Goal: Task Accomplishment & Management: Complete application form

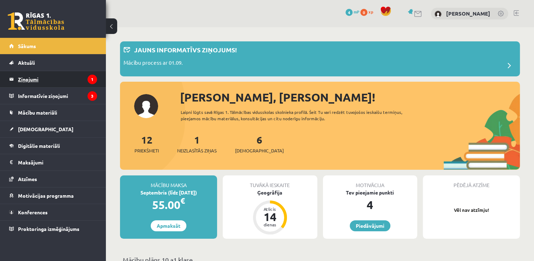
click at [42, 82] on legend "Ziņojumi 1" at bounding box center [57, 79] width 79 height 16
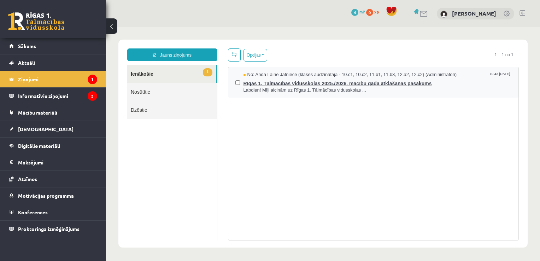
click at [284, 80] on span "Rīgas 1. Tālmācības vidusskolas 2025./2026. mācību gada atklāšanas pasākums" at bounding box center [377, 82] width 268 height 9
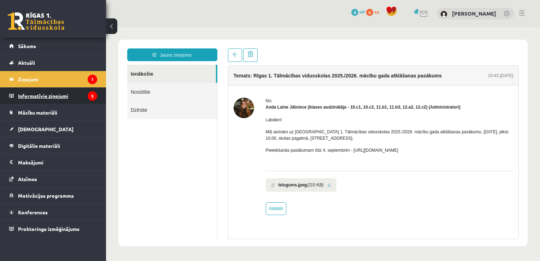
click at [81, 93] on legend "Informatīvie ziņojumi 3" at bounding box center [57, 96] width 79 height 16
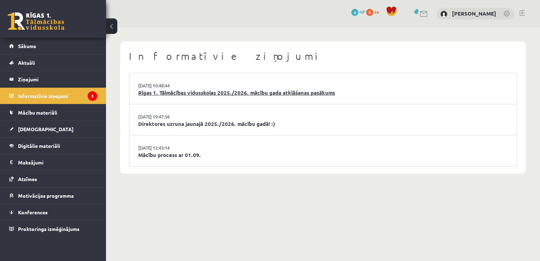
click at [221, 91] on link "Rīgas 1. Tālmācības vidusskolas 2025./2026. mācību gada atklāšanas pasākums" at bounding box center [322, 93] width 369 height 8
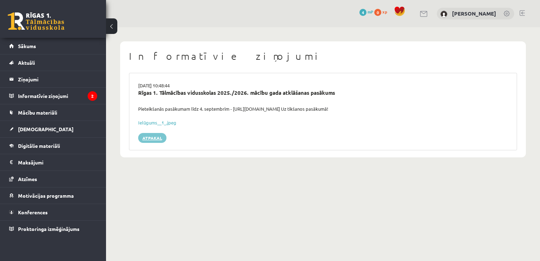
click at [142, 142] on link "Atpakaļ" at bounding box center [152, 138] width 28 height 10
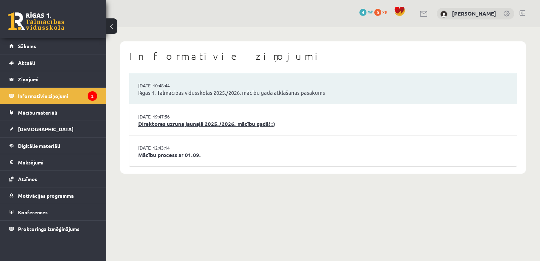
click at [143, 126] on link "Direktores uzruna jaunajā 2025./2026. mācību gadā! :)" at bounding box center [322, 124] width 369 height 8
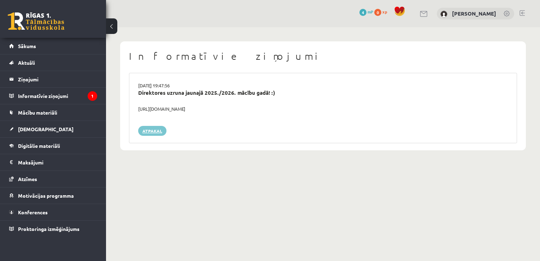
click at [149, 134] on link "Atpakaļ" at bounding box center [152, 131] width 28 height 10
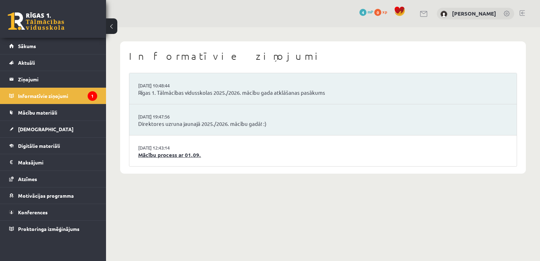
click at [153, 156] on link "Mācību process ar 01.09." at bounding box center [322, 155] width 369 height 8
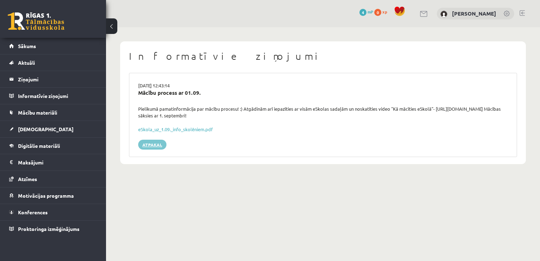
click at [154, 145] on link "Atpakaļ" at bounding box center [152, 145] width 28 height 10
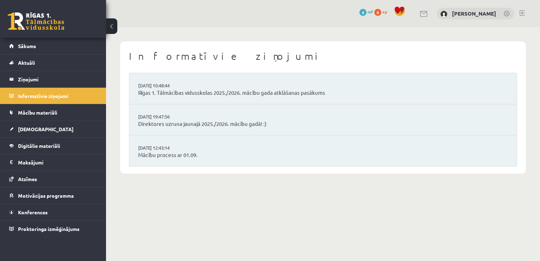
click at [45, 51] on link "Sākums" at bounding box center [53, 46] width 88 height 16
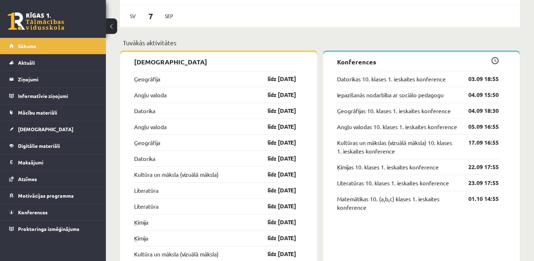
scroll to position [622, 0]
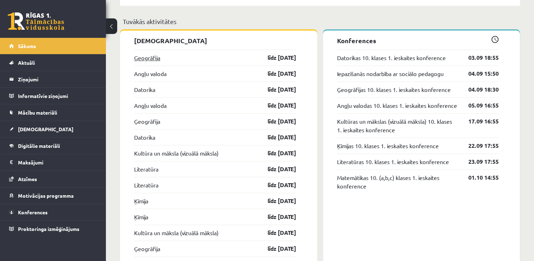
click at [151, 61] on link "Ģeogrāfija" at bounding box center [147, 57] width 26 height 8
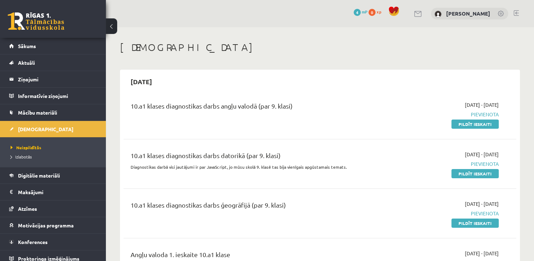
scroll to position [14, 0]
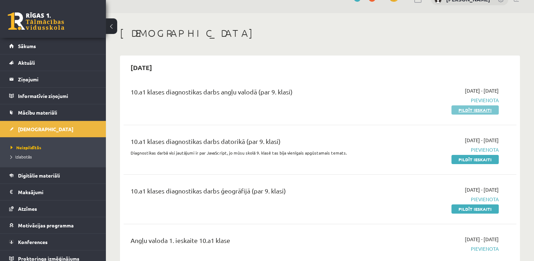
click at [483, 112] on link "Pildīt ieskaiti" at bounding box center [475, 109] width 47 height 9
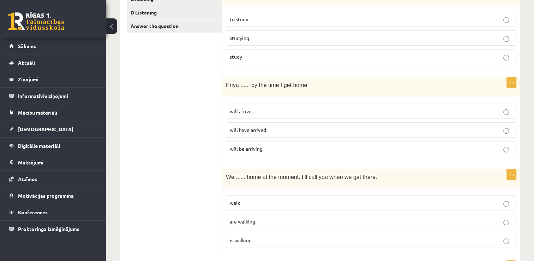
scroll to position [147, 0]
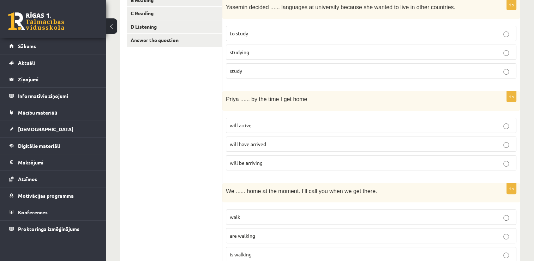
click at [324, 167] on label "will be arriving" at bounding box center [371, 162] width 291 height 15
click at [282, 145] on p "will have arrived" at bounding box center [371, 143] width 283 height 7
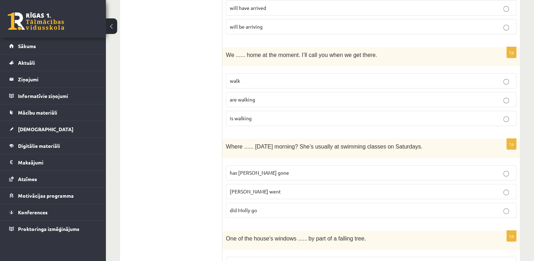
scroll to position [288, 0]
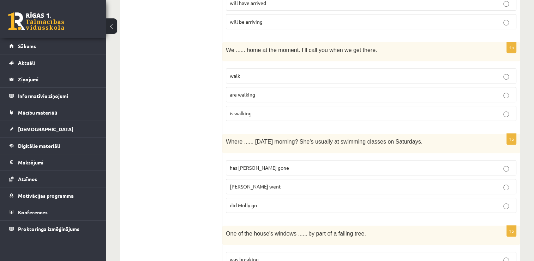
click at [343, 99] on label "are walking" at bounding box center [371, 94] width 291 height 15
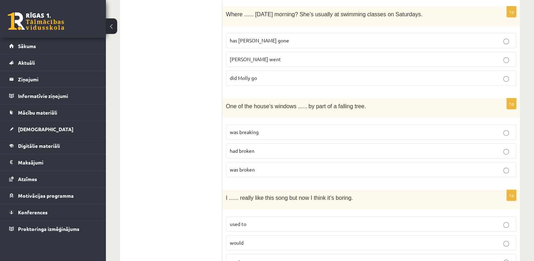
scroll to position [417, 0]
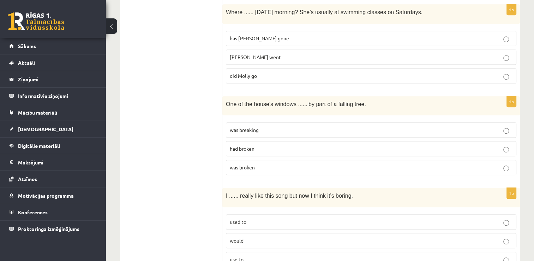
click at [509, 75] on p "did Molly go" at bounding box center [371, 75] width 283 height 7
click at [312, 164] on p "was broken" at bounding box center [371, 167] width 283 height 7
click at [246, 218] on span "used to" at bounding box center [238, 221] width 17 height 6
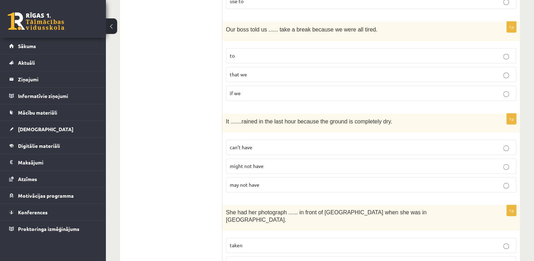
scroll to position [688, 0]
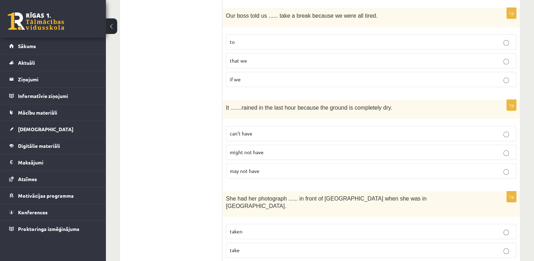
drag, startPoint x: 532, startPoint y: 120, endPoint x: 538, endPoint y: 120, distance: 5.3
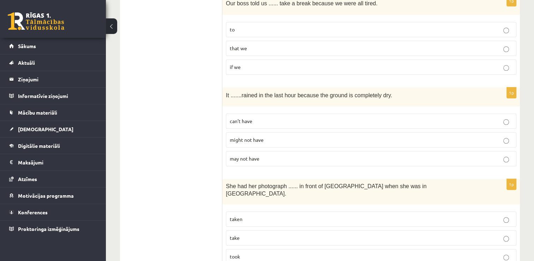
scroll to position [697, 0]
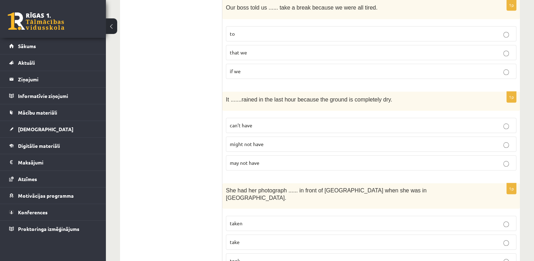
click at [487, 34] on p "to" at bounding box center [371, 33] width 283 height 7
click at [335, 126] on label "can’t have" at bounding box center [371, 125] width 291 height 15
click at [248, 219] on p "taken" at bounding box center [371, 222] width 283 height 7
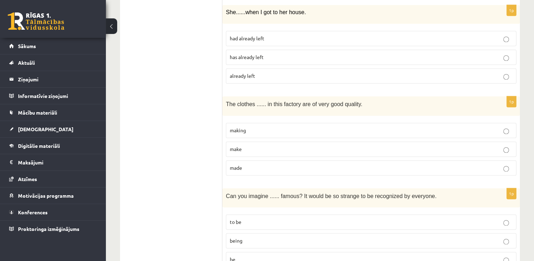
scroll to position [968, 0]
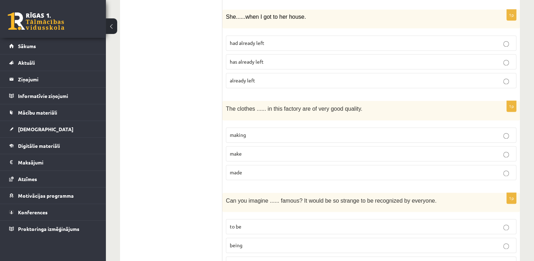
click at [334, 35] on label "had already left" at bounding box center [371, 42] width 291 height 15
click at [237, 169] on span "made" at bounding box center [236, 172] width 12 height 6
click at [242, 242] on span "being" at bounding box center [236, 245] width 13 height 6
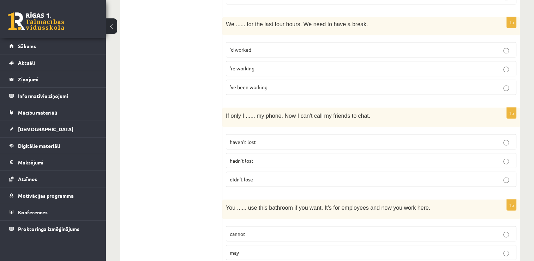
scroll to position [1232, 0]
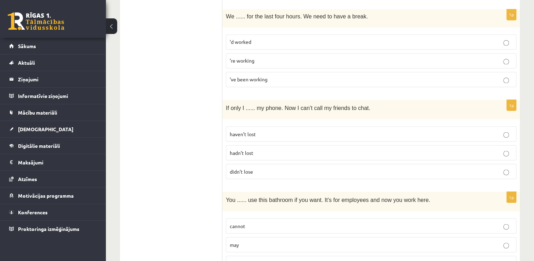
scroll to position [1238, 0]
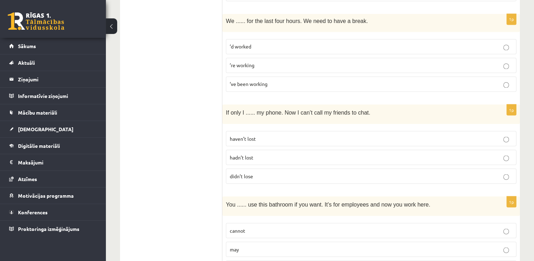
click at [359, 80] on p "’ve been working" at bounding box center [371, 83] width 283 height 7
click at [240, 154] on span "hadn’t lost" at bounding box center [242, 157] width 24 height 6
click at [256, 241] on label "may" at bounding box center [371, 248] width 291 height 15
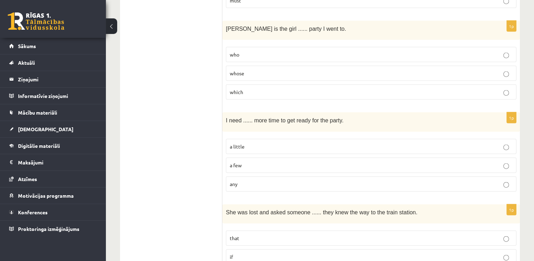
scroll to position [1510, 0]
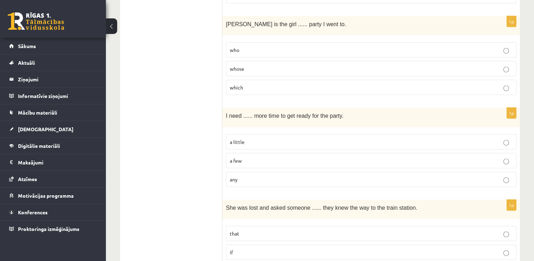
click at [343, 65] on p "whose" at bounding box center [371, 68] width 283 height 7
click at [246, 138] on p "a little" at bounding box center [371, 141] width 283 height 7
click at [235, 248] on p "if" at bounding box center [371, 251] width 283 height 7
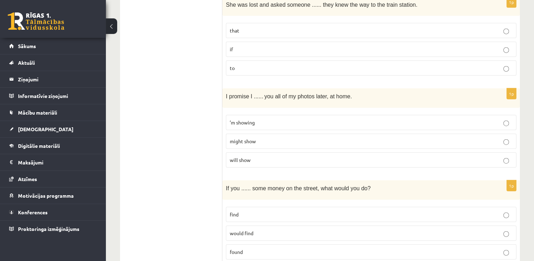
scroll to position [1720, 0]
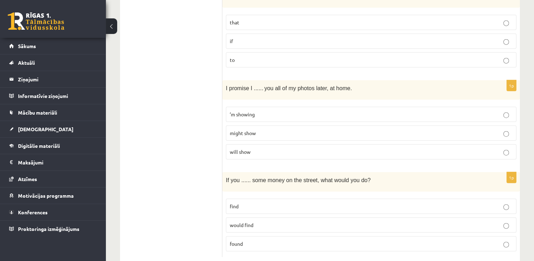
click at [386, 144] on label "will show" at bounding box center [371, 151] width 291 height 15
click at [266, 240] on p "found" at bounding box center [371, 243] width 283 height 7
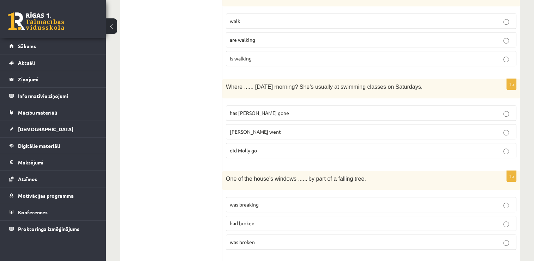
scroll to position [0, 0]
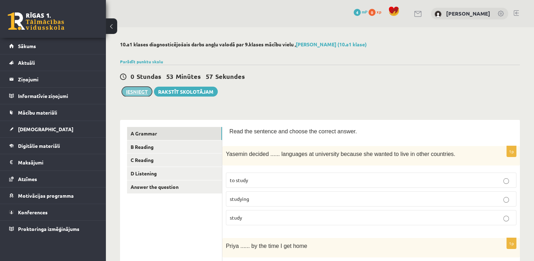
click at [144, 90] on button "Iesniegt" at bounding box center [137, 92] width 30 height 10
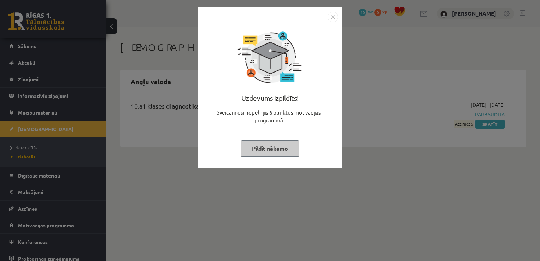
click at [252, 151] on button "Pildīt nākamo" at bounding box center [270, 148] width 58 height 16
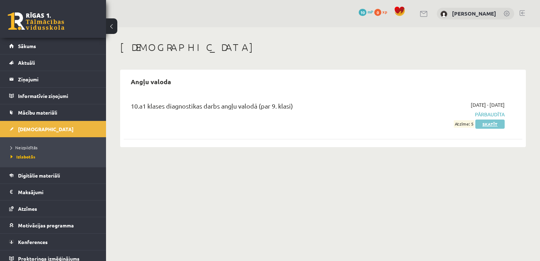
click at [480, 125] on link "Skatīt" at bounding box center [489, 123] width 29 height 9
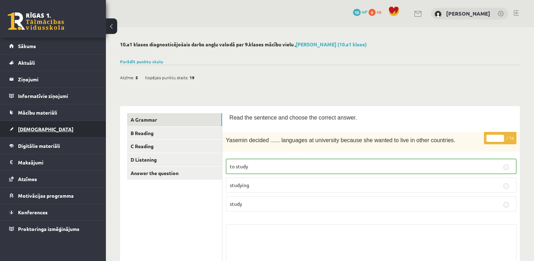
click at [19, 126] on span "[DEMOGRAPHIC_DATA]" at bounding box center [45, 129] width 55 height 6
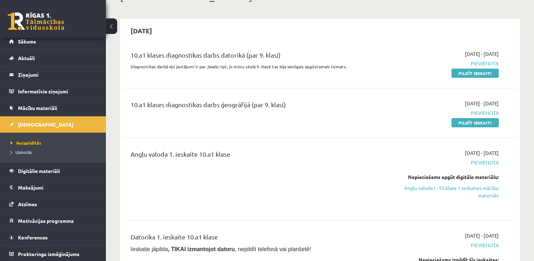
scroll to position [43, 0]
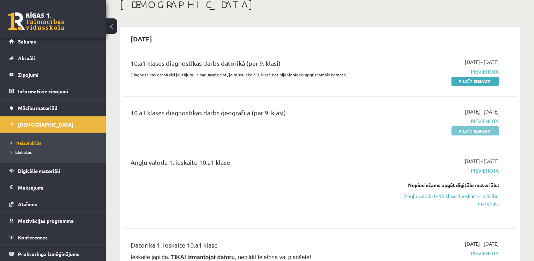
click at [459, 129] on link "Pildīt ieskaiti" at bounding box center [475, 130] width 47 height 9
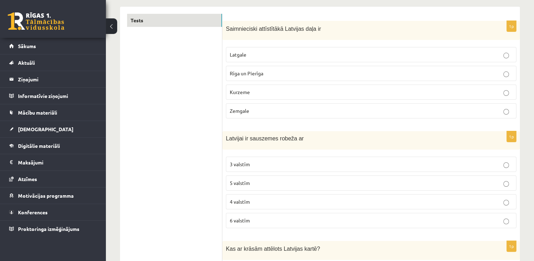
scroll to position [127, 0]
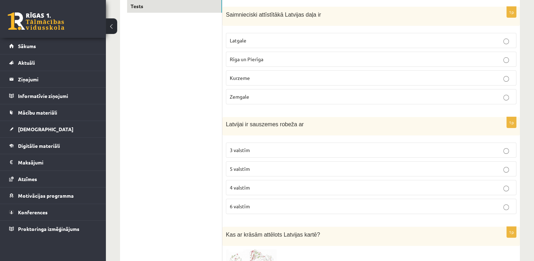
click at [253, 189] on p "4 valstīm" at bounding box center [371, 187] width 283 height 7
click at [376, 60] on p "Rīga un Pierīga" at bounding box center [371, 58] width 283 height 7
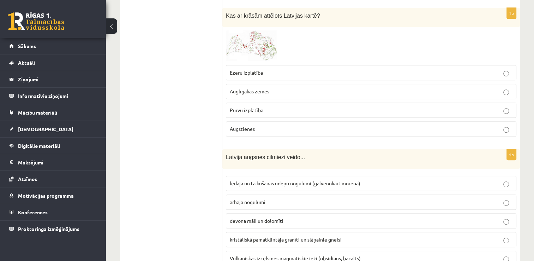
scroll to position [75, 0]
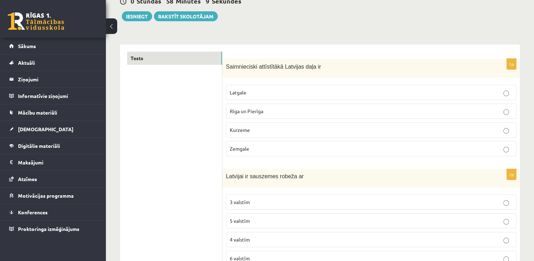
click at [497, 112] on p "Rīga un Pierīga" at bounding box center [371, 110] width 283 height 7
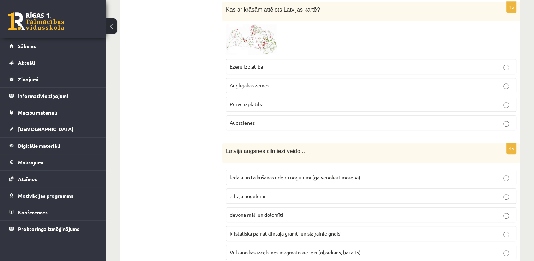
scroll to position [343, 0]
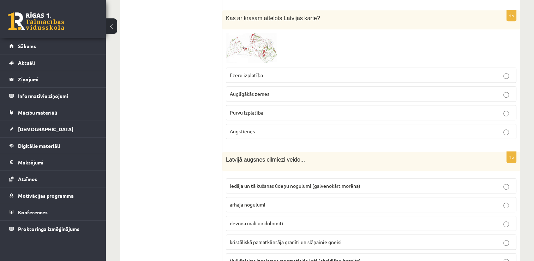
click at [258, 51] on span at bounding box center [252, 49] width 11 height 11
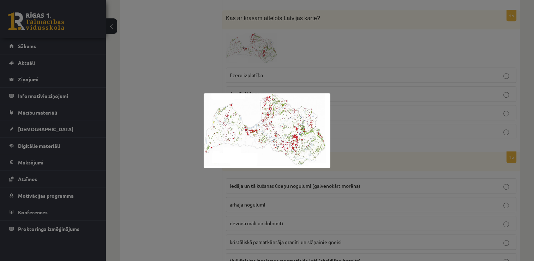
click at [154, 93] on div at bounding box center [267, 130] width 534 height 261
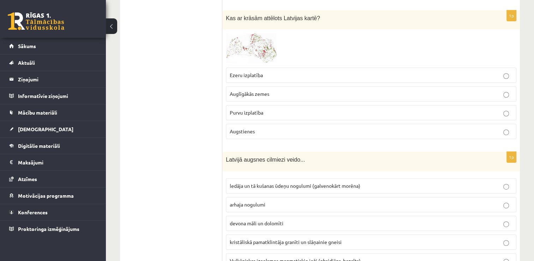
click at [253, 94] on span "Auglīgākās zemes" at bounding box center [250, 93] width 40 height 6
click at [257, 184] on span "ledāja un tā kušanas ūdeņu nogulumi (galvenokārt morēna)" at bounding box center [295, 185] width 131 height 6
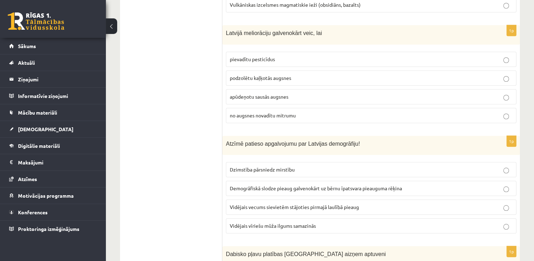
scroll to position [611, 0]
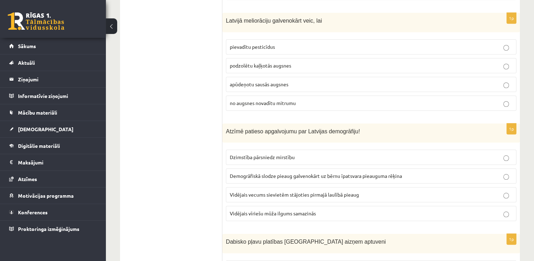
click at [293, 192] on span "Vidējais vecums sievietēm stājoties pirmajā laulībā pieaug" at bounding box center [294, 194] width 129 height 6
click at [284, 102] on span "no augsnes novadītu mitrumu" at bounding box center [263, 103] width 66 height 6
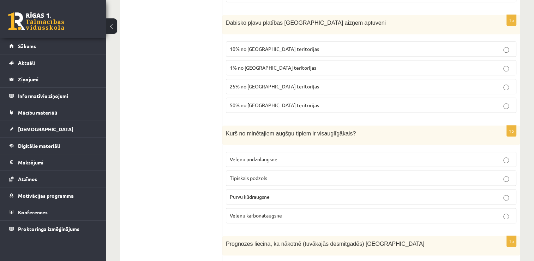
scroll to position [838, 0]
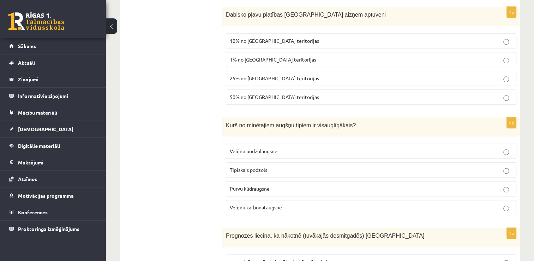
click at [356, 33] on label "10% no Latvijas teritorijas" at bounding box center [371, 40] width 291 height 15
click at [266, 204] on span "Velēnu karbonātaugsne" at bounding box center [256, 207] width 52 height 6
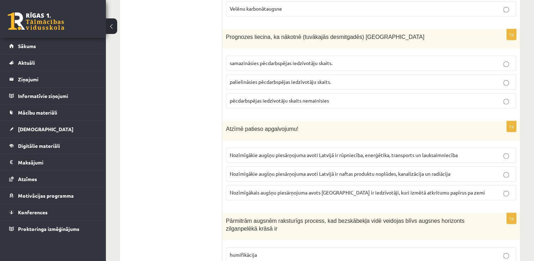
scroll to position [1029, 0]
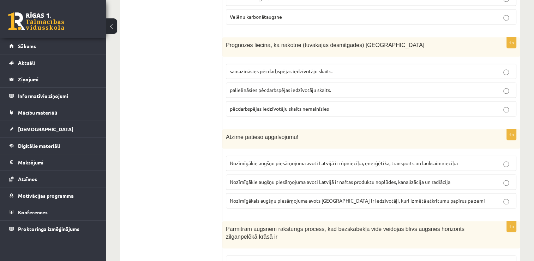
click at [304, 68] on span "samazināsies pēcdarbspējas iedzīvotāju skaits." at bounding box center [281, 71] width 103 height 6
click at [269, 160] on span "Nozīmīgākie augšņu piesārņojuma avoti Latvijā ir rūpniecība, enerģētika, transp…" at bounding box center [344, 163] width 228 height 6
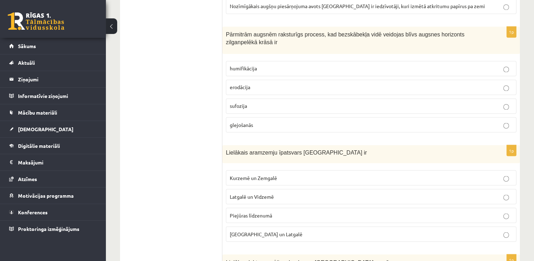
scroll to position [1219, 0]
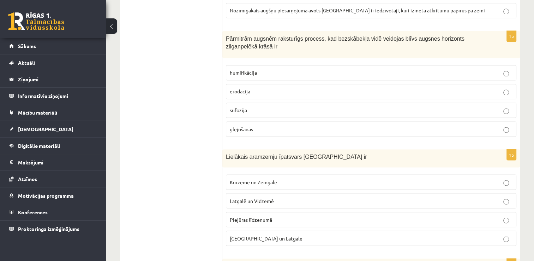
click at [444, 125] on p "glejošanās" at bounding box center [371, 128] width 283 height 7
click at [357, 178] on p "Kurzemē un Zemgalē" at bounding box center [371, 181] width 283 height 7
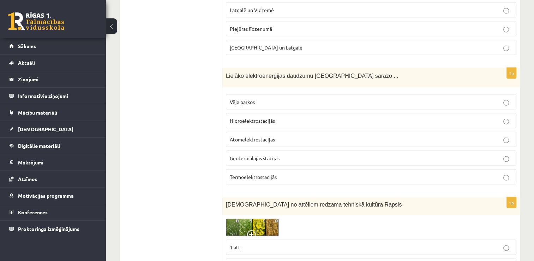
scroll to position [1405, 0]
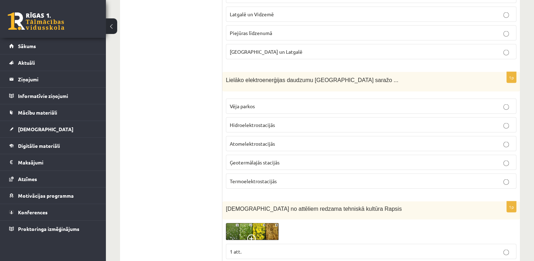
click at [368, 121] on p "Hidroelektrostacijās" at bounding box center [371, 124] width 283 height 7
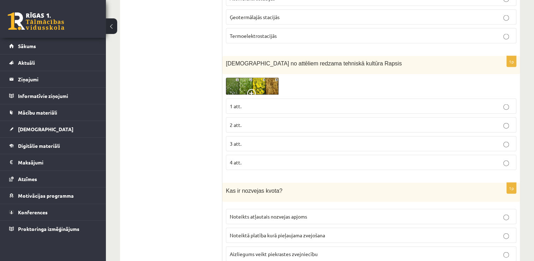
scroll to position [1562, 0]
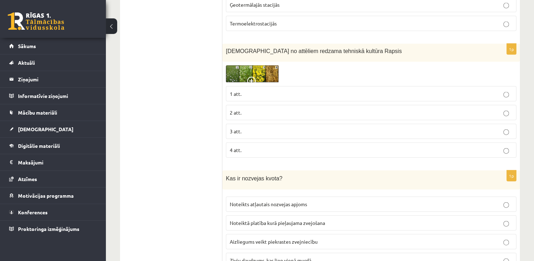
click at [260, 65] on img at bounding box center [252, 73] width 53 height 17
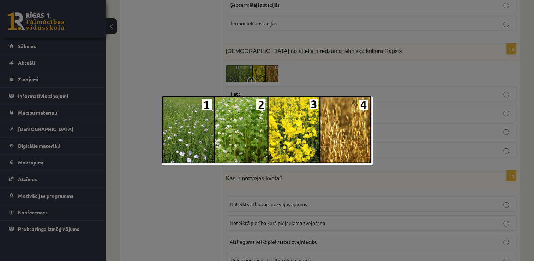
click at [373, 86] on div at bounding box center [267, 130] width 534 height 261
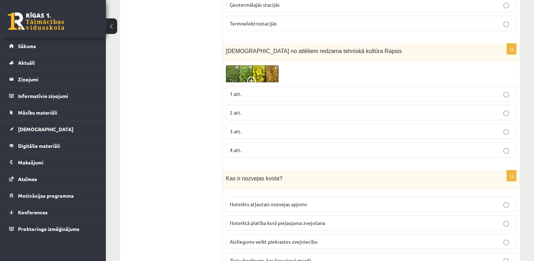
click at [286, 128] on p "3 att." at bounding box center [371, 131] width 283 height 7
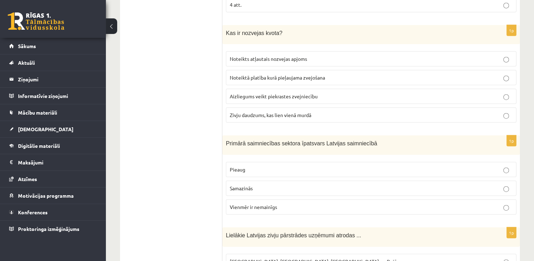
scroll to position [1699, 0]
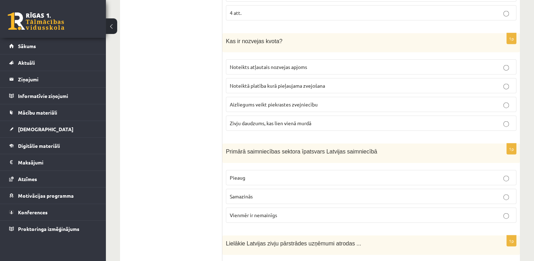
click at [309, 63] on p "Noteikts atļautais nozvejas apjoms" at bounding box center [371, 66] width 283 height 7
click at [241, 193] on span "Samazinās" at bounding box center [241, 196] width 23 height 6
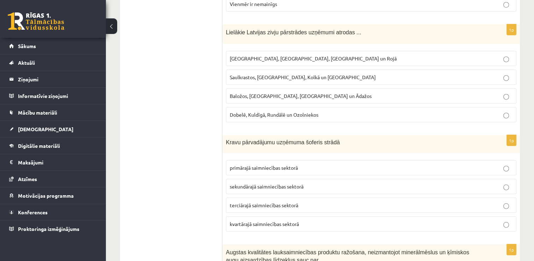
scroll to position [1918, 0]
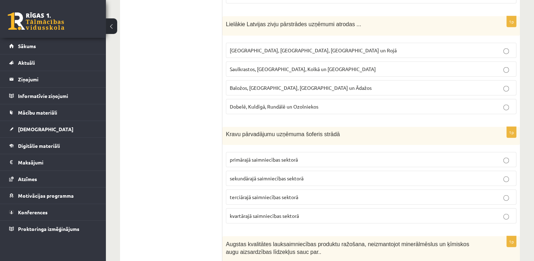
click at [321, 47] on p "Rīgā, Liepājā, Salacgrīvā un Rojā" at bounding box center [371, 50] width 283 height 7
click at [259, 194] on span "terciārajā saimniecības sektorā" at bounding box center [264, 197] width 69 height 6
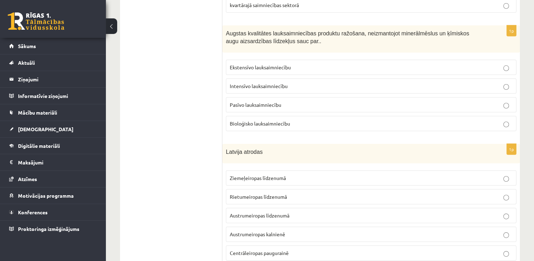
scroll to position [2137, 0]
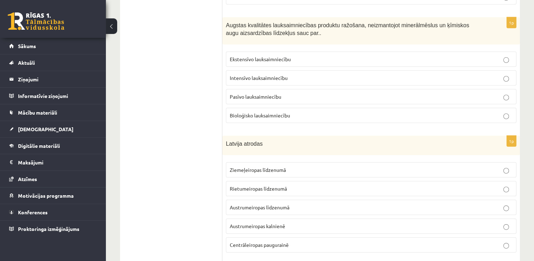
click at [314, 108] on label "Bioloģisko lauksaimniecību" at bounding box center [371, 115] width 291 height 15
click at [254, 204] on span "Austrumeiropas līdzenumā" at bounding box center [260, 207] width 60 height 6
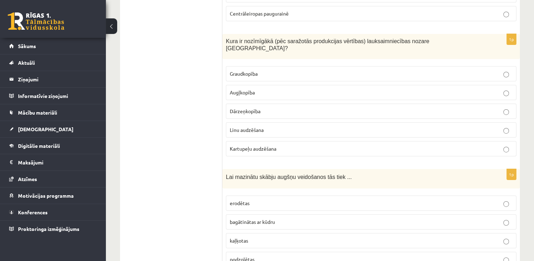
scroll to position [2376, 0]
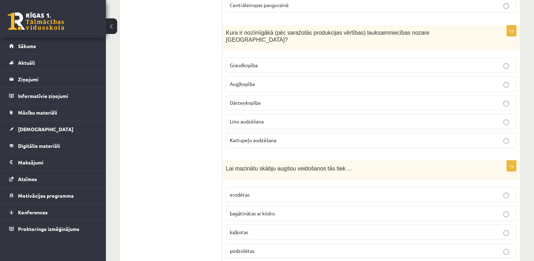
click at [268, 61] on p "Graudkopība" at bounding box center [371, 64] width 283 height 7
click at [237, 229] on span "kaļķotas" at bounding box center [239, 232] width 18 height 6
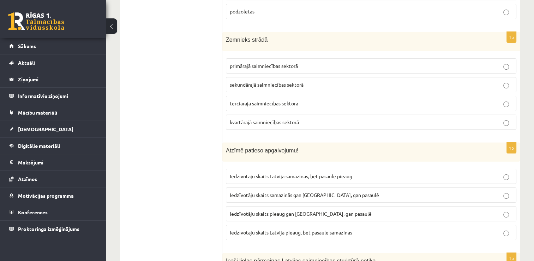
scroll to position [2619, 0]
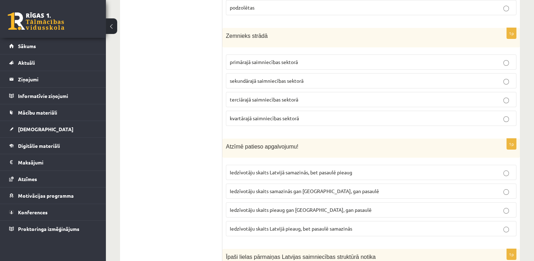
click at [309, 54] on label "primārajā saimniecības sektorā" at bounding box center [371, 61] width 291 height 15
click at [279, 169] on span "Iedzīvotāju skaits Latvijā samazinās, bet pasaulē pieaug" at bounding box center [291, 172] width 123 height 6
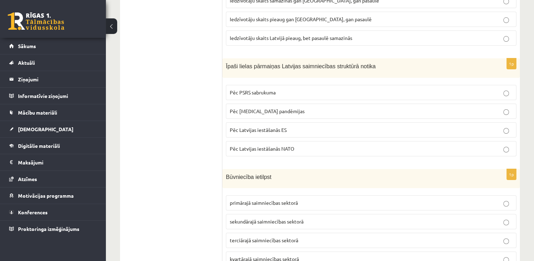
scroll to position [2806, 0]
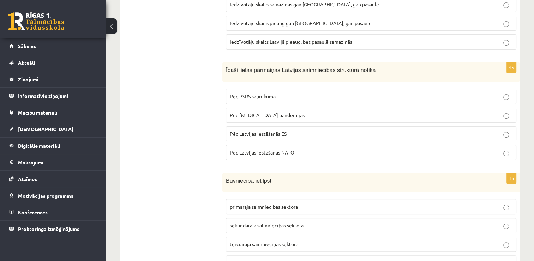
click at [295, 89] on label "Pēc PSRS sabrukuma" at bounding box center [371, 96] width 291 height 15
click at [276, 222] on span "sekundārajā saimniecības sektorā" at bounding box center [267, 225] width 74 height 6
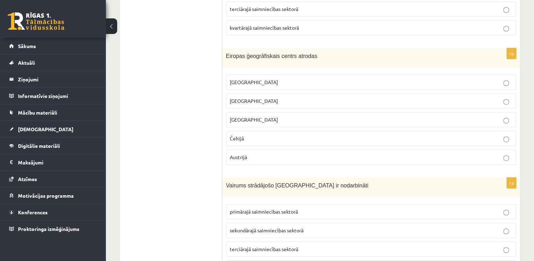
scroll to position [3045, 0]
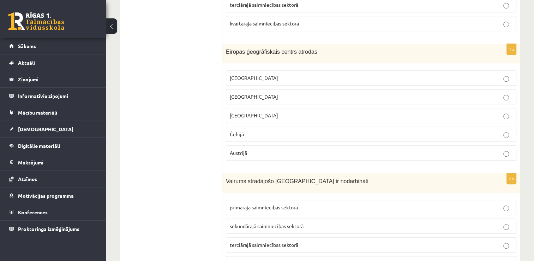
click at [288, 93] on p "Lietuvā" at bounding box center [371, 96] width 283 height 7
click at [253, 241] on span "terciārajā saimniecības sektorā" at bounding box center [264, 244] width 69 height 6
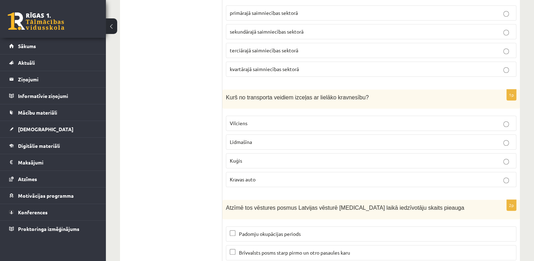
scroll to position [3276, 0]
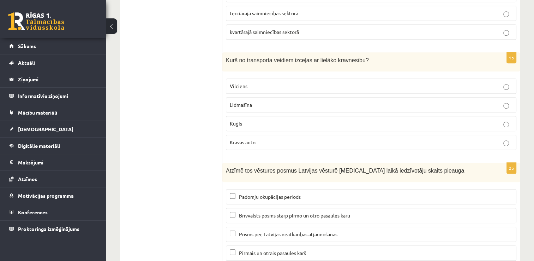
click at [321, 120] on p "Kuģis" at bounding box center [371, 123] width 283 height 7
click at [265, 193] on span "Padomju okupācijas periods" at bounding box center [270, 196] width 62 height 6
click at [265, 212] on span "Brīvvalsts posms starp pirmo un otro pasaules karu" at bounding box center [294, 215] width 111 height 6
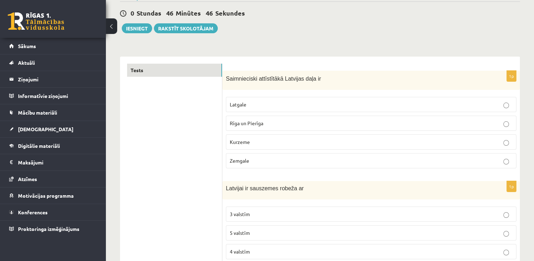
scroll to position [0, 0]
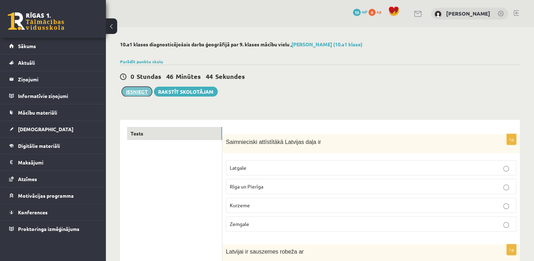
click at [140, 91] on button "Iesniegt" at bounding box center [137, 92] width 30 height 10
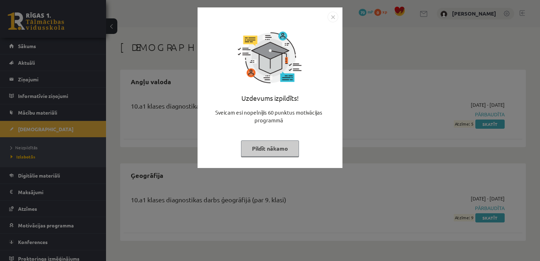
click at [275, 152] on button "Pildīt nākamo" at bounding box center [270, 148] width 58 height 16
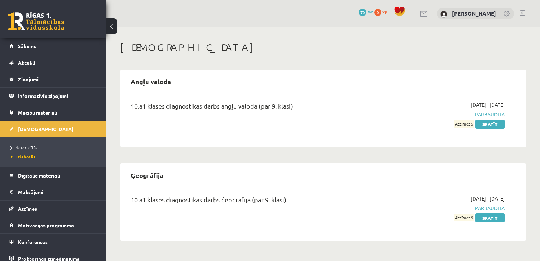
click at [26, 149] on span "Neizpildītās" at bounding box center [24, 147] width 27 height 6
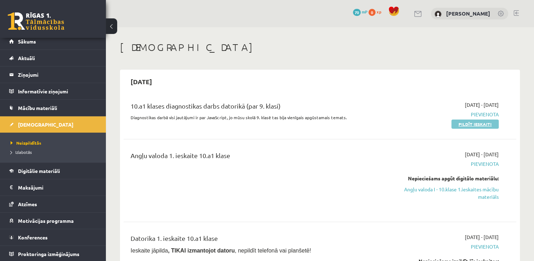
click at [471, 125] on link "Pildīt ieskaiti" at bounding box center [475, 123] width 47 height 9
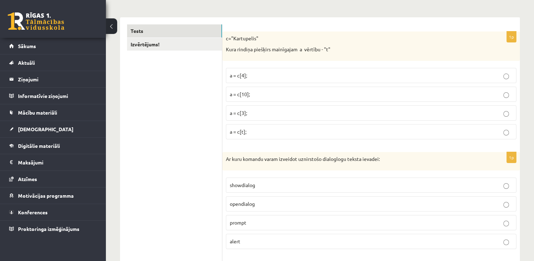
scroll to position [127, 0]
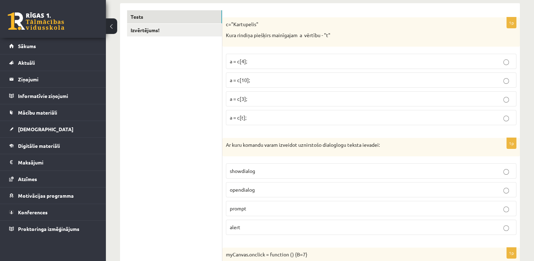
click at [245, 60] on span "a = c[4];" at bounding box center [238, 61] width 17 height 6
click at [247, 103] on label "a = c[3];" at bounding box center [371, 98] width 291 height 15
click at [261, 205] on p "prompt" at bounding box center [371, 208] width 283 height 7
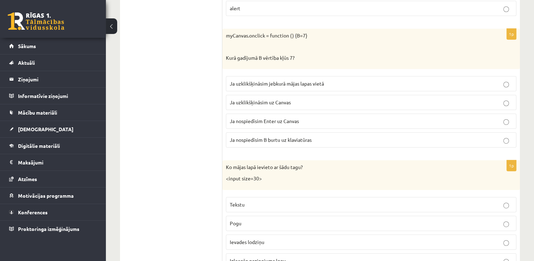
scroll to position [359, 0]
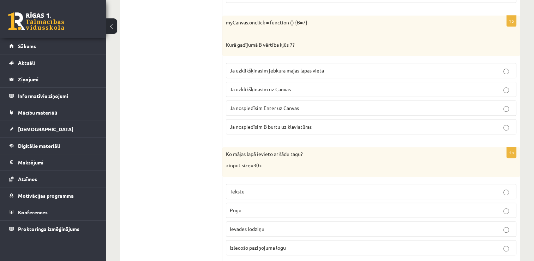
click at [323, 88] on p "Ja uzklikšķināsim uz Canvas" at bounding box center [371, 88] width 283 height 7
click at [270, 225] on p "Ievades lodziņu" at bounding box center [371, 228] width 283 height 7
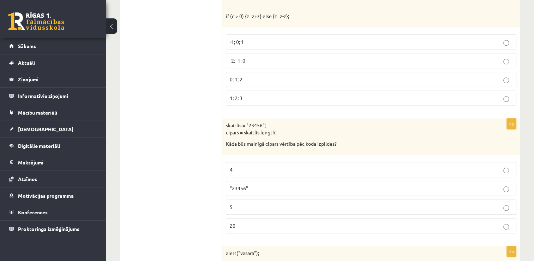
scroll to position [626, 0]
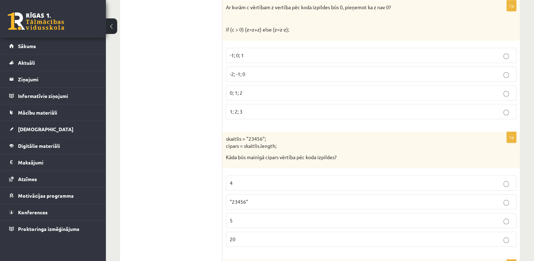
click at [249, 217] on p "5" at bounding box center [371, 220] width 283 height 7
click at [243, 90] on p "0; 1; 2" at bounding box center [371, 92] width 283 height 7
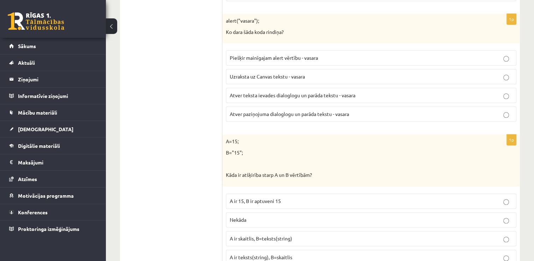
scroll to position [876, 0]
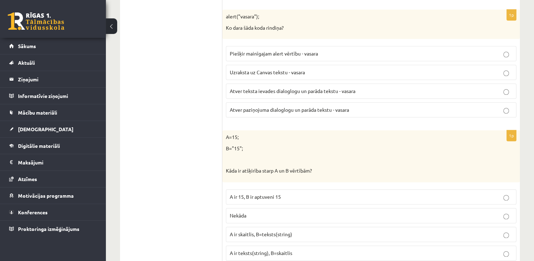
click at [333, 106] on span "Atver paziņojuma dialoglogu un parāda tekstu - vasara" at bounding box center [289, 109] width 119 height 6
click at [268, 231] on span "A ir skaitlis, B=teksts(string)" at bounding box center [261, 234] width 63 height 6
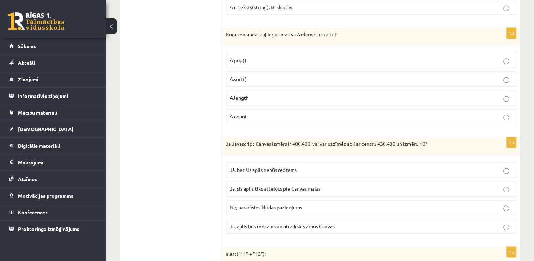
scroll to position [1130, 0]
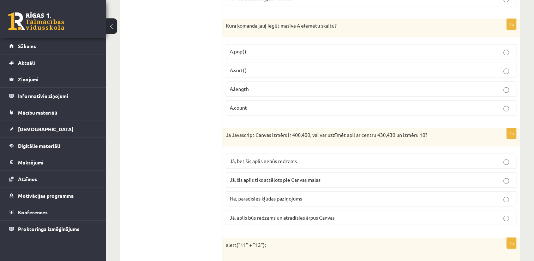
click at [290, 85] on p "A.length" at bounding box center [371, 88] width 283 height 7
click at [272, 195] on span "Nē, parādīsies kļūdas paziņojums" at bounding box center [266, 198] width 72 height 6
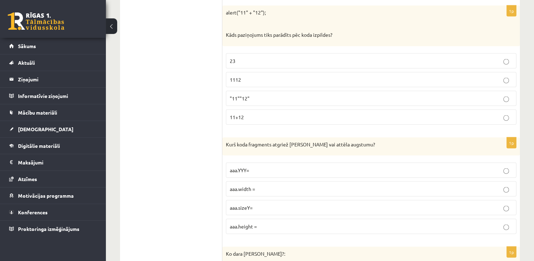
scroll to position [1349, 0]
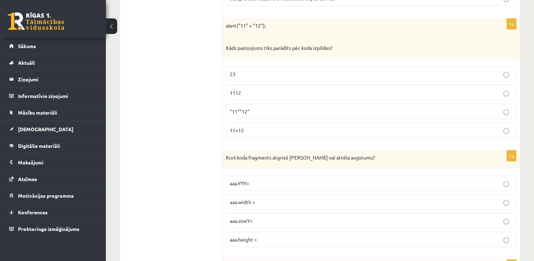
click at [250, 236] on p "aaa.height =" at bounding box center [371, 239] width 283 height 7
click at [243, 89] on p "1112" at bounding box center [371, 92] width 283 height 7
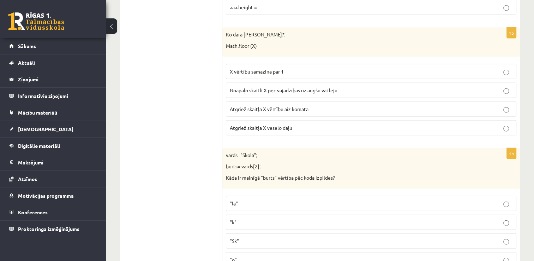
scroll to position [1599, 0]
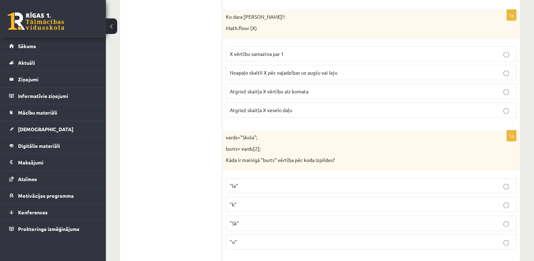
click at [356, 88] on p "Atgriež skaitļa X vērtību aiz komata" at bounding box center [371, 91] width 283 height 7
click at [286, 107] on span "Atgriež skaitļa X veselo daļu" at bounding box center [261, 110] width 63 height 6
click at [246, 201] on p ""k"" at bounding box center [371, 204] width 283 height 7
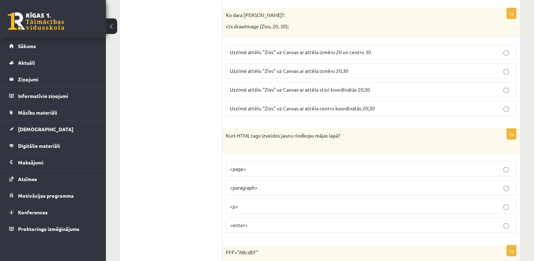
scroll to position [1844, 0]
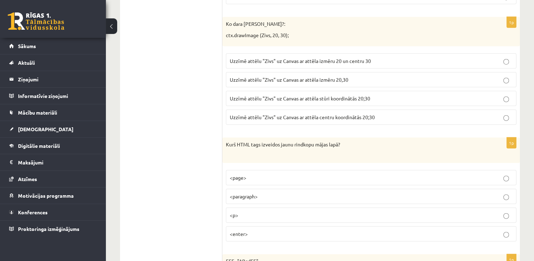
click at [462, 95] on p "Uzzīmē attēlu "Zivs" uz Canvas ar attēla stūri koordinātās 20;30" at bounding box center [371, 98] width 283 height 7
click at [315, 211] on p "<p>" at bounding box center [371, 214] width 283 height 7
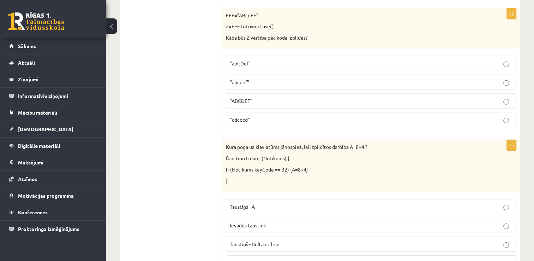
scroll to position [2085, 0]
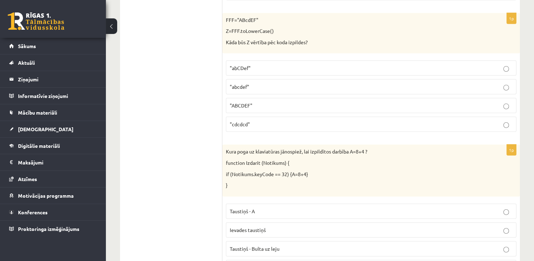
click at [292, 83] on p ""abcdef"" at bounding box center [371, 86] width 283 height 7
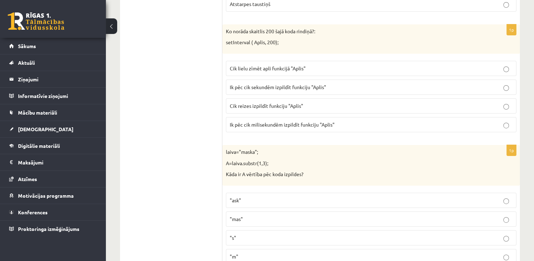
scroll to position [2357, 0]
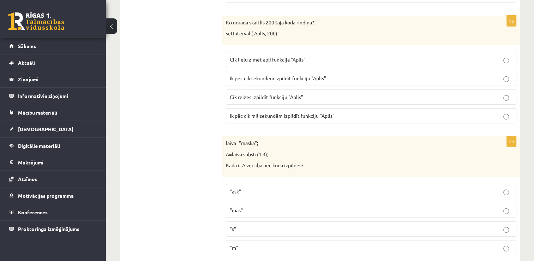
click at [291, 112] on span "Ik pēc cik milisekundēm izpildīt funkciju "Aplis"" at bounding box center [282, 115] width 105 height 6
click at [260, 188] on p ""ask"" at bounding box center [371, 191] width 283 height 7
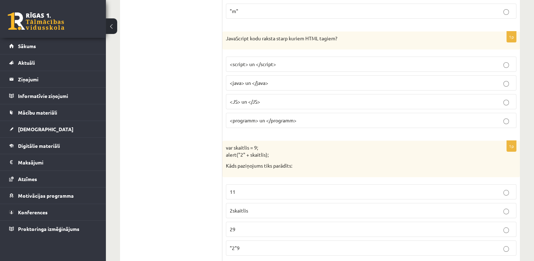
scroll to position [2588, 0]
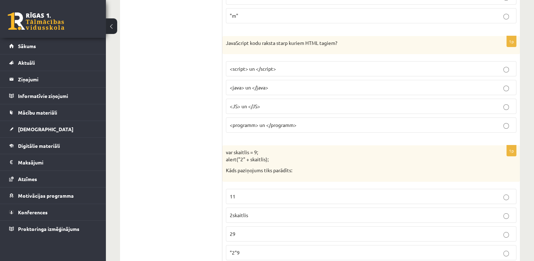
click at [320, 65] on p "<script> un </script>" at bounding box center [371, 68] width 283 height 7
click at [260, 226] on label "29" at bounding box center [371, 233] width 291 height 15
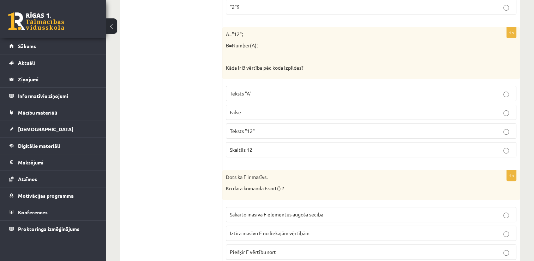
scroll to position [2851, 0]
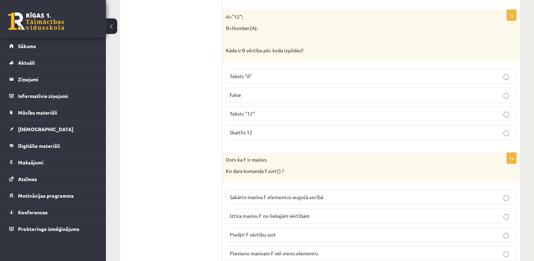
click at [303, 129] on p "Skaitlis 12" at bounding box center [371, 132] width 283 height 7
click at [303, 194] on span "Sakārto masīva F elementus augošā secībā" at bounding box center [277, 197] width 94 height 6
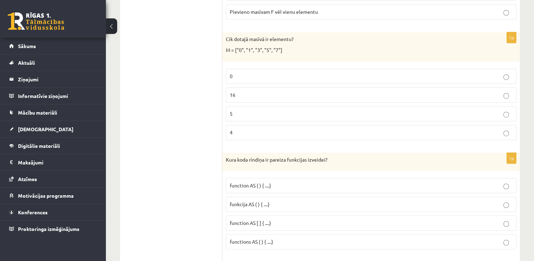
scroll to position [3101, 0]
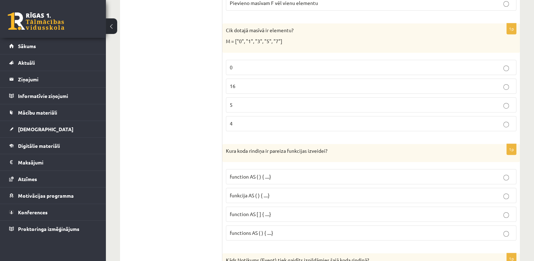
click at [425, 101] on p "5" at bounding box center [371, 104] width 283 height 7
click at [280, 229] on p "functions AS ( ) { ....}" at bounding box center [371, 232] width 283 height 7
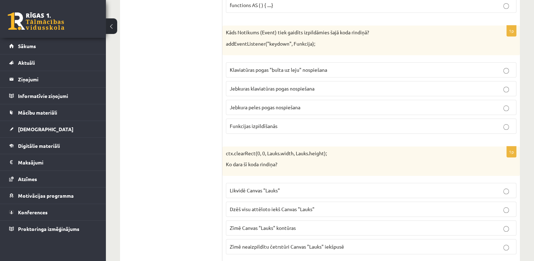
scroll to position [3333, 0]
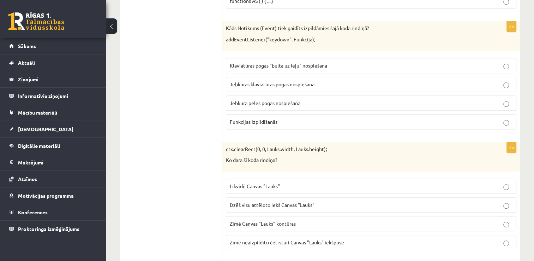
click at [318, 81] on p "Jebkuras klaviatūras pogas nospiešana" at bounding box center [371, 84] width 283 height 7
click at [278, 201] on span "Dzēš visu attēloto iekš Canvas "Lauks"" at bounding box center [272, 204] width 85 height 6
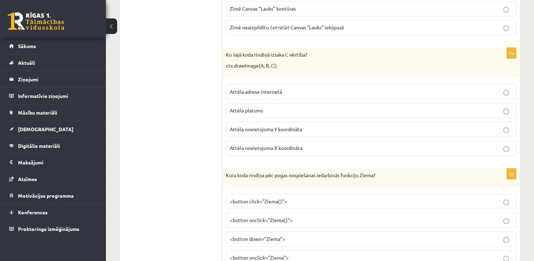
scroll to position [3562, 0]
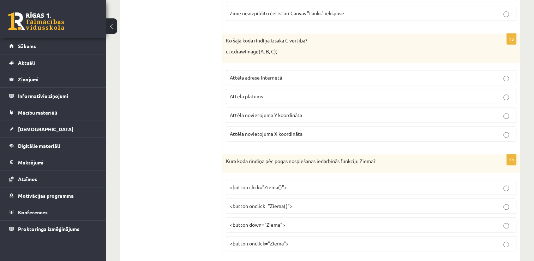
click at [306, 111] on p "Attēla novietojuma Y koordināta" at bounding box center [371, 114] width 283 height 7
click at [277, 202] on span "<button onclick="Ziema()">" at bounding box center [261, 205] width 63 height 6
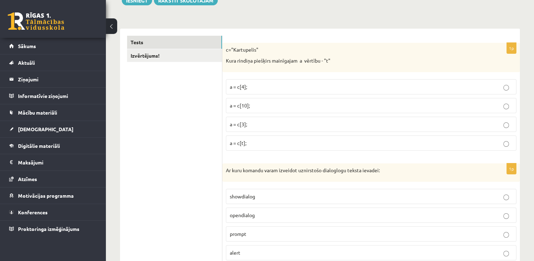
scroll to position [0, 0]
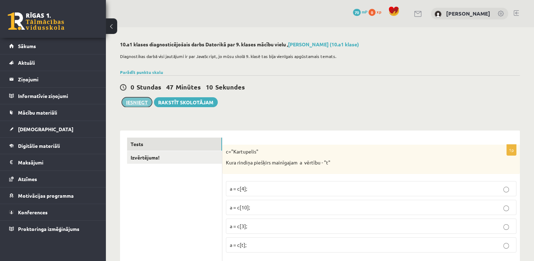
click at [126, 102] on button "Iesniegt" at bounding box center [137, 102] width 30 height 10
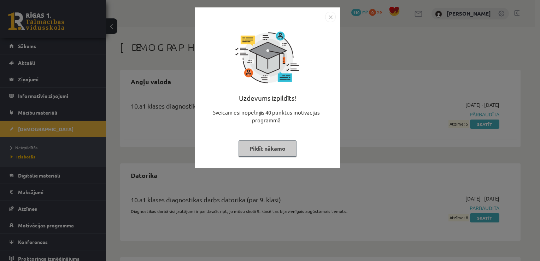
click at [263, 148] on button "Pildīt nākamo" at bounding box center [267, 148] width 58 height 16
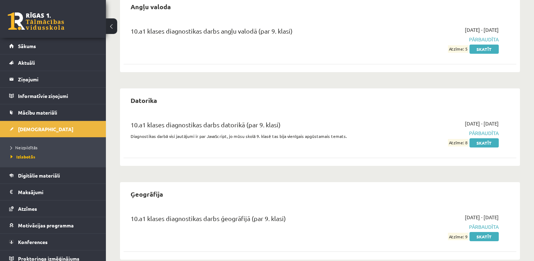
scroll to position [76, 0]
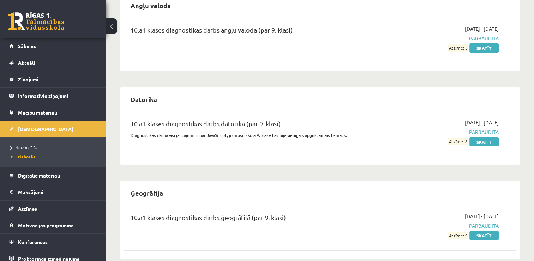
click at [25, 149] on link "Neizpildītās" at bounding box center [55, 147] width 88 height 6
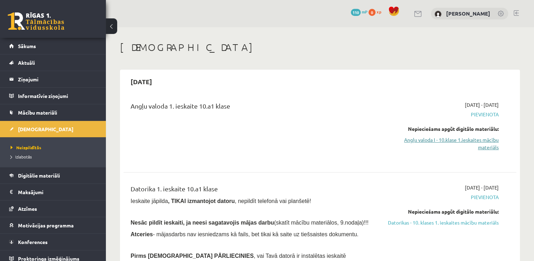
click at [440, 141] on link "Angļu valoda I - 10.klase 1.ieskaites mācību materiāls" at bounding box center [441, 143] width 116 height 15
click at [443, 140] on link "Angļu valoda I - 10.klase 1.ieskaites mācību materiāls" at bounding box center [441, 143] width 116 height 15
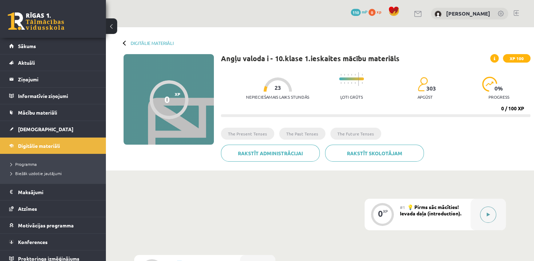
click at [490, 215] on icon at bounding box center [488, 214] width 3 height 4
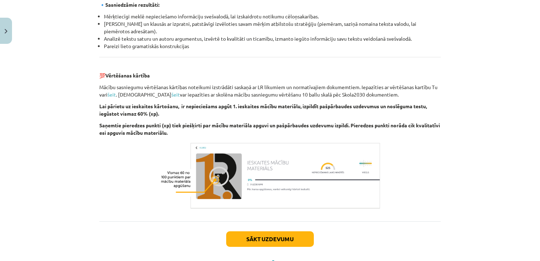
scroll to position [801, 0]
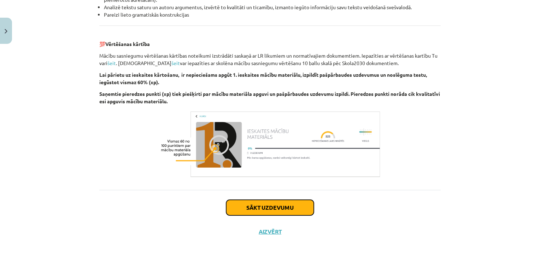
click at [255, 202] on button "Sākt uzdevumu" at bounding box center [270, 208] width 88 height 16
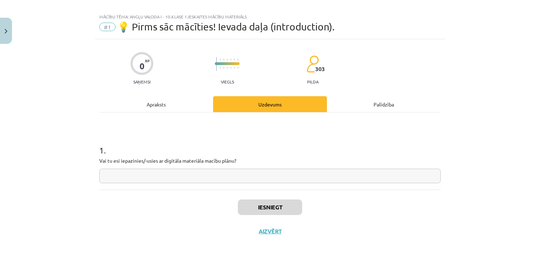
scroll to position [7, 0]
click at [220, 176] on input "text" at bounding box center [269, 176] width 341 height 14
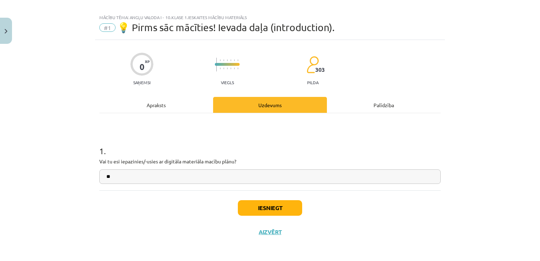
type input "**"
click at [270, 211] on button "Iesniegt" at bounding box center [270, 208] width 64 height 16
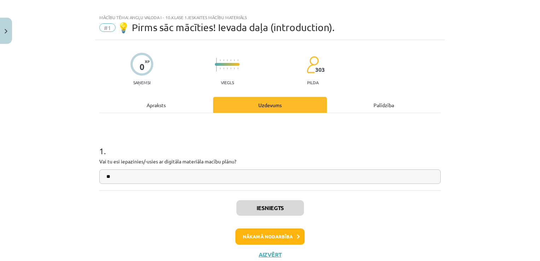
click at [291, 209] on div "Iesniegts Nākamā nodarbība Aizvērt" at bounding box center [269, 226] width 341 height 72
click at [291, 230] on button "Nākamā nodarbība" at bounding box center [269, 236] width 69 height 16
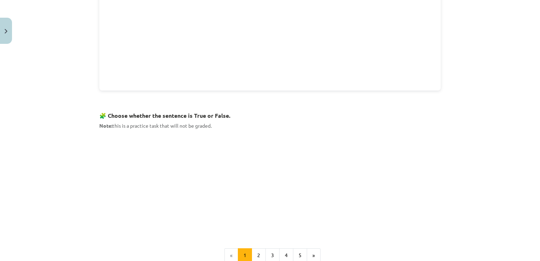
scroll to position [385, 0]
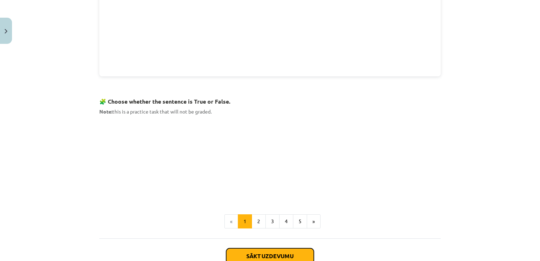
click at [272, 255] on button "Sākt uzdevumu" at bounding box center [270, 256] width 88 height 16
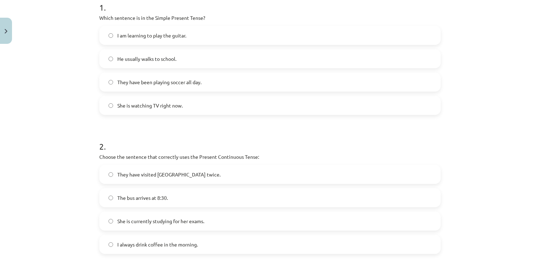
scroll to position [150, 0]
click at [296, 65] on label "He usually walks to school." at bounding box center [270, 60] width 340 height 18
click at [157, 217] on label "She is currently studying for her exams." at bounding box center [270, 222] width 340 height 18
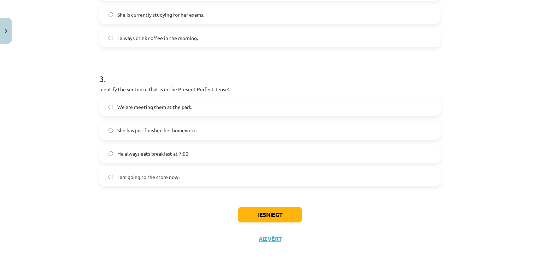
scroll to position [364, 0]
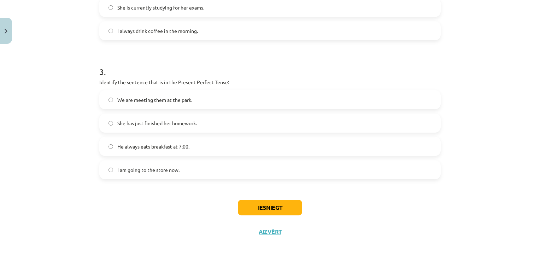
click at [225, 122] on label "She has just finished her homework." at bounding box center [270, 123] width 340 height 18
click at [251, 209] on button "Iesniegt" at bounding box center [270, 208] width 64 height 16
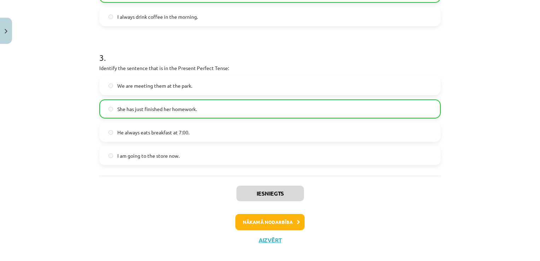
scroll to position [386, 0]
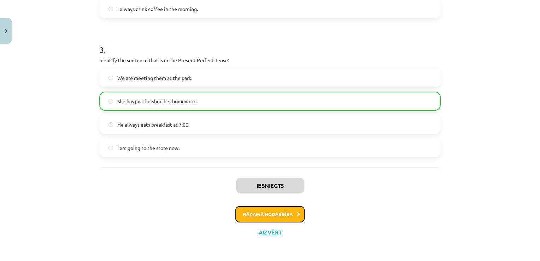
click at [283, 215] on button "Nākamā nodarbība" at bounding box center [269, 214] width 69 height 16
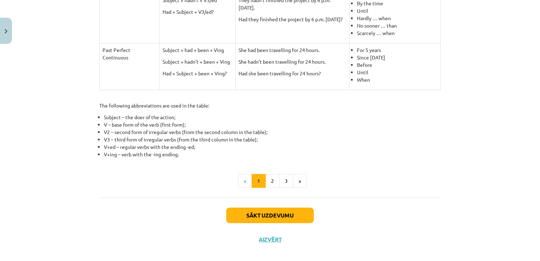
scroll to position [337, 0]
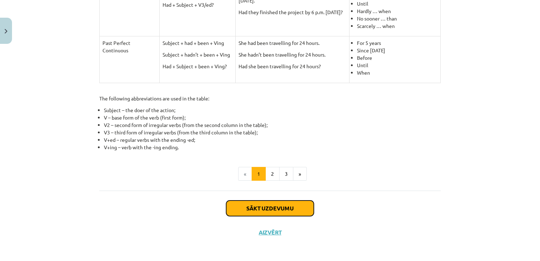
click at [287, 206] on button "Sākt uzdevumu" at bounding box center [270, 208] width 88 height 16
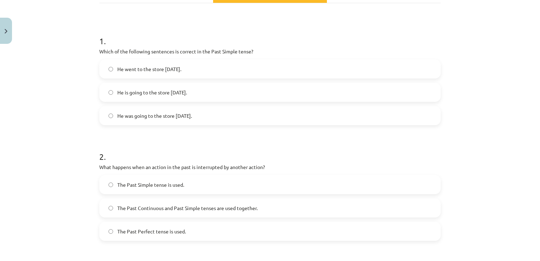
scroll to position [117, 0]
click at [164, 69] on span "He went to the store yesterday." at bounding box center [149, 69] width 64 height 7
click at [155, 205] on span "The Past Continuous and Past Simple tenses are used together." at bounding box center [187, 208] width 140 height 7
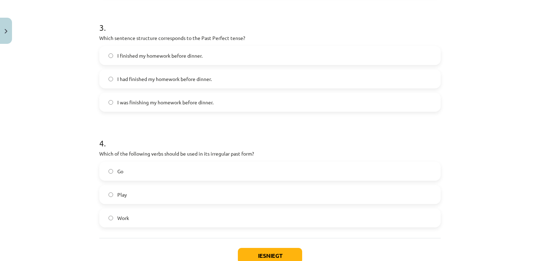
scroll to position [365, 0]
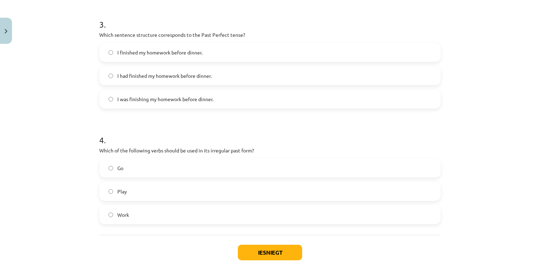
click at [283, 75] on label "I had finished my homework before dinner." at bounding box center [270, 76] width 340 height 18
click at [231, 167] on label "Go" at bounding box center [270, 168] width 340 height 18
click at [250, 246] on button "Iesniegt" at bounding box center [270, 252] width 64 height 16
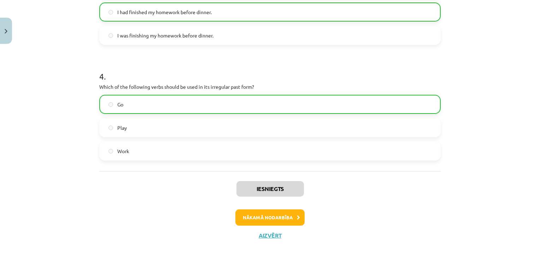
scroll to position [432, 0]
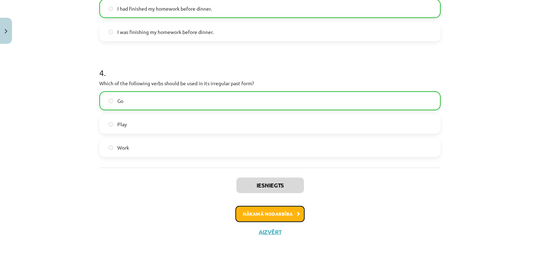
click at [280, 210] on button "Nākamā nodarbība" at bounding box center [269, 214] width 69 height 16
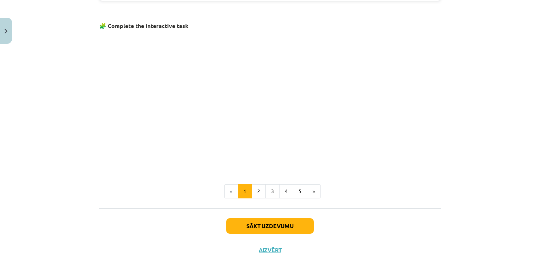
scroll to position [455, 0]
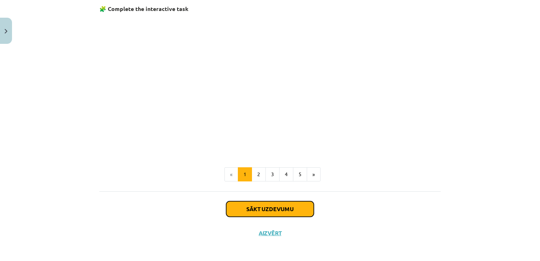
click at [280, 210] on button "Sākt uzdevumu" at bounding box center [270, 209] width 88 height 16
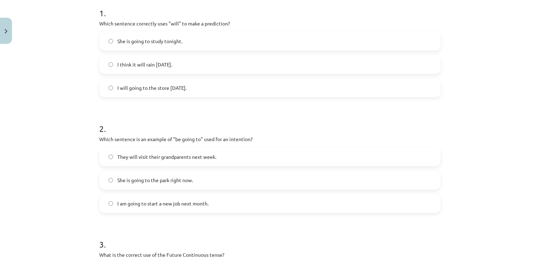
scroll to position [131, 0]
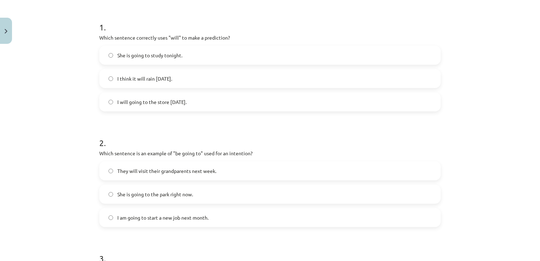
click at [170, 81] on span "I think it will rain tomorrow." at bounding box center [144, 78] width 55 height 7
click at [159, 214] on span "I am going to start a new job next month." at bounding box center [162, 217] width 91 height 7
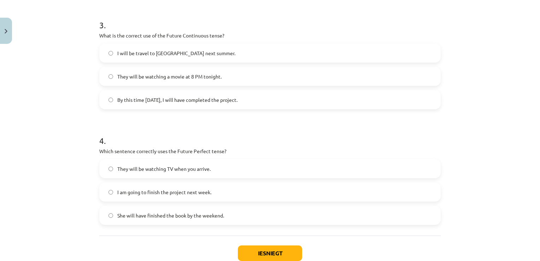
scroll to position [365, 0]
click at [254, 75] on label "They will be watching a movie at 8 PM tonight." at bounding box center [270, 76] width 340 height 18
click at [177, 213] on span "She will have finished the book by the weekend." at bounding box center [170, 214] width 107 height 7
click at [255, 256] on button "Iesniegt" at bounding box center [270, 252] width 64 height 16
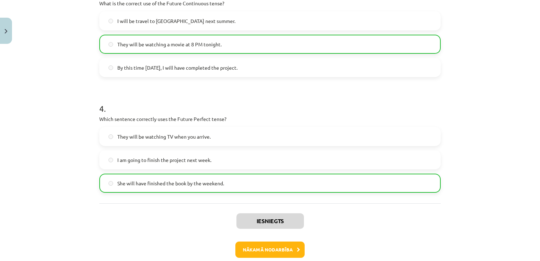
scroll to position [410, 0]
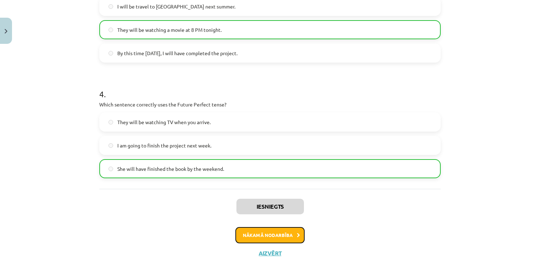
click at [284, 237] on button "Nākamā nodarbība" at bounding box center [269, 235] width 69 height 16
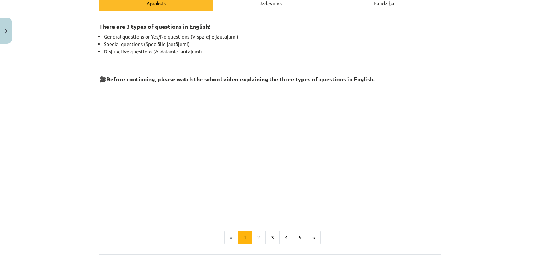
scroll to position [172, 0]
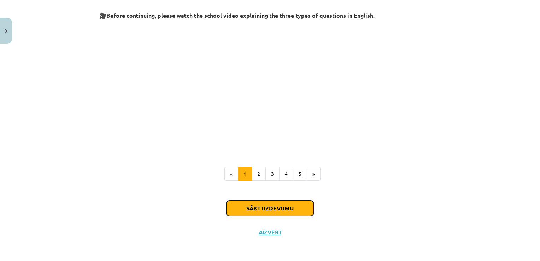
click at [273, 205] on button "Sākt uzdevumu" at bounding box center [270, 208] width 88 height 16
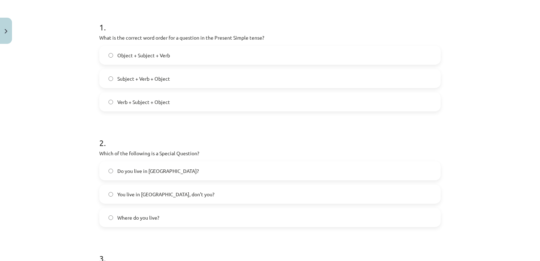
scroll to position [117, 0]
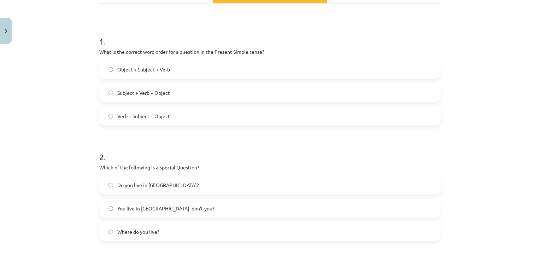
click at [138, 111] on label "Verb + Subject + Object" at bounding box center [270, 116] width 340 height 18
click at [144, 232] on span "Where do you live?" at bounding box center [138, 231] width 42 height 7
drag, startPoint x: 534, startPoint y: 141, endPoint x: 530, endPoint y: 145, distance: 5.5
click at [530, 145] on div "Mācību tēma: Angļu valoda i - 10.klase 1.ieskaites mācību materiāls #5 💬 Topic …" at bounding box center [270, 130] width 540 height 261
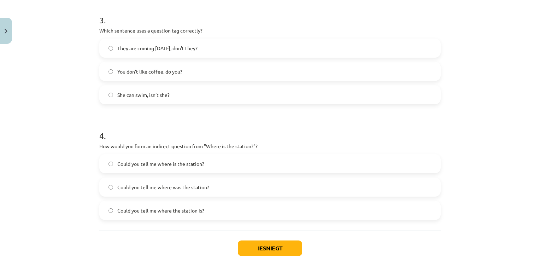
scroll to position [371, 0]
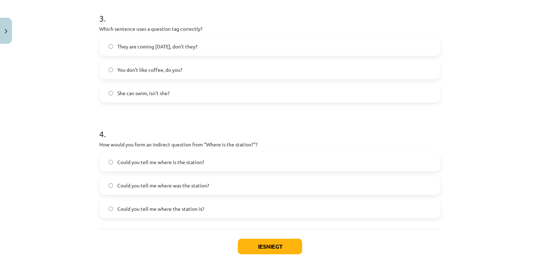
click at [225, 73] on label "You don’t like coffee, do you?" at bounding box center [270, 70] width 340 height 18
click at [149, 209] on span "Could you tell me where the station is?" at bounding box center [160, 208] width 87 height 7
click at [251, 247] on button "Iesniegt" at bounding box center [270, 246] width 64 height 16
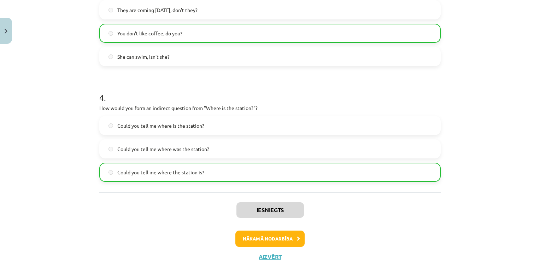
scroll to position [425, 0]
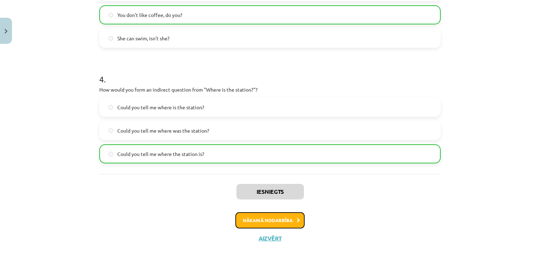
click at [296, 214] on button "Nākamā nodarbība" at bounding box center [269, 220] width 69 height 16
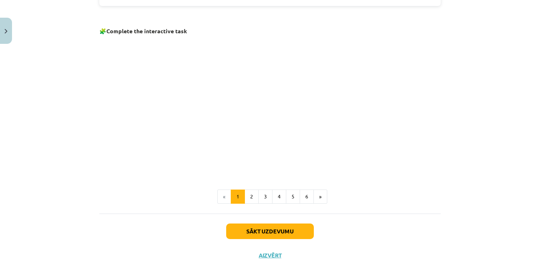
scroll to position [478, 0]
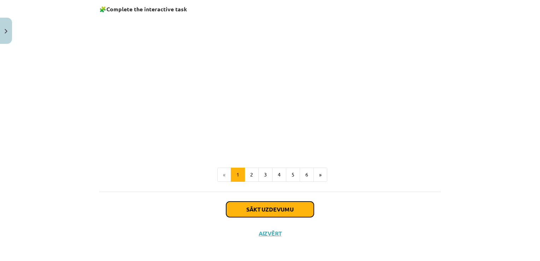
click at [296, 214] on button "Sākt uzdevumu" at bounding box center [270, 209] width 88 height 16
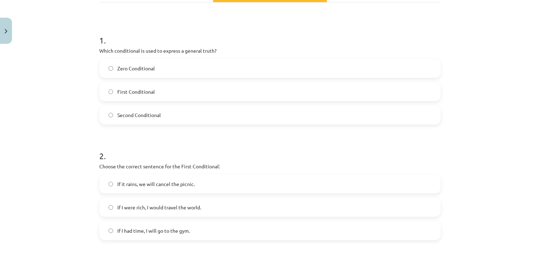
scroll to position [131, 0]
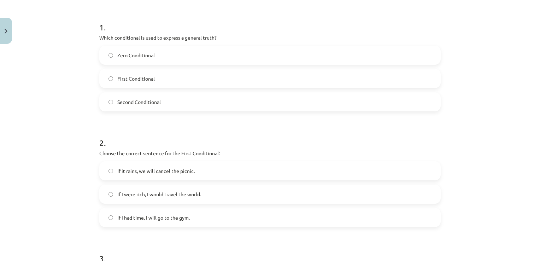
click at [156, 51] on label "Zero Conditional" at bounding box center [270, 55] width 340 height 18
click at [138, 164] on label "If it rains, we will cancel the picnic." at bounding box center [270, 171] width 340 height 18
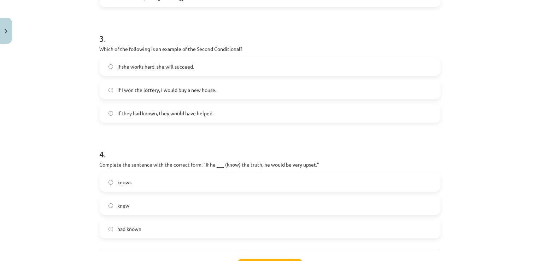
scroll to position [351, 0]
click at [244, 86] on label "If I won the lottery, I would buy a new house." at bounding box center [270, 89] width 340 height 18
click at [146, 197] on label "knew" at bounding box center [270, 204] width 340 height 18
click at [244, 258] on button "Iesniegt" at bounding box center [270, 265] width 64 height 16
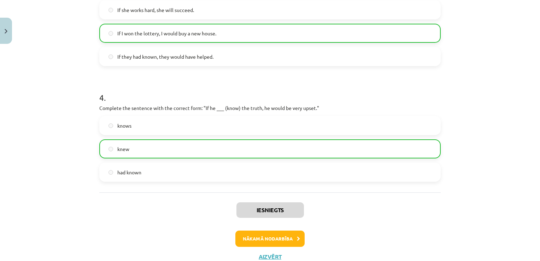
scroll to position [408, 0]
click at [274, 231] on button "Nākamā nodarbība" at bounding box center [269, 237] width 69 height 16
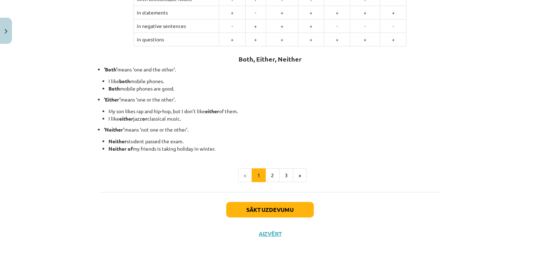
scroll to position [174, 0]
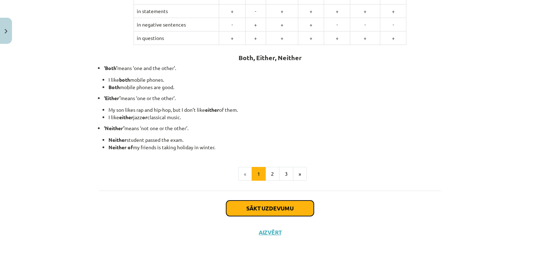
click at [290, 210] on button "Sākt uzdevumu" at bounding box center [270, 208] width 88 height 16
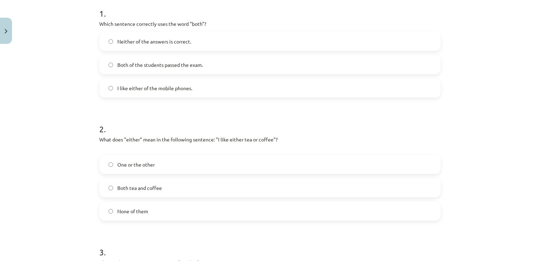
scroll to position [145, 0]
click at [240, 67] on label "Both of the students passed the exam." at bounding box center [270, 64] width 340 height 18
click at [152, 165] on span "One or the other" at bounding box center [135, 163] width 37 height 7
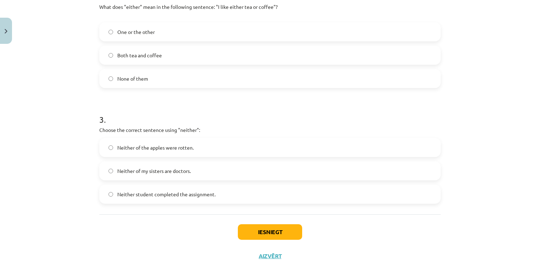
scroll to position [301, 0]
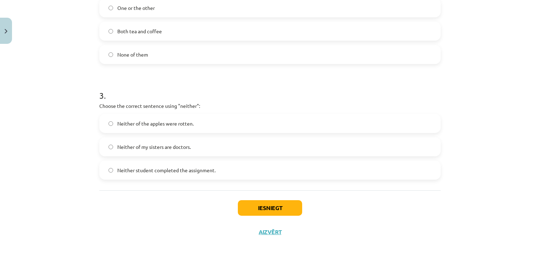
click at [253, 167] on label "Neither student completed the assignment." at bounding box center [270, 170] width 340 height 18
click at [251, 212] on button "Iesniegt" at bounding box center [270, 208] width 64 height 16
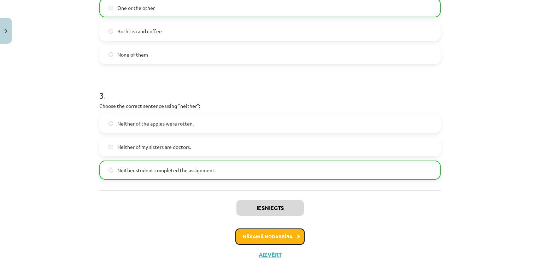
click at [262, 239] on button "Nākamā nodarbība" at bounding box center [269, 236] width 69 height 16
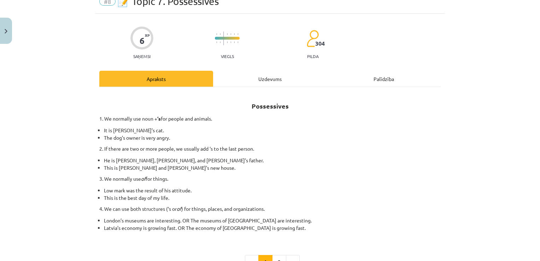
scroll to position [18, 0]
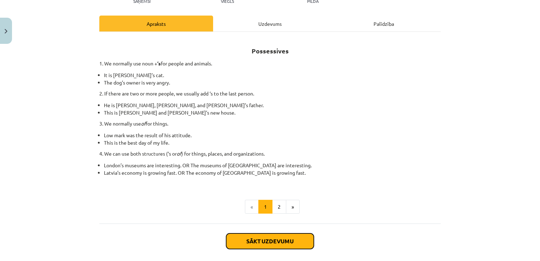
click at [262, 239] on button "Sākt uzdevumu" at bounding box center [270, 241] width 88 height 16
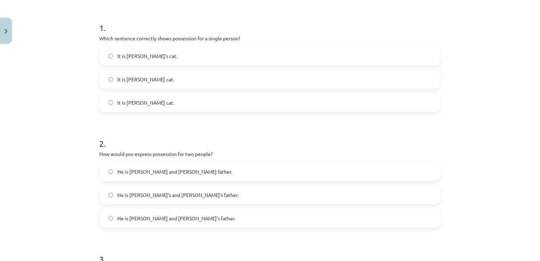
scroll to position [131, 0]
click at [145, 99] on span "It is Janes’s cat." at bounding box center [145, 101] width 57 height 7
click at [154, 217] on span "He is Alice and James’s father." at bounding box center [176, 217] width 118 height 7
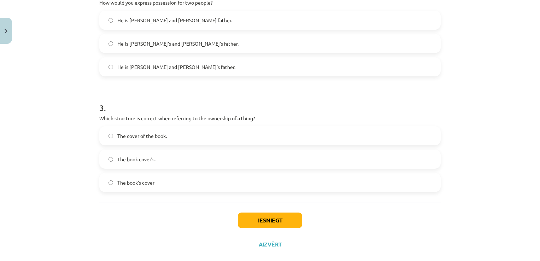
scroll to position [294, 0]
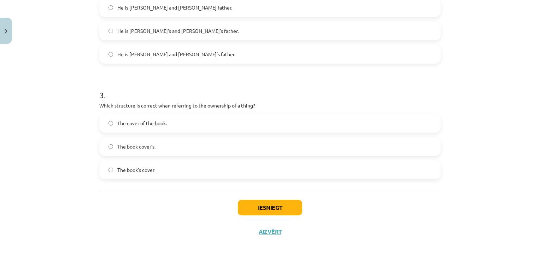
click at [157, 171] on label "The book’s cover" at bounding box center [270, 170] width 340 height 18
click at [244, 200] on button "Iesniegt" at bounding box center [270, 208] width 64 height 16
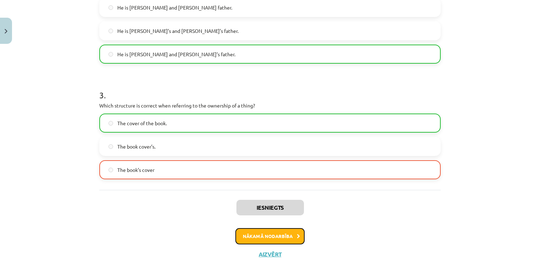
click at [259, 242] on button "Nākamā nodarbība" at bounding box center [269, 236] width 69 height 16
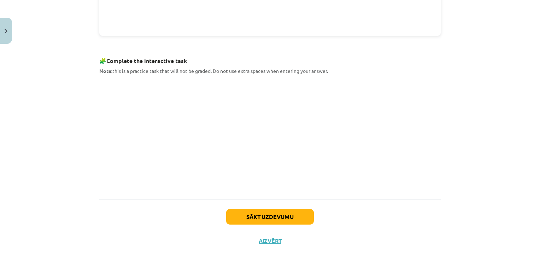
scroll to position [328, 0]
click at [249, 215] on button "Sākt uzdevumu" at bounding box center [270, 216] width 88 height 16
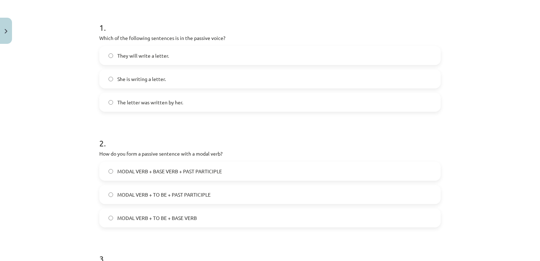
scroll to position [131, 0]
click at [148, 104] on span "The letter was written by her." at bounding box center [150, 101] width 66 height 7
click at [170, 192] on span "MODAL VERB + TO BE + PAST PARTICIPLE" at bounding box center [163, 193] width 93 height 7
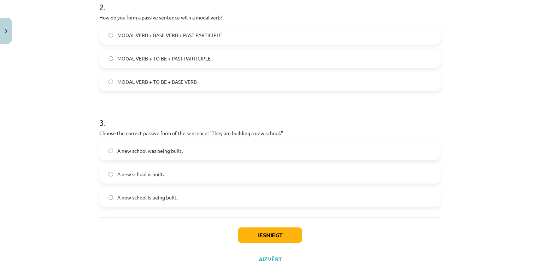
scroll to position [294, 0]
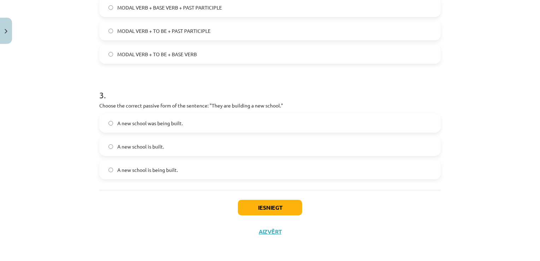
click at [207, 167] on label "A new school is being built." at bounding box center [270, 170] width 340 height 18
click at [253, 214] on button "Iesniegt" at bounding box center [270, 208] width 64 height 16
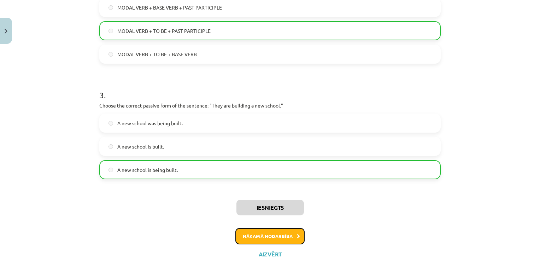
click at [271, 239] on button "Nākamā nodarbība" at bounding box center [269, 236] width 69 height 16
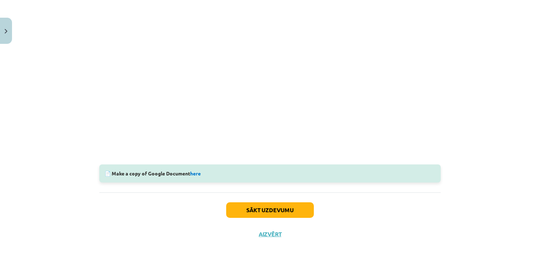
scroll to position [195, 0]
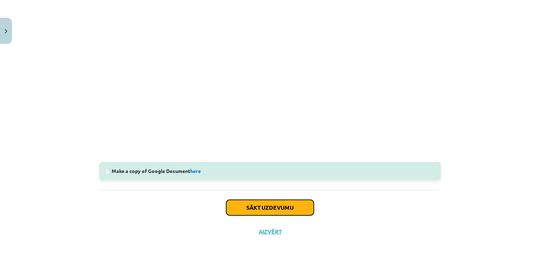
click at [270, 203] on button "Sākt uzdevumu" at bounding box center [270, 208] width 88 height 16
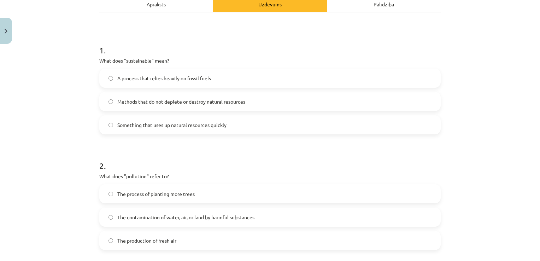
scroll to position [117, 0]
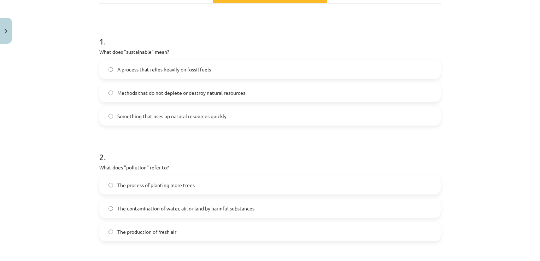
click at [215, 98] on label "Methods that do not deplete or destroy natural resources" at bounding box center [270, 93] width 340 height 18
click at [190, 207] on span "The contamination of water, air, or land by harmful substances" at bounding box center [185, 208] width 137 height 7
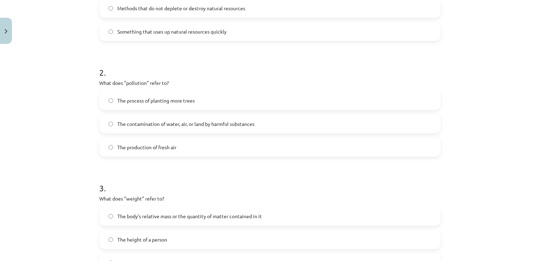
scroll to position [294, 0]
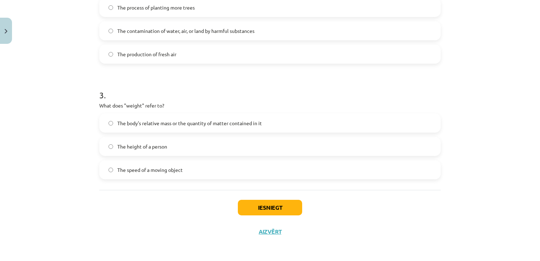
click at [312, 124] on label "The body's relative mass or the quantity of matter contained in it" at bounding box center [270, 123] width 340 height 18
click at [271, 210] on button "Iesniegt" at bounding box center [270, 208] width 64 height 16
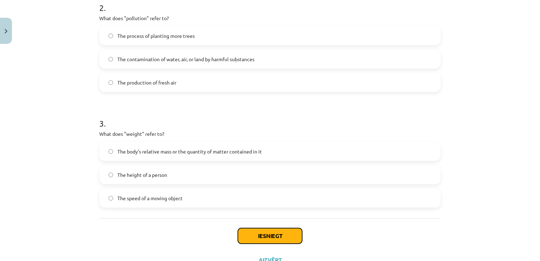
scroll to position [280, 0]
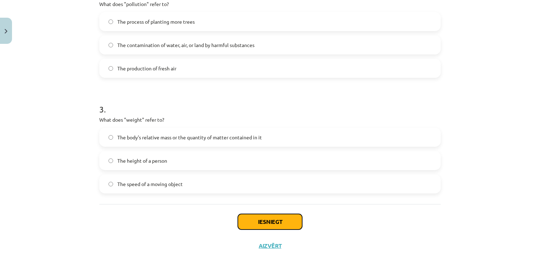
click at [278, 227] on button "Iesniegt" at bounding box center [270, 222] width 64 height 16
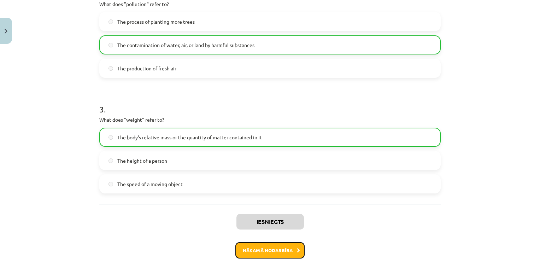
click at [268, 245] on button "Nākamā nodarbība" at bounding box center [269, 250] width 69 height 16
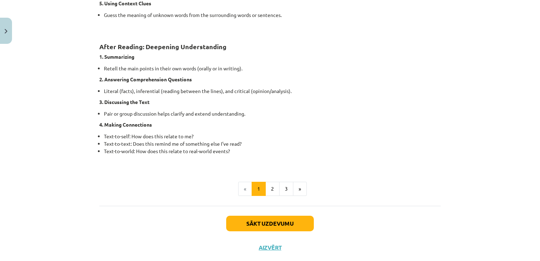
scroll to position [555, 0]
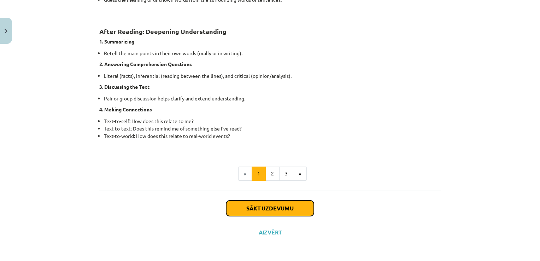
click at [277, 207] on button "Sākt uzdevumu" at bounding box center [270, 208] width 88 height 16
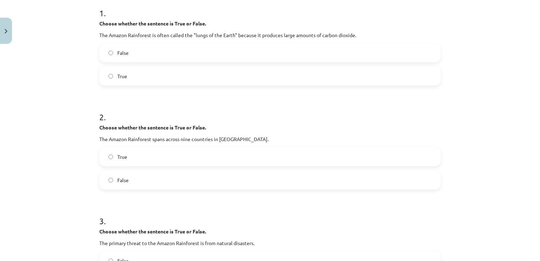
scroll to position [131, 0]
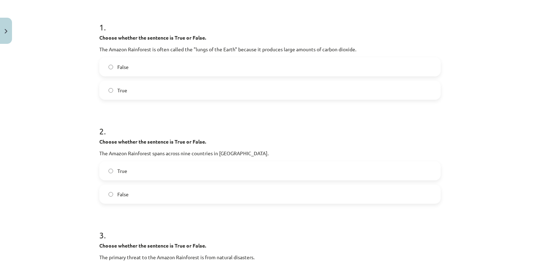
click at [126, 62] on label "False" at bounding box center [270, 67] width 340 height 18
click at [127, 167] on label "True" at bounding box center [270, 171] width 340 height 18
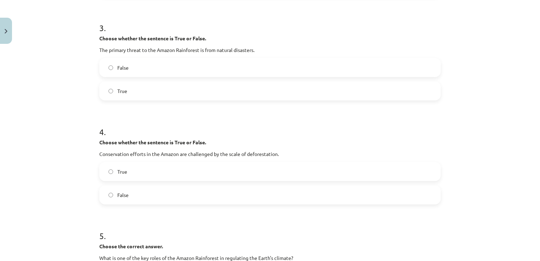
scroll to position [323, 0]
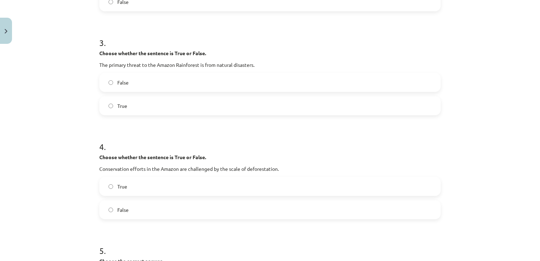
click at [367, 75] on label "False" at bounding box center [270, 82] width 340 height 18
click at [206, 191] on label "True" at bounding box center [270, 186] width 340 height 18
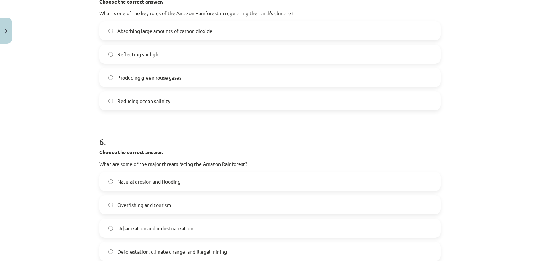
scroll to position [578, 0]
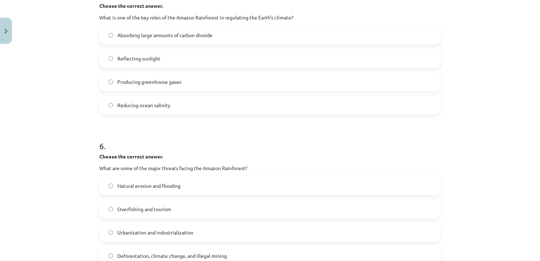
click at [266, 35] on label "Absorbing large amounts of carbon dioxide" at bounding box center [270, 35] width 340 height 18
click at [168, 254] on span "Deforestation, climate change, and illegal mining" at bounding box center [171, 255] width 109 height 7
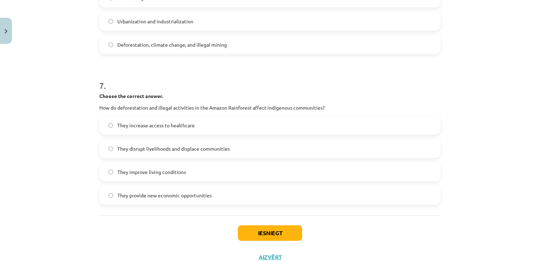
scroll to position [814, 0]
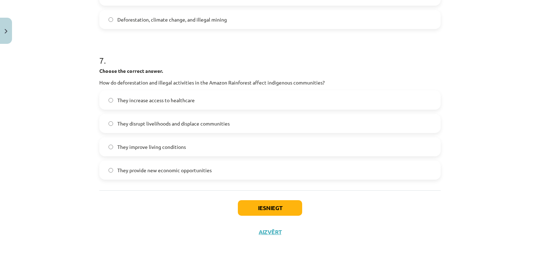
click at [274, 126] on label "They disrupt livelihoods and displace communities" at bounding box center [270, 123] width 340 height 18
click at [249, 203] on button "Iesniegt" at bounding box center [270, 208] width 64 height 16
click at [266, 210] on button "Iesniegt" at bounding box center [270, 208] width 64 height 16
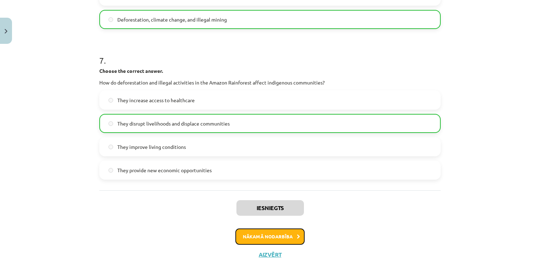
click at [273, 233] on button "Nākamā nodarbība" at bounding box center [269, 236] width 69 height 16
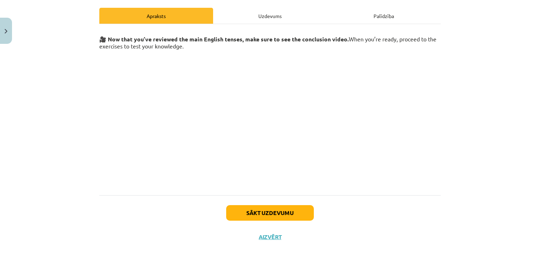
scroll to position [101, 0]
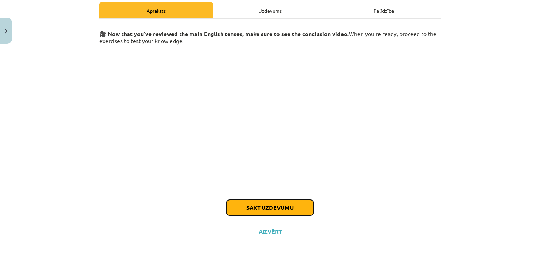
click at [276, 204] on button "Sākt uzdevumu" at bounding box center [270, 208] width 88 height 16
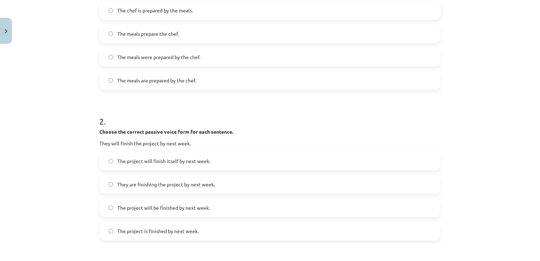
scroll to position [173, 0]
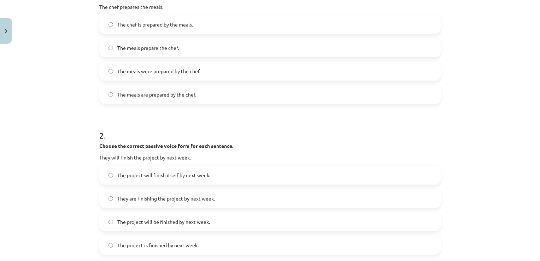
click at [158, 99] on label "The meals are prepared by the chef." at bounding box center [270, 94] width 340 height 18
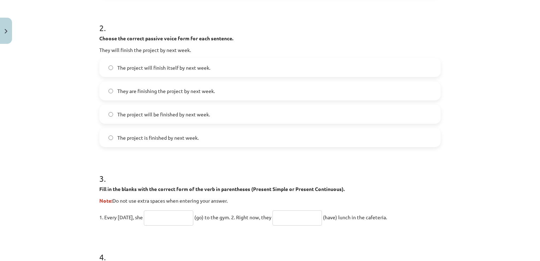
scroll to position [279, 0]
click at [263, 115] on label "The project will be finished by next week." at bounding box center [270, 115] width 340 height 18
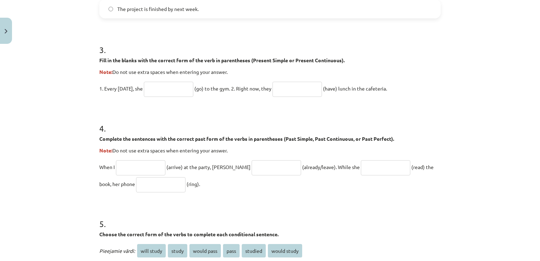
scroll to position [394, 0]
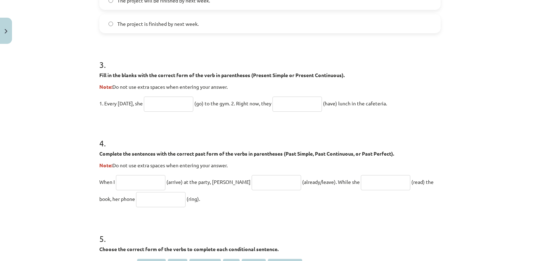
click at [174, 99] on input "text" at bounding box center [168, 103] width 49 height 15
type input "****"
click at [292, 106] on input "text" at bounding box center [296, 103] width 49 height 15
type input "**********"
click at [120, 182] on input "text" at bounding box center [140, 182] width 49 height 15
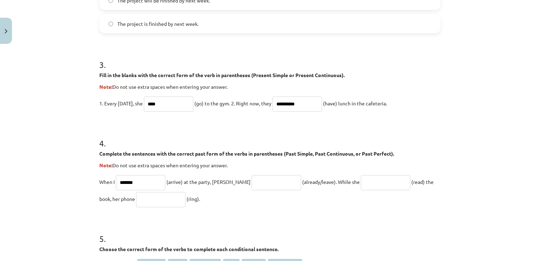
type input "*******"
click at [251, 185] on input "text" at bounding box center [275, 182] width 49 height 15
type input "**********"
click at [379, 183] on input "text" at bounding box center [385, 182] width 49 height 15
type input "**********"
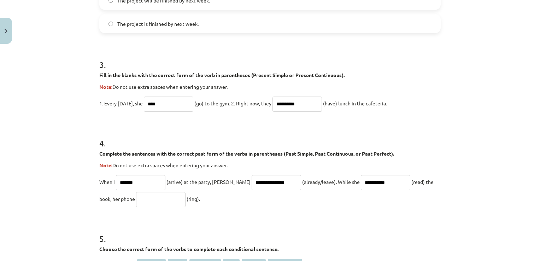
click at [136, 200] on input "text" at bounding box center [160, 199] width 49 height 15
type input "****"
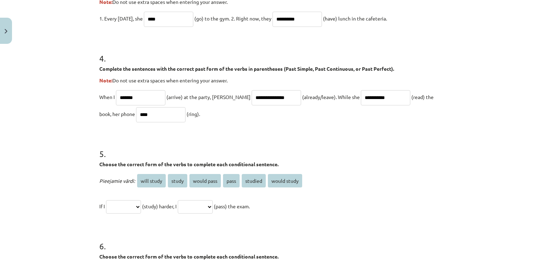
scroll to position [481, 0]
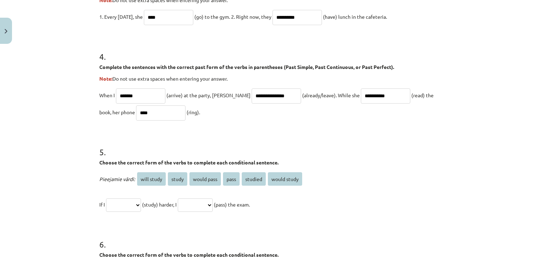
drag, startPoint x: 529, startPoint y: 190, endPoint x: 536, endPoint y: 194, distance: 7.6
click at [536, 194] on div "**********" at bounding box center [270, 130] width 540 height 261
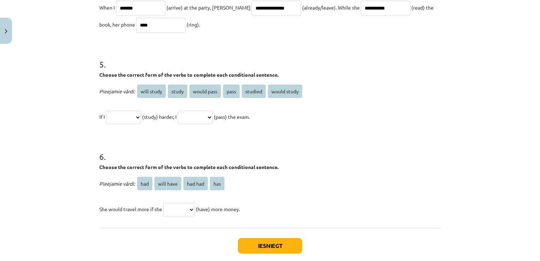
scroll to position [581, 0]
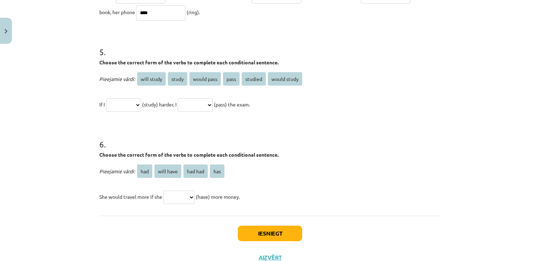
click at [134, 105] on select "**********" at bounding box center [123, 104] width 35 height 13
select select "*******"
click at [106, 98] on select "**********" at bounding box center [123, 104] width 35 height 13
click at [190, 103] on select "**********" at bounding box center [195, 104] width 35 height 13
select select "**********"
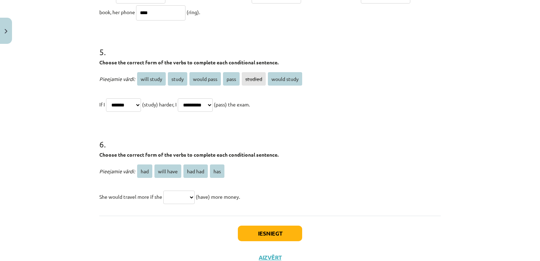
click at [186, 98] on select "**********" at bounding box center [195, 104] width 35 height 13
click at [174, 198] on select "*** ********* ******* ***" at bounding box center [178, 196] width 31 height 13
select select "***"
click at [163, 190] on select "*** ********* ******* ***" at bounding box center [178, 196] width 31 height 13
click at [251, 230] on button "Iesniegt" at bounding box center [270, 233] width 64 height 16
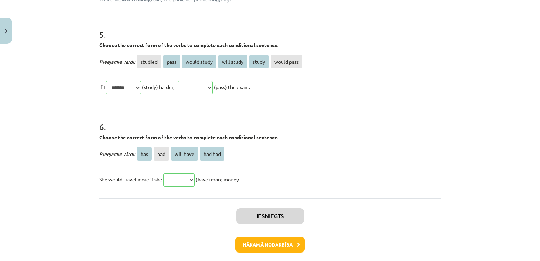
scroll to position [732, 0]
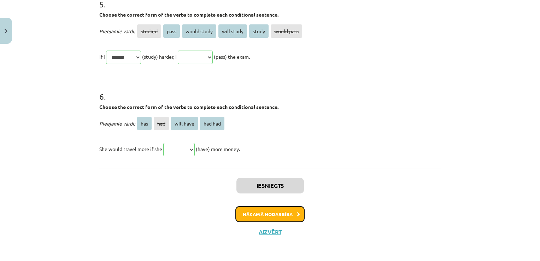
click at [283, 215] on button "Nākamā nodarbība" at bounding box center [269, 214] width 69 height 16
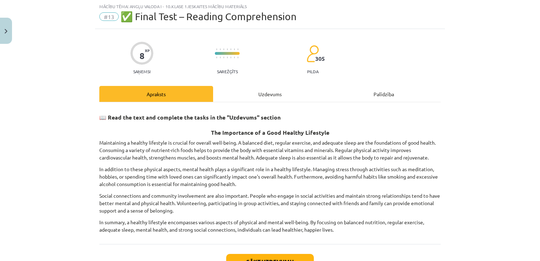
scroll to position [18, 0]
click at [265, 255] on button "Sākt uzdevumu" at bounding box center [270, 262] width 88 height 16
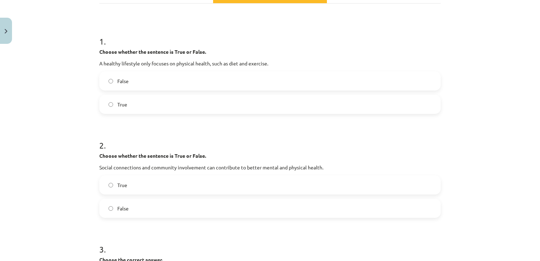
scroll to position [102, 0]
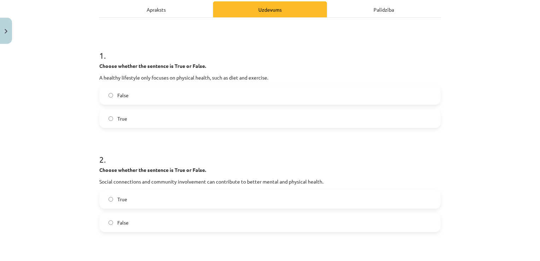
click at [157, 97] on label "False" at bounding box center [270, 95] width 340 height 18
click at [132, 201] on label "True" at bounding box center [270, 199] width 340 height 18
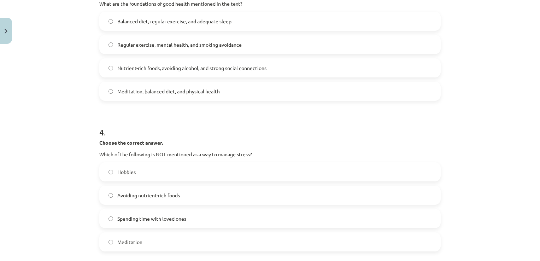
scroll to position [385, 0]
click at [272, 21] on label "Balanced diet, regular exercise, and adequate sleep" at bounding box center [270, 21] width 340 height 18
click at [169, 187] on label "Avoiding nutrient-rich foods" at bounding box center [270, 194] width 340 height 18
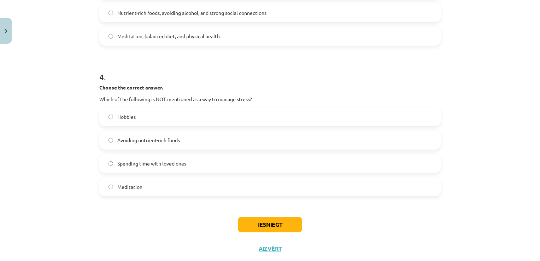
scroll to position [456, 0]
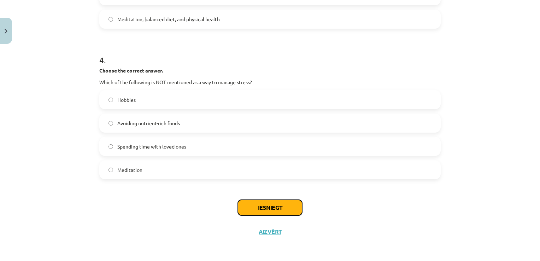
click at [290, 206] on button "Iesniegt" at bounding box center [270, 208] width 64 height 16
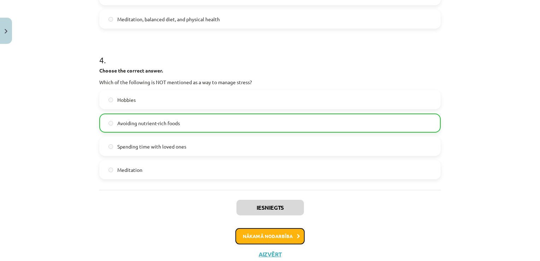
click at [276, 238] on button "Nākamā nodarbība" at bounding box center [269, 236] width 69 height 16
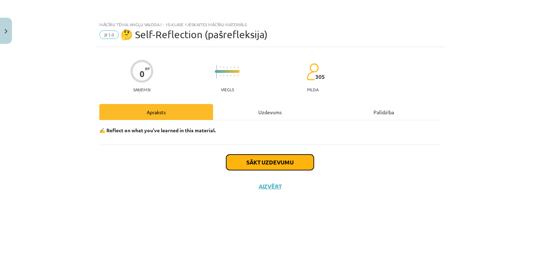
click at [273, 160] on button "Sākt uzdevumu" at bounding box center [270, 162] width 88 height 16
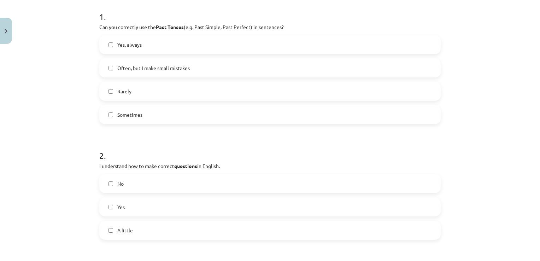
scroll to position [143, 0]
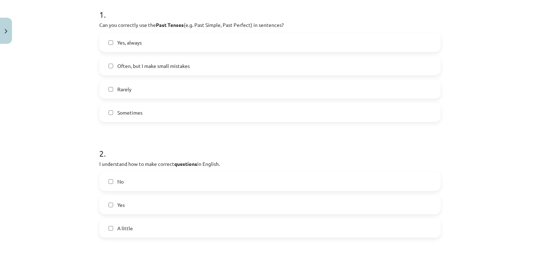
click at [312, 61] on label "Often, but I make small mistakes" at bounding box center [270, 66] width 340 height 18
click at [168, 212] on label "Yes" at bounding box center [270, 205] width 340 height 18
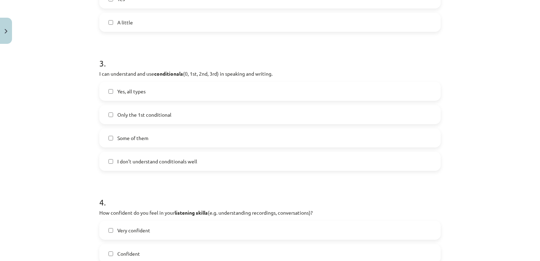
scroll to position [353, 0]
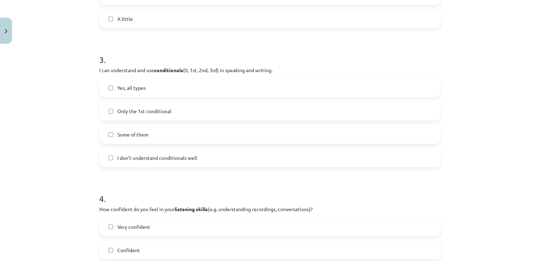
click at [187, 135] on label "Some of them" at bounding box center [270, 134] width 340 height 18
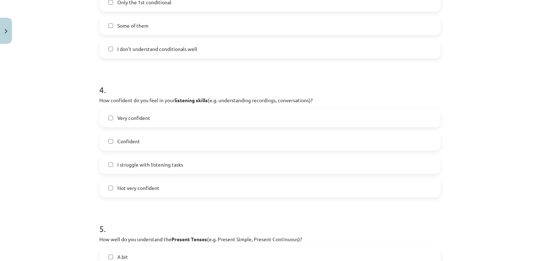
scroll to position [464, 0]
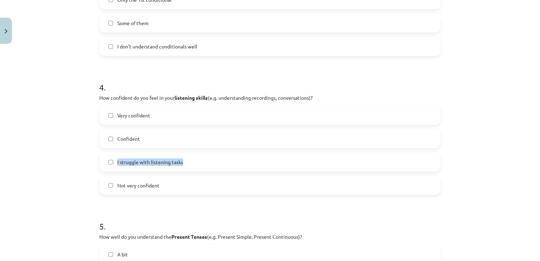
click at [324, 145] on div "Very confident Confident I struggle with listening tasks Not very confident" at bounding box center [269, 150] width 341 height 89
click at [324, 145] on label "Confident" at bounding box center [270, 139] width 340 height 18
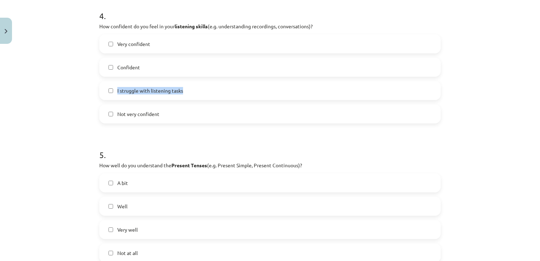
scroll to position [543, 0]
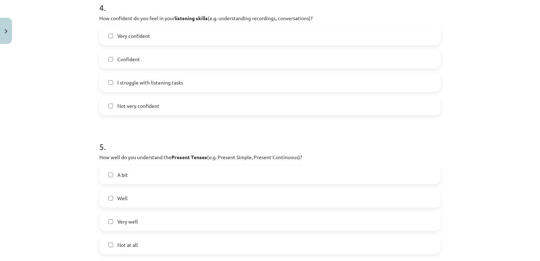
click at [507, 168] on div "Mācību tēma: Angļu valoda i - 10.klase 1.ieskaites mācību materiāls #14 🤔 Self-…" at bounding box center [270, 130] width 540 height 261
click at [276, 201] on label "Well" at bounding box center [270, 198] width 340 height 18
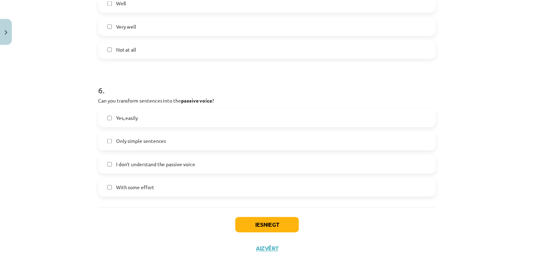
scroll to position [742, 0]
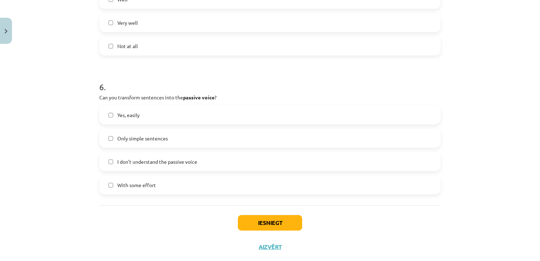
click at [213, 181] on label "With some effort" at bounding box center [270, 185] width 340 height 18
click at [215, 137] on label "Only simple sentences" at bounding box center [270, 138] width 340 height 18
click at [212, 186] on label "With some effort" at bounding box center [270, 185] width 340 height 18
click at [253, 220] on button "Iesniegt" at bounding box center [270, 223] width 64 height 16
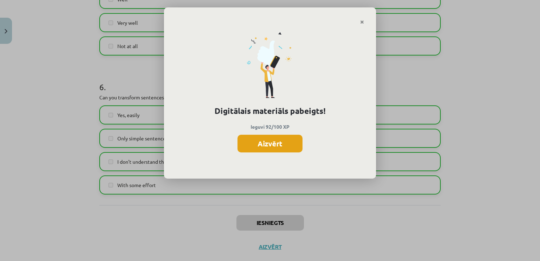
click at [280, 149] on button "Aizvērt" at bounding box center [269, 144] width 65 height 18
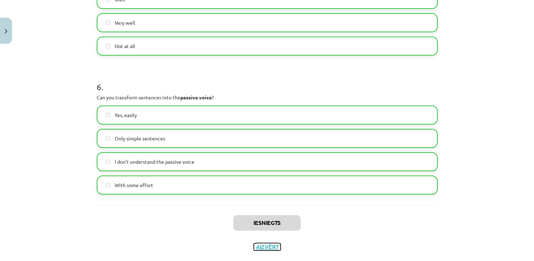
click at [271, 247] on button "Aizvērt" at bounding box center [267, 246] width 27 height 7
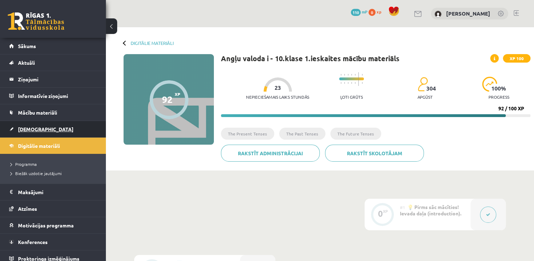
click at [35, 128] on span "[DEMOGRAPHIC_DATA]" at bounding box center [45, 129] width 55 height 6
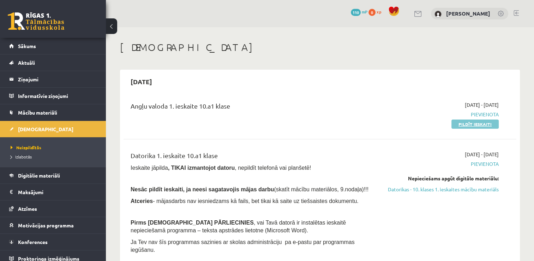
click at [474, 123] on link "Pildīt ieskaiti" at bounding box center [475, 123] width 47 height 9
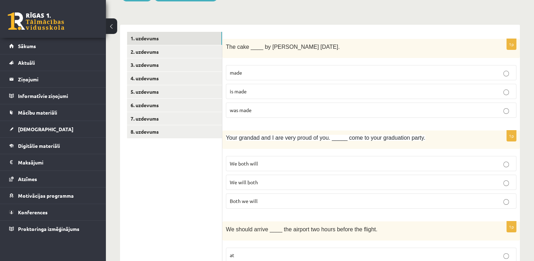
scroll to position [84, 0]
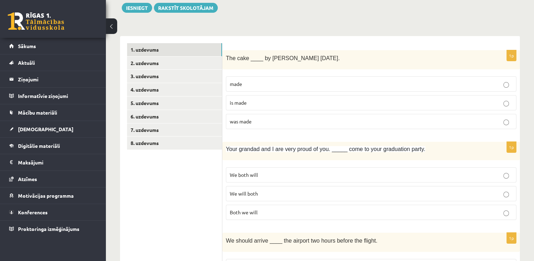
click at [360, 117] on label "was made" at bounding box center [371, 121] width 291 height 15
click at [269, 190] on p "We will both" at bounding box center [371, 193] width 283 height 7
click at [288, 193] on p "We will both" at bounding box center [371, 193] width 283 height 7
click at [285, 174] on p "We both will" at bounding box center [371, 174] width 283 height 7
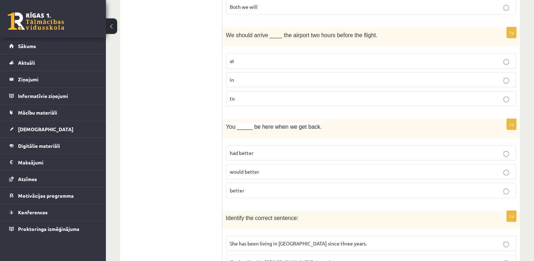
scroll to position [282, 0]
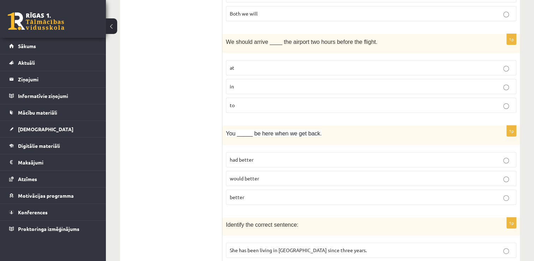
click at [311, 67] on p "at" at bounding box center [371, 67] width 283 height 7
click at [249, 156] on p "had better" at bounding box center [371, 159] width 283 height 7
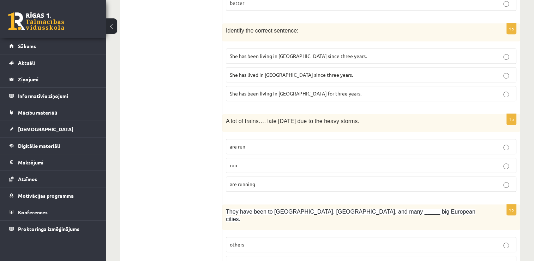
scroll to position [479, 0]
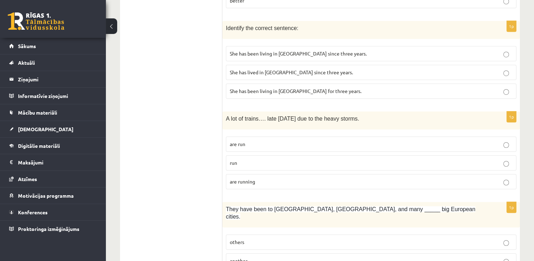
click at [338, 50] on p "She has been living in [GEOGRAPHIC_DATA] since three years." at bounding box center [371, 53] width 283 height 7
click at [323, 91] on span "She has been living in [GEOGRAPHIC_DATA] for three years." at bounding box center [296, 91] width 132 height 6
click at [285, 178] on p "are running" at bounding box center [371, 181] width 283 height 7
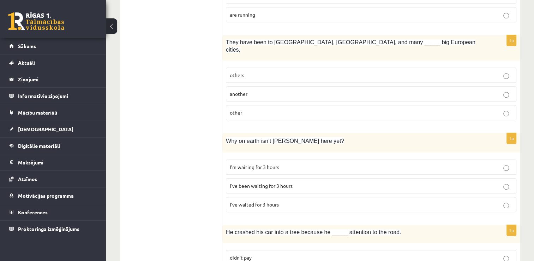
scroll to position [641, 0]
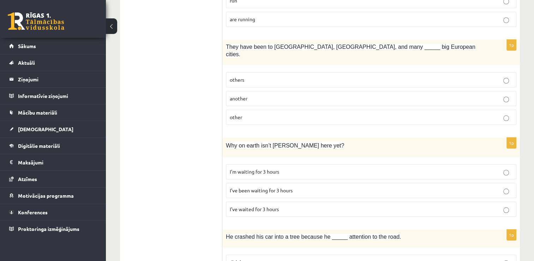
click at [419, 111] on label "other" at bounding box center [371, 116] width 291 height 15
click at [414, 113] on p "other" at bounding box center [371, 116] width 283 height 7
click at [319, 186] on p "I’ve been waiting for 3 hours" at bounding box center [371, 189] width 283 height 7
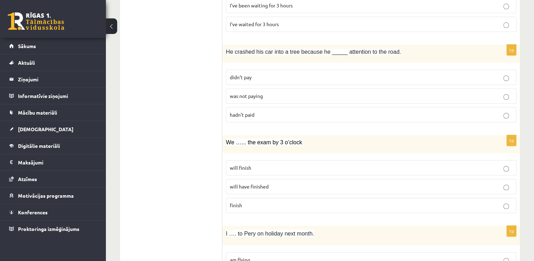
scroll to position [828, 0]
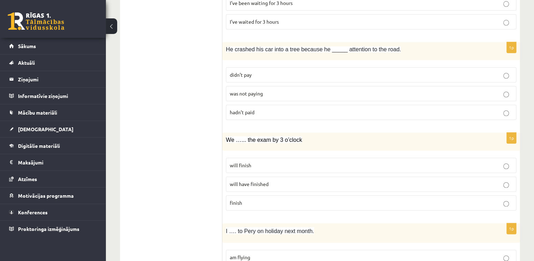
click at [438, 161] on p "will finish" at bounding box center [371, 164] width 283 height 7
click at [393, 180] on p "will have finished" at bounding box center [371, 183] width 283 height 7
click at [292, 90] on p "was not paying" at bounding box center [371, 93] width 283 height 7
click at [257, 161] on p "will finish" at bounding box center [371, 164] width 283 height 7
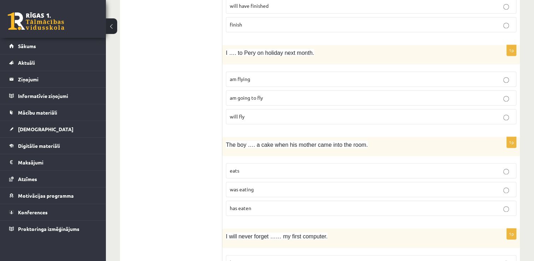
scroll to position [1010, 0]
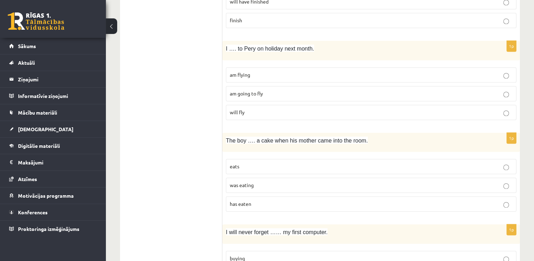
click at [475, 69] on label "am flying" at bounding box center [371, 74] width 291 height 15
click at [313, 181] on fieldset "eats was eating has eaten" at bounding box center [371, 184] width 291 height 58
click at [309, 177] on label "was eating" at bounding box center [371, 184] width 291 height 15
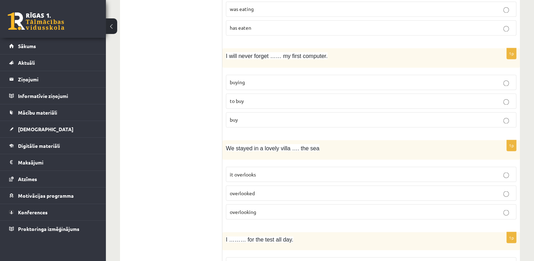
scroll to position [1188, 0]
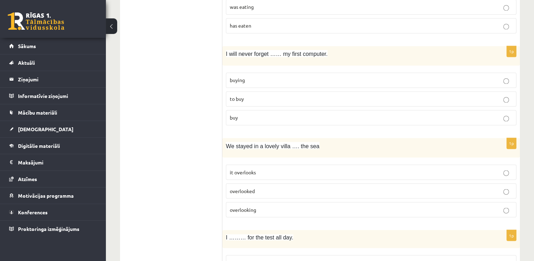
click at [309, 76] on p "buying" at bounding box center [371, 79] width 283 height 7
click at [271, 206] on p "overlooking" at bounding box center [371, 209] width 283 height 7
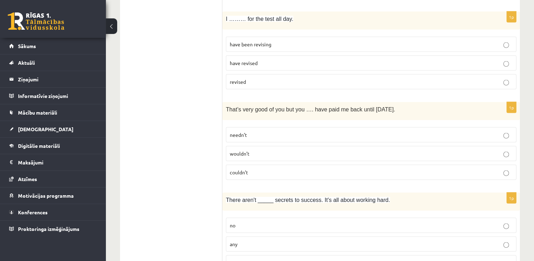
scroll to position [1399, 0]
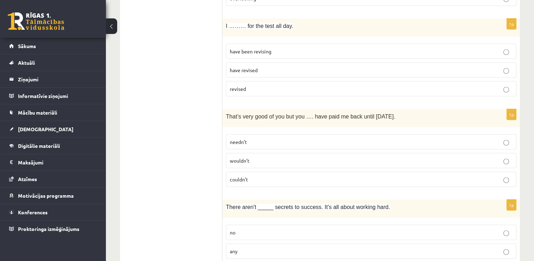
click at [377, 48] on p "have been revising" at bounding box center [371, 51] width 283 height 7
click at [288, 138] on p "needn’t" at bounding box center [371, 141] width 283 height 7
click at [276, 247] on p "any" at bounding box center [371, 250] width 283 height 7
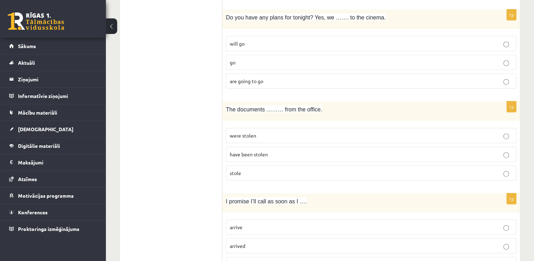
scroll to position [1673, 0]
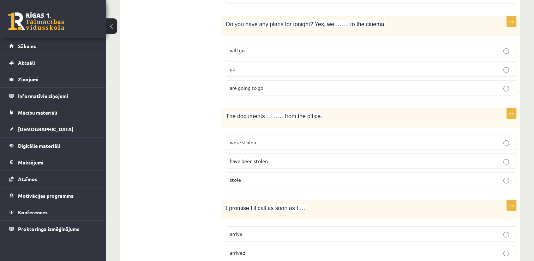
click at [500, 47] on p "will go" at bounding box center [371, 50] width 283 height 7
click at [349, 135] on label "were stolen" at bounding box center [371, 142] width 291 height 15
click at [253, 226] on label "arrive" at bounding box center [371, 233] width 291 height 15
click at [287, 80] on label "are going to go" at bounding box center [371, 87] width 291 height 15
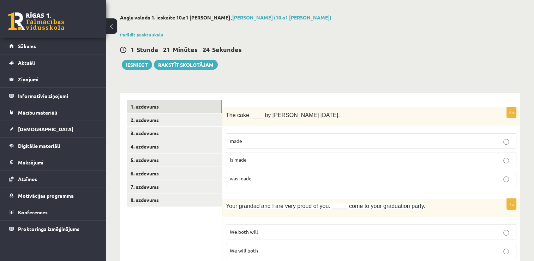
scroll to position [0, 0]
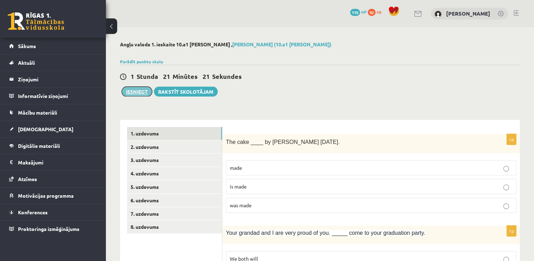
click at [131, 93] on button "Iesniegt" at bounding box center [137, 92] width 30 height 10
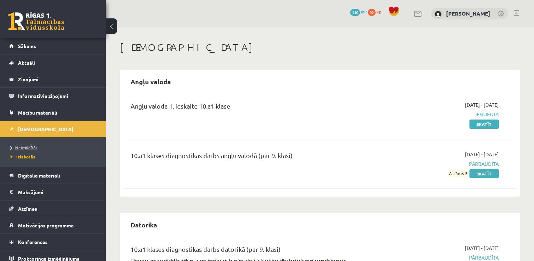
click at [20, 149] on span "Neizpildītās" at bounding box center [24, 147] width 27 height 6
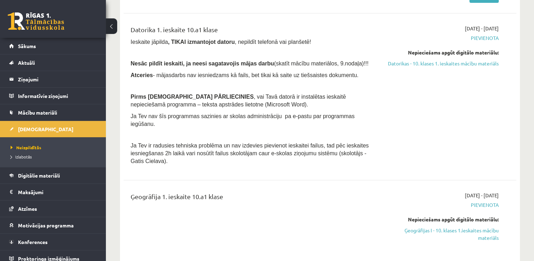
scroll to position [103, 0]
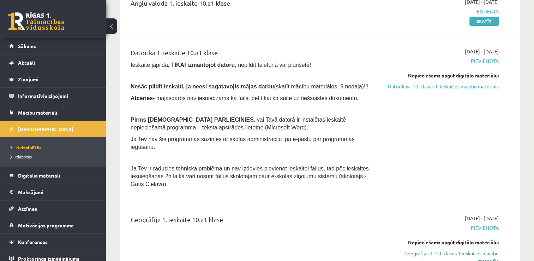
click at [458, 249] on link "Ģeogrāfijas I - 10. klases 1.ieskaites mācību materiāls" at bounding box center [441, 256] width 116 height 15
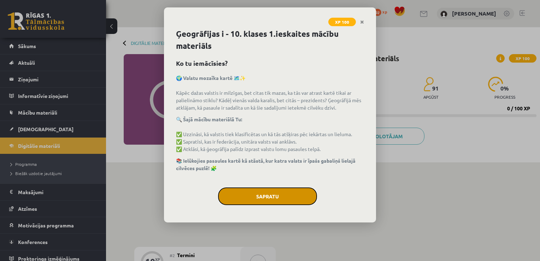
click at [274, 189] on button "Sapratu" at bounding box center [267, 196] width 99 height 18
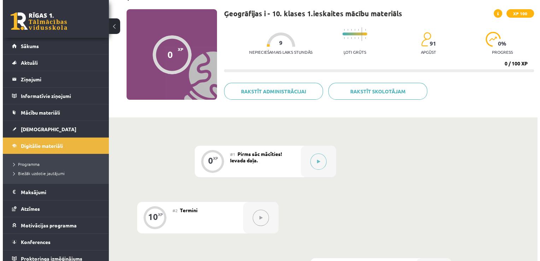
scroll to position [35, 0]
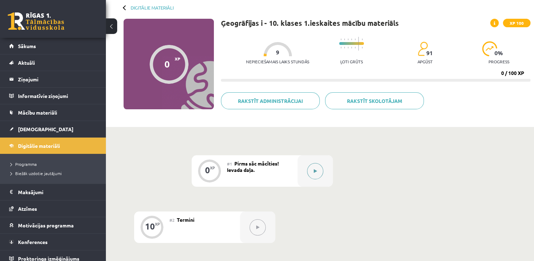
click at [311, 171] on button at bounding box center [315, 171] width 16 height 16
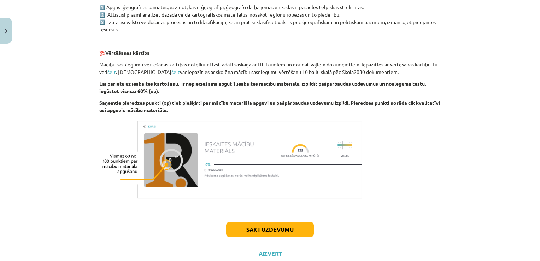
scroll to position [404, 0]
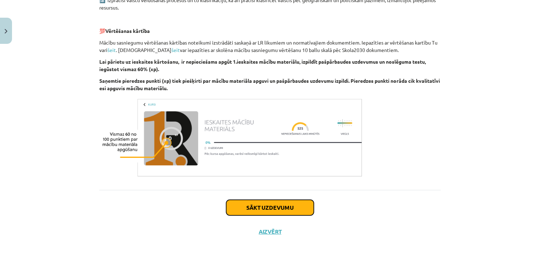
click at [308, 206] on button "Sākt uzdevumu" at bounding box center [270, 208] width 88 height 16
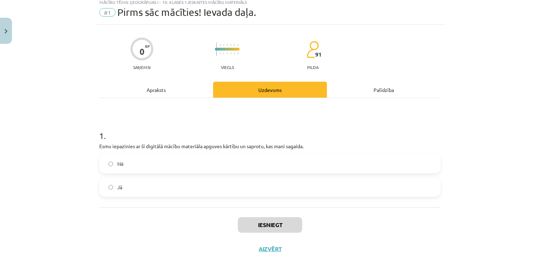
scroll to position [18, 0]
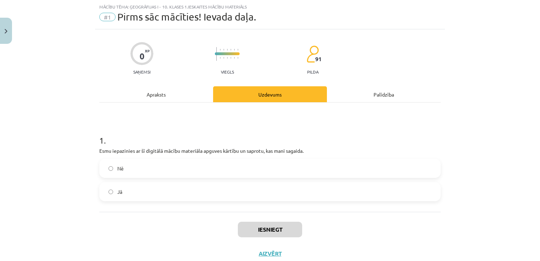
click at [286, 188] on label "Jā" at bounding box center [270, 192] width 340 height 18
click at [264, 236] on button "Iesniegt" at bounding box center [270, 229] width 64 height 16
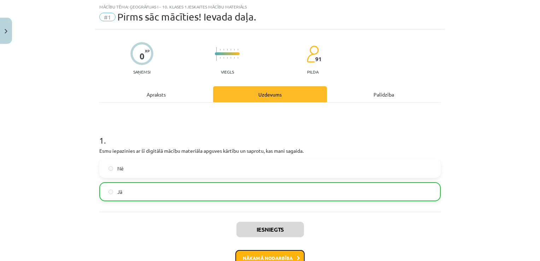
click at [267, 255] on button "Nākamā nodarbība" at bounding box center [269, 258] width 69 height 16
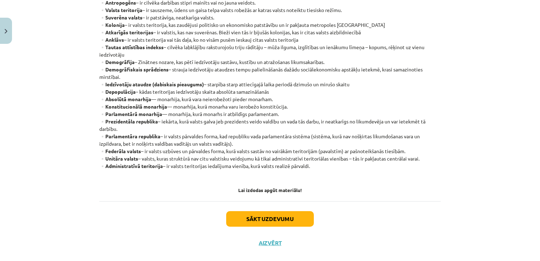
scroll to position [191, 0]
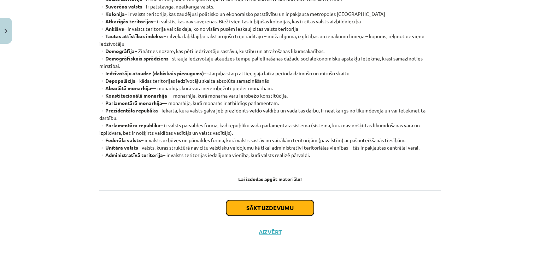
click at [297, 204] on button "Sākt uzdevumu" at bounding box center [270, 208] width 88 height 16
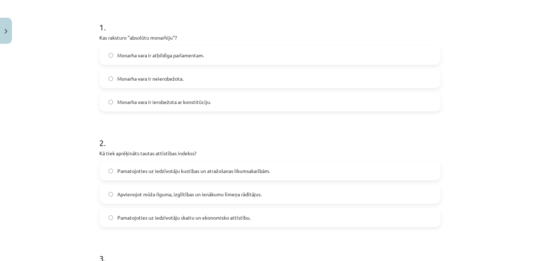
scroll to position [117, 0]
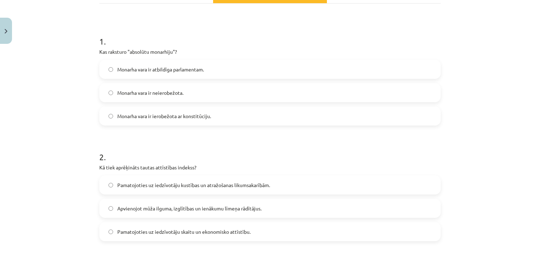
click at [184, 91] on label "Monarha vara ir neierobežota." at bounding box center [270, 93] width 340 height 18
click at [179, 207] on span "Apvienojot mūža ilguma, izglītības un ienākumu līmeņa rādītājus." at bounding box center [189, 208] width 144 height 7
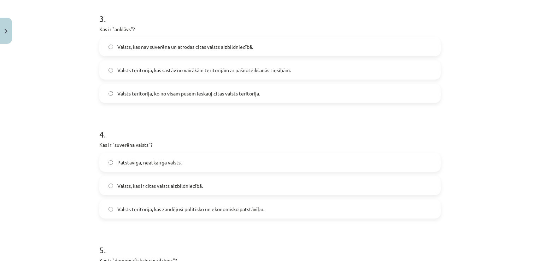
scroll to position [365, 0]
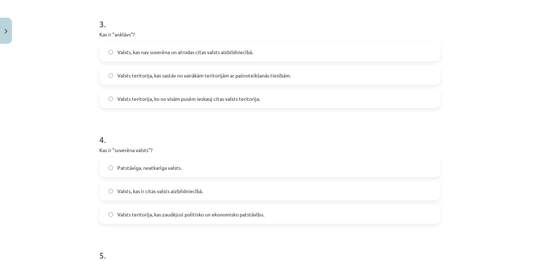
click at [232, 95] on span "Valsts teritorija, ko no visām pusēm ieskauj citas valsts teritorija." at bounding box center [188, 98] width 143 height 7
click at [189, 168] on label "Patstāvīga, neatkarīga valsts." at bounding box center [270, 168] width 340 height 18
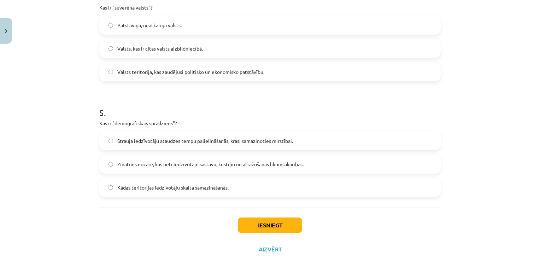
scroll to position [525, 0]
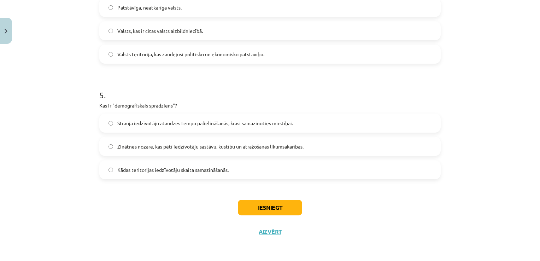
click at [401, 126] on label "Strauja iedzīvotāju ataudzes tempu palielināšanās, krasi samazinoties mirstībai." at bounding box center [270, 123] width 340 height 18
click at [270, 213] on button "Iesniegt" at bounding box center [270, 208] width 64 height 16
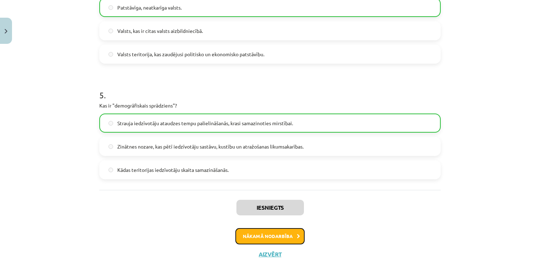
click at [268, 230] on button "Nākamā nodarbība" at bounding box center [269, 236] width 69 height 16
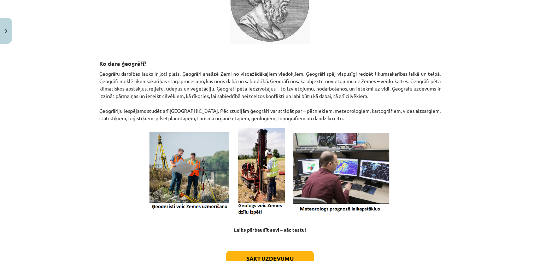
scroll to position [286, 0]
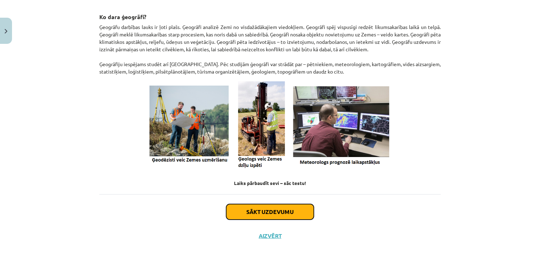
click at [262, 211] on button "Sākt uzdevumu" at bounding box center [270, 212] width 88 height 16
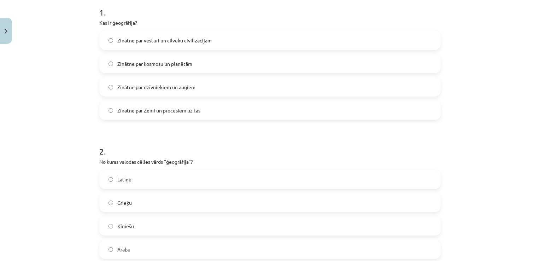
scroll to position [145, 0]
click at [179, 116] on label "Zinātne par Zemi un procesiem uz tās" at bounding box center [270, 111] width 340 height 18
click at [149, 205] on label "Grieķu" at bounding box center [270, 203] width 340 height 18
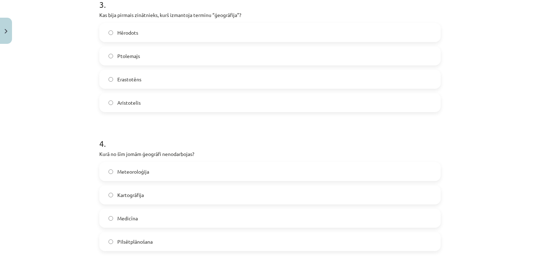
scroll to position [429, 0]
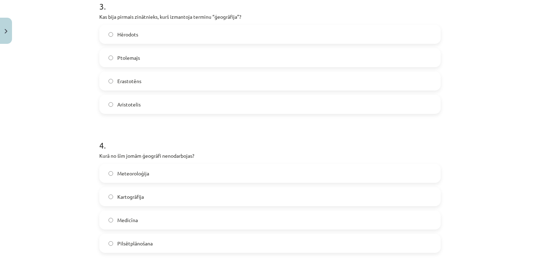
click at [286, 81] on label "Erastotēns" at bounding box center [270, 81] width 340 height 18
click at [145, 223] on label "Medicīna" at bounding box center [270, 220] width 340 height 18
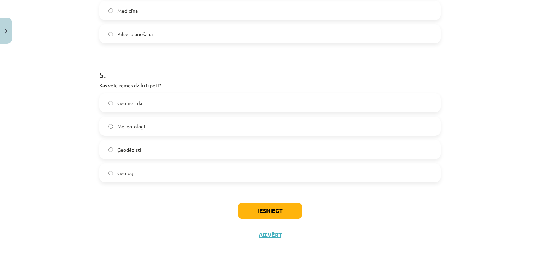
scroll to position [641, 0]
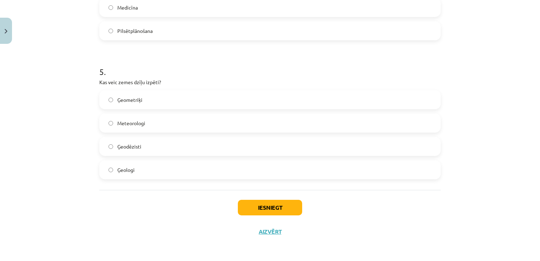
click at [344, 163] on label "Ģeologi" at bounding box center [270, 170] width 340 height 18
click at [284, 206] on button "Iesniegt" at bounding box center [270, 208] width 64 height 16
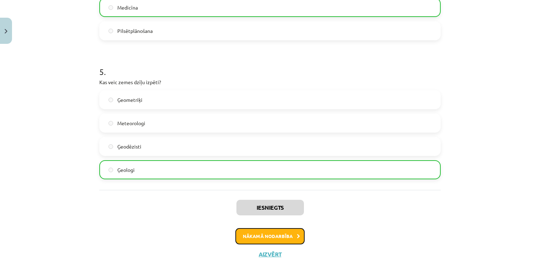
click at [281, 230] on button "Nākamā nodarbība" at bounding box center [269, 236] width 69 height 16
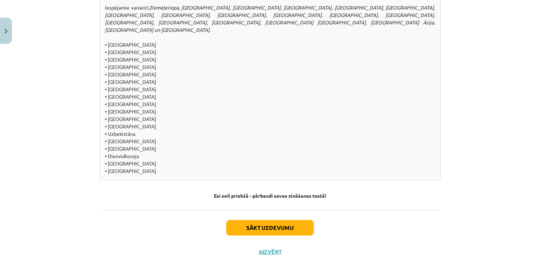
scroll to position [764, 0]
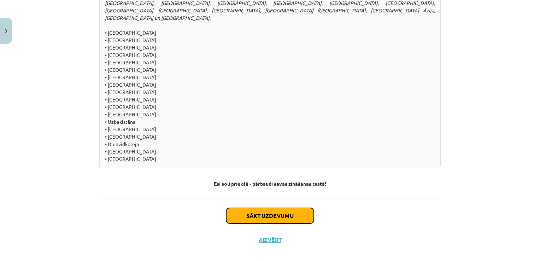
click at [282, 208] on button "Sākt uzdevumu" at bounding box center [270, 216] width 88 height 16
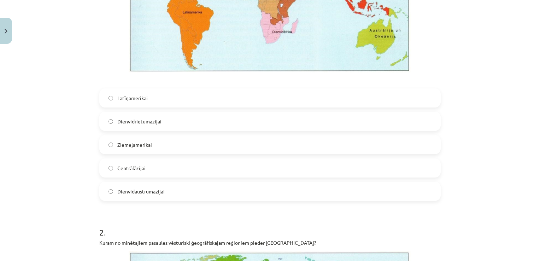
scroll to position [272, 0]
click at [244, 198] on label "Dienvidaustrumāzijai" at bounding box center [270, 192] width 340 height 18
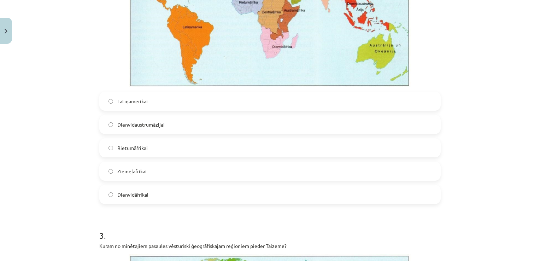
scroll to position [603, 0]
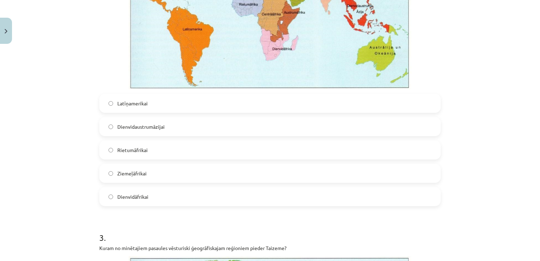
click at [208, 190] on label "Dienvidāfrikai" at bounding box center [270, 197] width 340 height 18
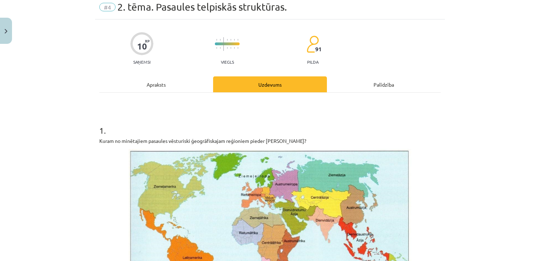
scroll to position [38, 0]
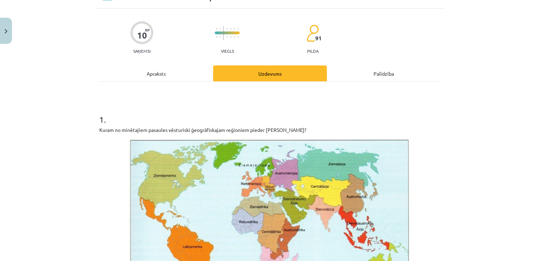
drag, startPoint x: 528, startPoint y: 20, endPoint x: 538, endPoint y: 28, distance: 13.4
click at [538, 28] on div "Mācību tēma: Ģeogrāfijas i - 10. klases 1.ieskaites mācību materiāls #4 2. tēma…" at bounding box center [270, 130] width 540 height 261
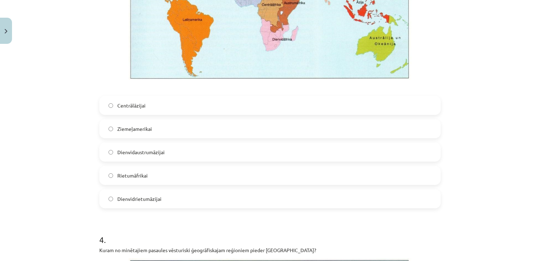
scroll to position [956, 0]
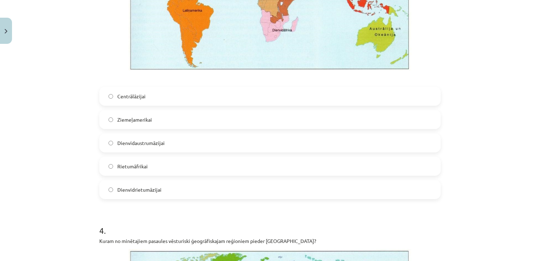
click at [419, 140] on label "Dienvidaustrumāzijai" at bounding box center [270, 143] width 340 height 18
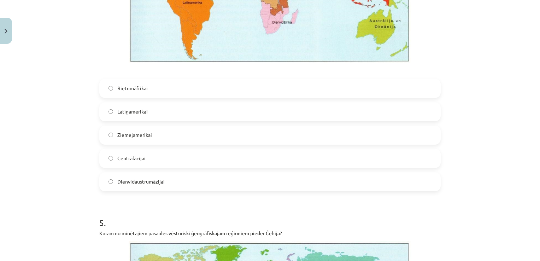
scroll to position [1318, 0]
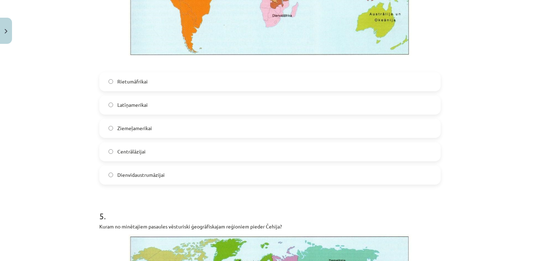
click at [334, 109] on label "Latīņamerikai" at bounding box center [270, 105] width 340 height 18
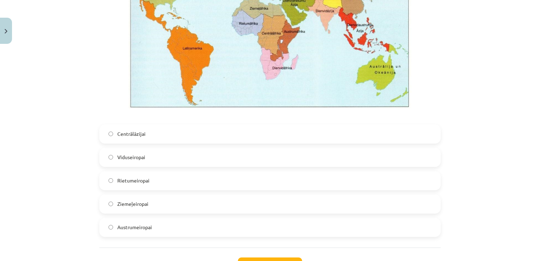
scroll to position [1617, 0]
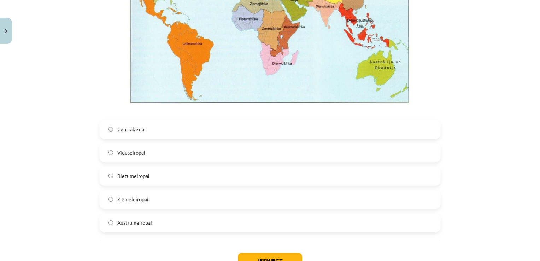
click at [360, 128] on label "Centrālāzijai" at bounding box center [270, 129] width 340 height 18
click at [289, 253] on button "Iesniegt" at bounding box center [270, 261] width 64 height 16
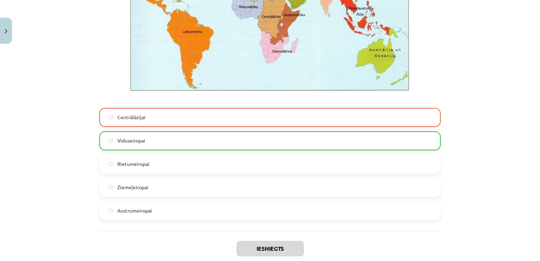
scroll to position [1693, 0]
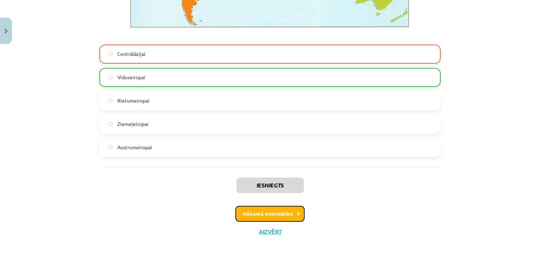
click at [264, 213] on button "Nākamā nodarbība" at bounding box center [269, 214] width 69 height 16
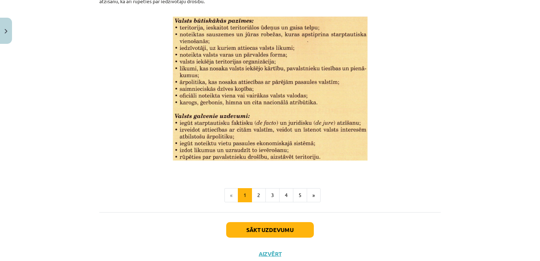
scroll to position [925, 0]
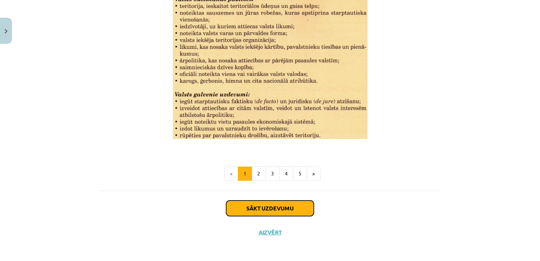
click at [264, 213] on button "Sākt uzdevumu" at bounding box center [270, 208] width 88 height 16
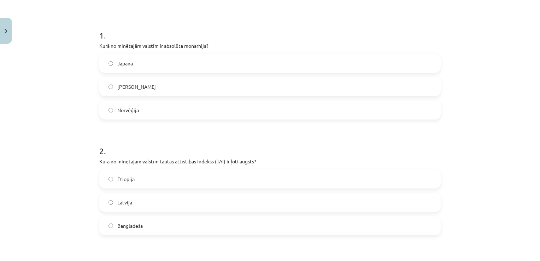
scroll to position [131, 0]
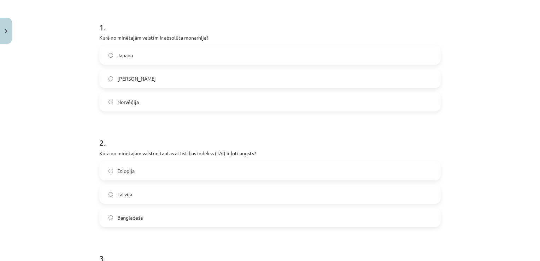
click at [190, 82] on label "Saūda Arābija" at bounding box center [270, 79] width 340 height 18
click at [150, 184] on div "Etiopija Latvija Bangladeša" at bounding box center [269, 194] width 341 height 66
click at [151, 193] on label "Latvija" at bounding box center [270, 194] width 340 height 18
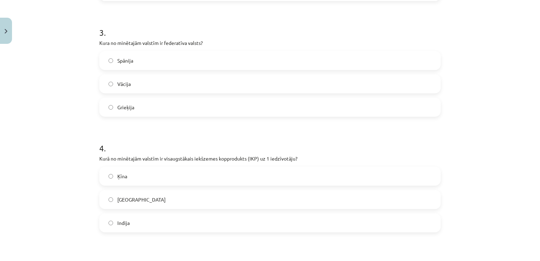
scroll to position [357, 0]
click at [339, 84] on label "Vācija" at bounding box center [270, 83] width 340 height 18
click at [252, 189] on label "ASV" at bounding box center [270, 198] width 340 height 18
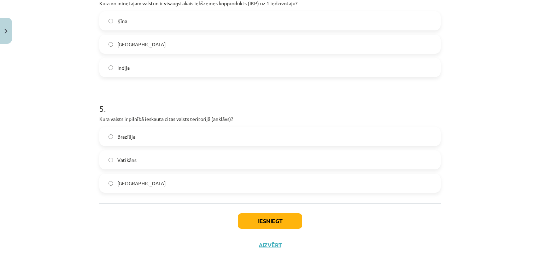
scroll to position [525, 0]
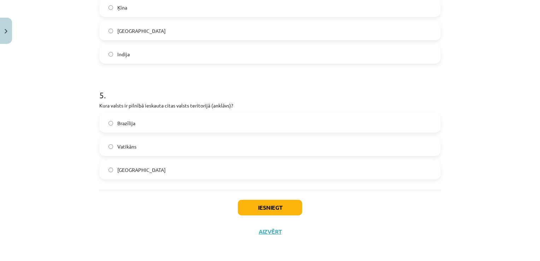
click at [319, 145] on label "Vatikāns" at bounding box center [270, 146] width 340 height 18
click at [274, 205] on button "Iesniegt" at bounding box center [270, 208] width 64 height 16
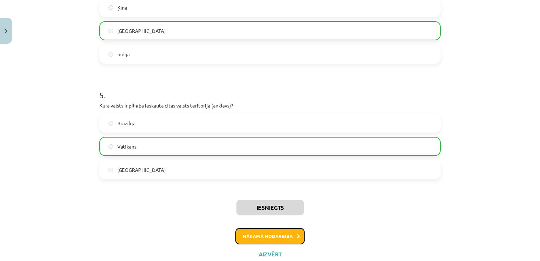
click at [276, 237] on button "Nākamā nodarbība" at bounding box center [269, 236] width 69 height 16
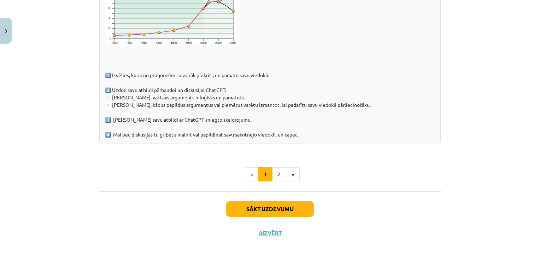
scroll to position [1126, 0]
click at [274, 208] on button "Sākt uzdevumu" at bounding box center [270, 209] width 88 height 16
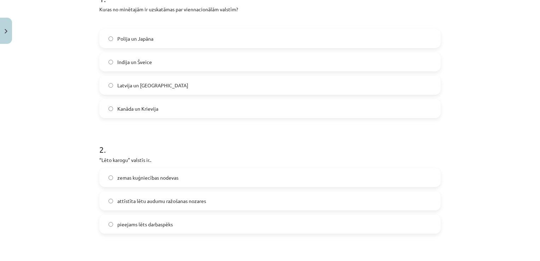
scroll to position [145, 0]
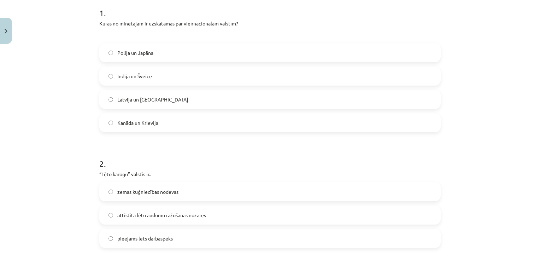
click at [137, 55] on span "Polija un Japāna" at bounding box center [135, 52] width 36 height 7
click at [137, 186] on label "zemas kuģniecības nodevas" at bounding box center [270, 192] width 340 height 18
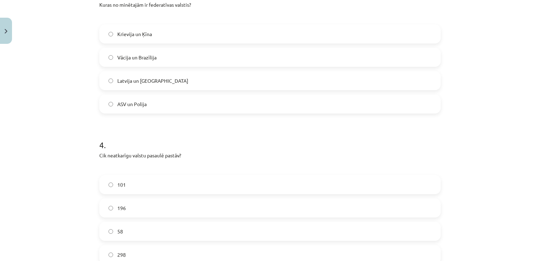
scroll to position [428, 0]
click at [235, 53] on label "Vācija un Brazīlija" at bounding box center [270, 58] width 340 height 18
click at [141, 211] on label "196" at bounding box center [270, 209] width 340 height 18
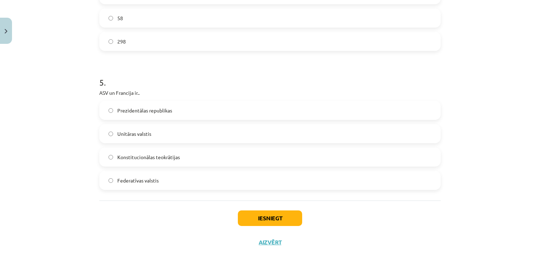
scroll to position [644, 0]
click at [243, 107] on label "Prezidentālas republikas" at bounding box center [270, 109] width 340 height 18
click at [253, 210] on button "Iesniegt" at bounding box center [270, 217] width 64 height 16
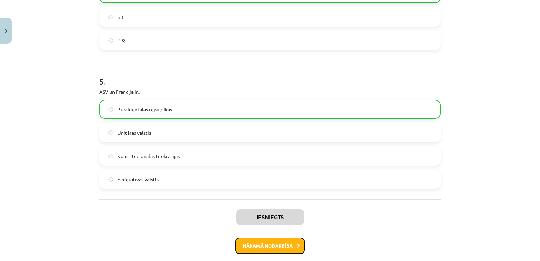
click at [287, 239] on button "Nākamā nodarbība" at bounding box center [269, 245] width 69 height 16
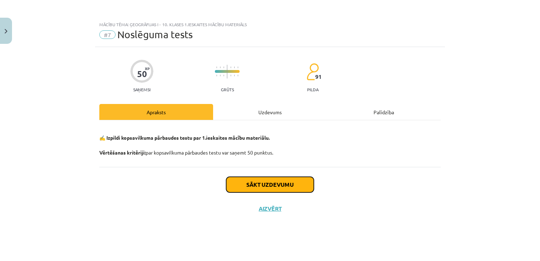
click at [267, 185] on button "Sākt uzdevumu" at bounding box center [270, 185] width 88 height 16
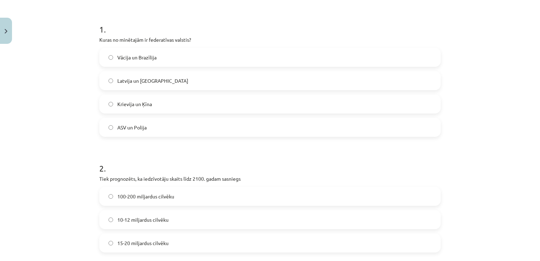
scroll to position [127, 0]
click at [150, 59] on span "Vācija un Brazīlija" at bounding box center [136, 58] width 39 height 7
click at [153, 218] on span "10-12 miljardus cilvēku" at bounding box center [142, 220] width 51 height 7
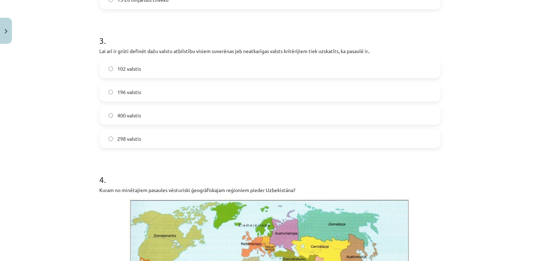
scroll to position [368, 0]
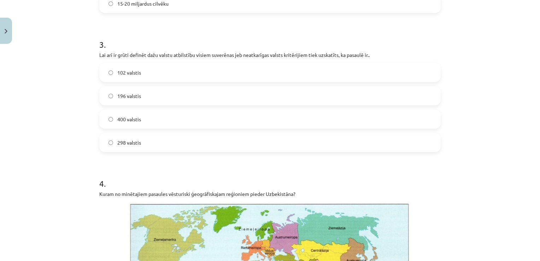
click at [172, 94] on label "196 valstis" at bounding box center [270, 96] width 340 height 18
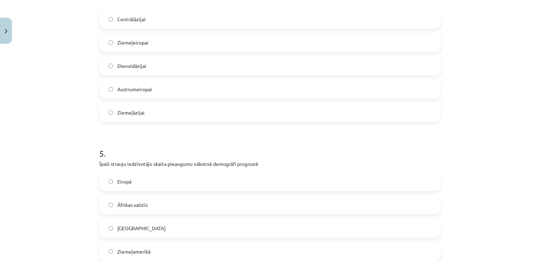
scroll to position [736, 0]
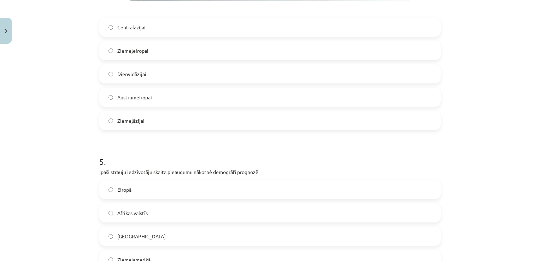
click at [362, 22] on label "Centrālāzijai" at bounding box center [270, 27] width 340 height 18
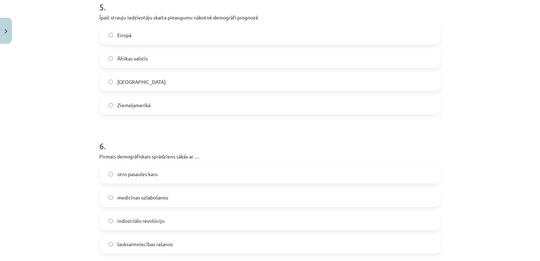
scroll to position [895, 0]
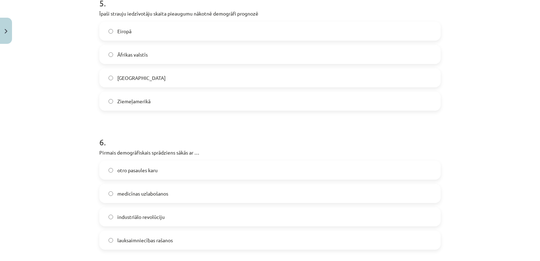
click at [305, 58] on label "Āfrikas valstīs" at bounding box center [270, 55] width 340 height 18
click at [161, 218] on span "industriālo revolūciju" at bounding box center [140, 216] width 47 height 7
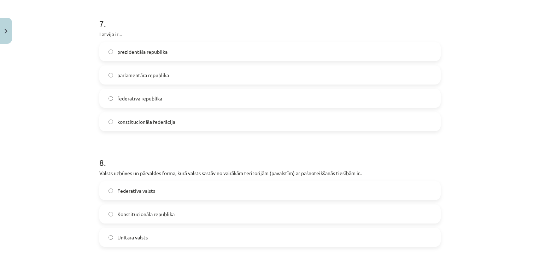
scroll to position [1150, 0]
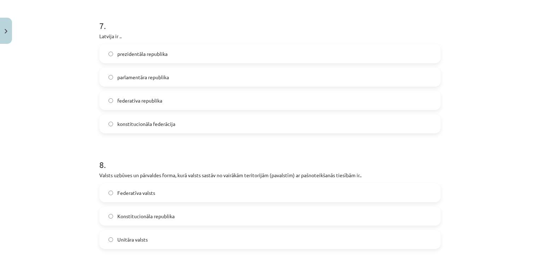
click at [320, 64] on div "prezidentāla republika parlamentāra republika federatīva republika konstitucion…" at bounding box center [269, 88] width 341 height 89
click at [319, 71] on label "parlamentāra republika" at bounding box center [270, 77] width 340 height 18
click at [195, 196] on label "Federatīva valsts" at bounding box center [270, 193] width 340 height 18
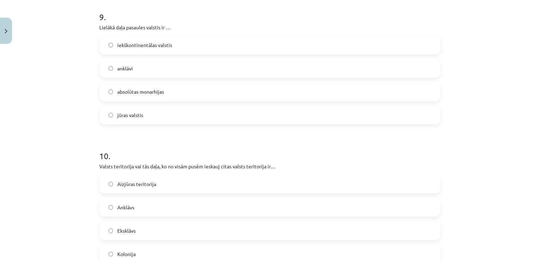
scroll to position [1415, 0]
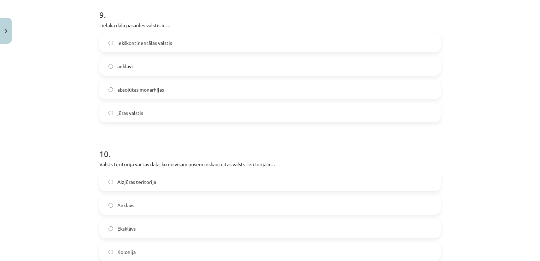
click at [284, 108] on label "jūras valstis" at bounding box center [270, 113] width 340 height 18
click at [203, 203] on label "Anklāvs" at bounding box center [270, 205] width 340 height 18
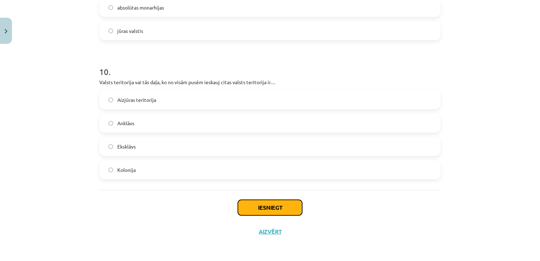
click at [294, 209] on button "Iesniegt" at bounding box center [270, 208] width 64 height 16
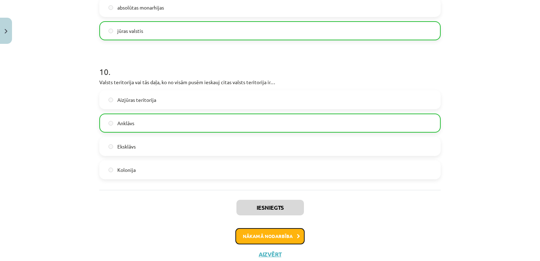
click at [275, 235] on button "Nākamā nodarbība" at bounding box center [269, 236] width 69 height 16
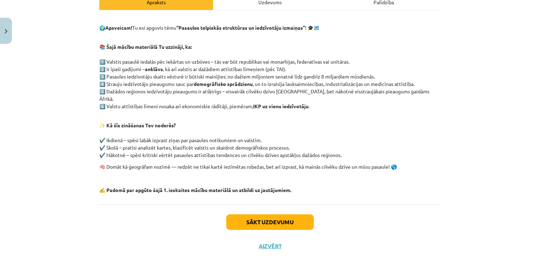
scroll to position [117, 0]
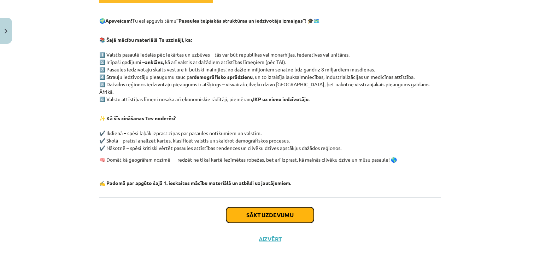
click at [241, 208] on button "Sākt uzdevumu" at bounding box center [270, 215] width 88 height 16
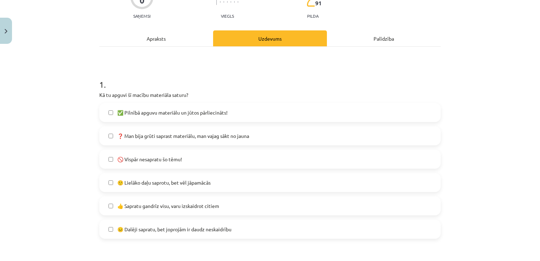
scroll to position [74, 0]
click at [184, 180] on span "🙂 Lielāko daļu saprotu, bet vēl jāpamācās" at bounding box center [163, 181] width 93 height 7
click at [190, 208] on span "👍 Sapratu gandrīz visu, varu izskaidrot citiem" at bounding box center [168, 204] width 102 height 7
click at [205, 186] on label "🙂 Lielāko daļu saprotu, bet vēl jāpamācās" at bounding box center [270, 182] width 340 height 18
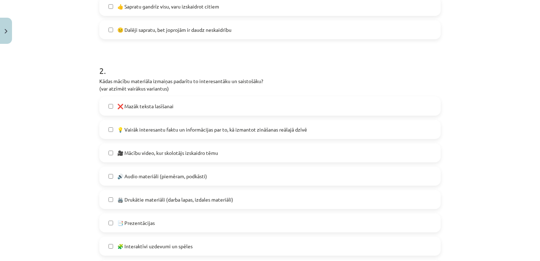
scroll to position [274, 0]
drag, startPoint x: 533, startPoint y: 158, endPoint x: 533, endPoint y: 162, distance: 4.9
click at [533, 162] on div "Mācību tēma: Ģeogrāfijas i - 10. klases 1.ieskaites mācību materiāls #8 Temata …" at bounding box center [270, 130] width 540 height 261
drag, startPoint x: 533, startPoint y: 162, endPoint x: 506, endPoint y: 164, distance: 26.9
click at [506, 164] on div "Mācību tēma: Ģeogrāfijas i - 10. klases 1.ieskaites mācību materiāls #8 Temata …" at bounding box center [270, 130] width 540 height 261
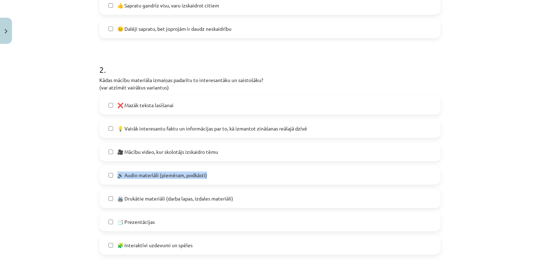
click at [496, 161] on div "Mācību tēma: Ģeogrāfijas i - 10. klases 1.ieskaites mācību materiāls #8 Temata …" at bounding box center [270, 130] width 540 height 261
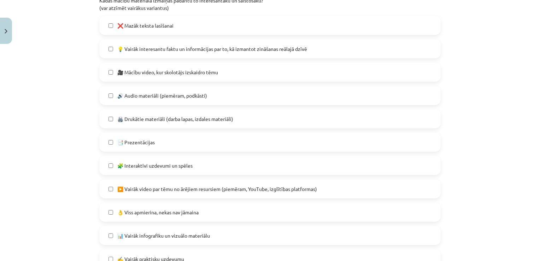
scroll to position [356, 0]
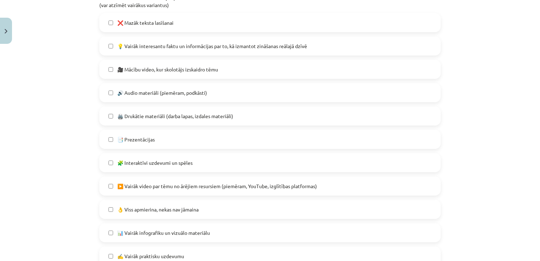
click at [308, 115] on label "🖨️ Drukātie materiāli (darba lapas, izdales materiāli)" at bounding box center [270, 116] width 340 height 18
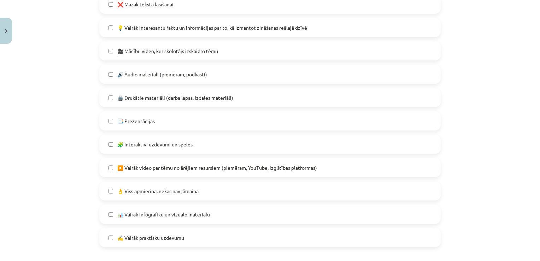
scroll to position [377, 0]
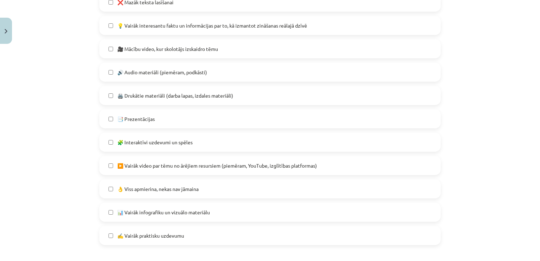
click at [354, 182] on label "👌 Viss apmierina, nekas nav jāmaina" at bounding box center [270, 189] width 340 height 18
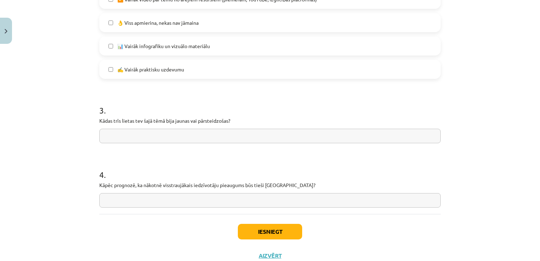
scroll to position [546, 0]
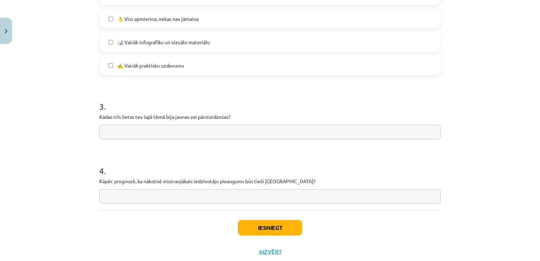
click at [377, 128] on input "text" at bounding box center [269, 132] width 341 height 14
type input "******"
click at [224, 194] on input "text" at bounding box center [269, 196] width 341 height 14
type input "*"
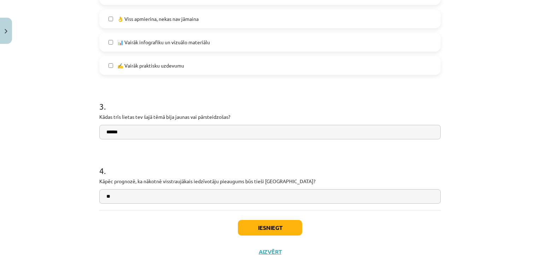
type input "*"
click at [195, 134] on input "******" at bounding box center [269, 132] width 341 height 14
click at [163, 191] on input "text" at bounding box center [269, 196] width 341 height 14
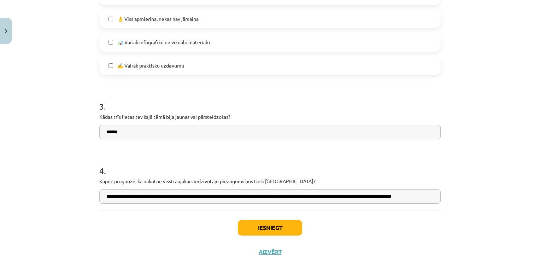
scroll to position [0, 16]
type input "**********"
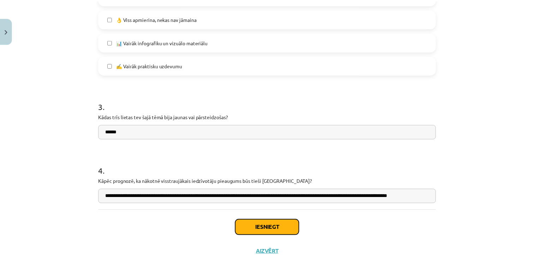
scroll to position [0, 0]
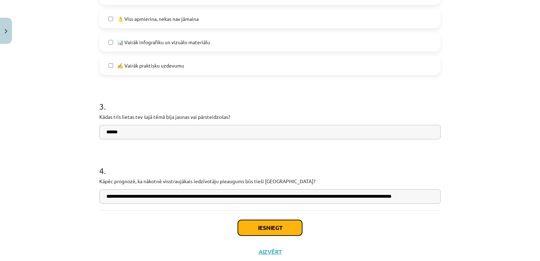
click at [272, 221] on button "Iesniegt" at bounding box center [270, 228] width 64 height 16
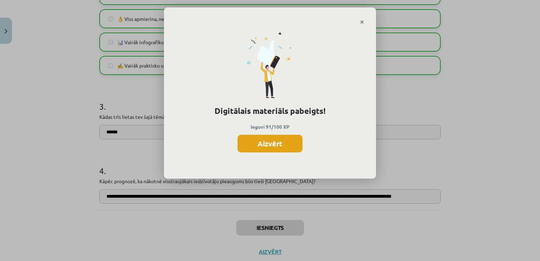
click at [267, 149] on button "Aizvērt" at bounding box center [269, 144] width 65 height 18
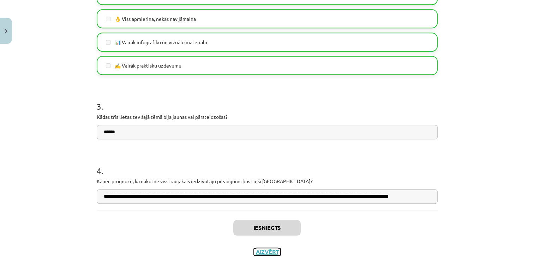
click at [265, 251] on button "Aizvērt" at bounding box center [267, 251] width 27 height 7
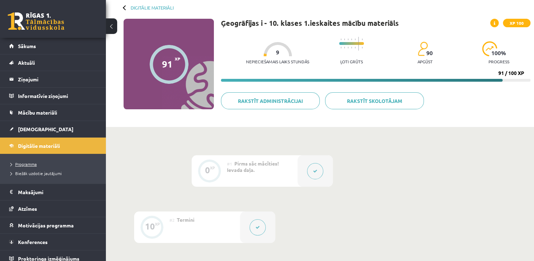
click at [43, 165] on link "Programma" at bounding box center [55, 164] width 88 height 6
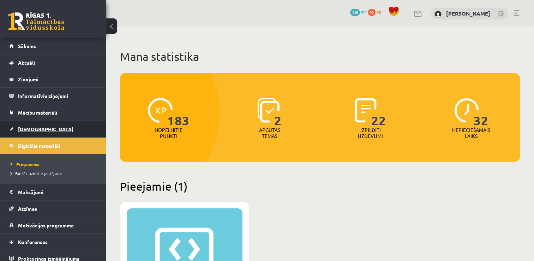
click at [31, 125] on link "[DEMOGRAPHIC_DATA]" at bounding box center [53, 129] width 88 height 16
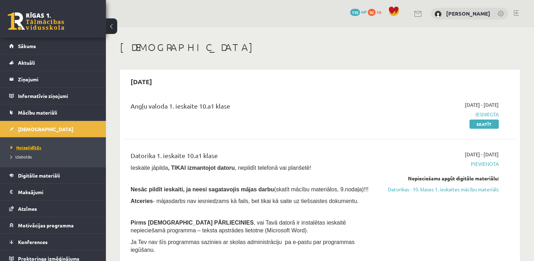
click at [41, 147] on link "Neizpildītās" at bounding box center [55, 147] width 88 height 6
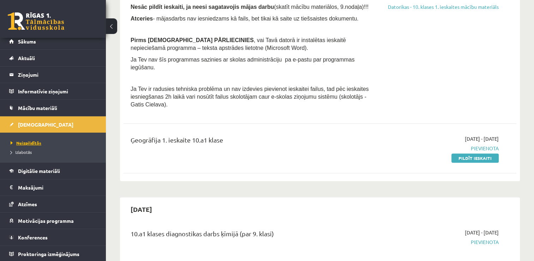
scroll to position [198, 0]
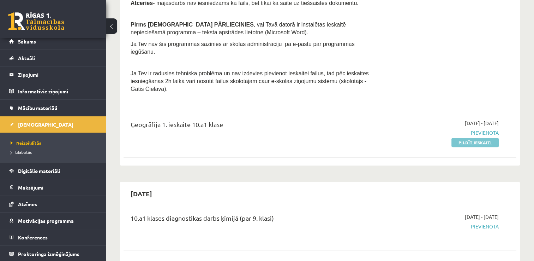
click at [474, 138] on link "Pildīt ieskaiti" at bounding box center [475, 142] width 47 height 9
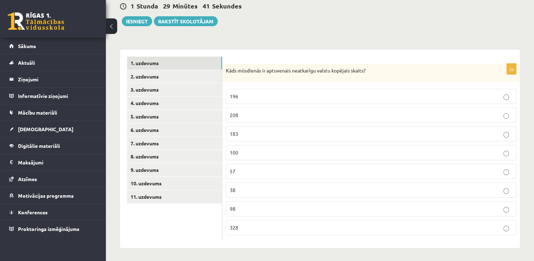
scroll to position [60, 0]
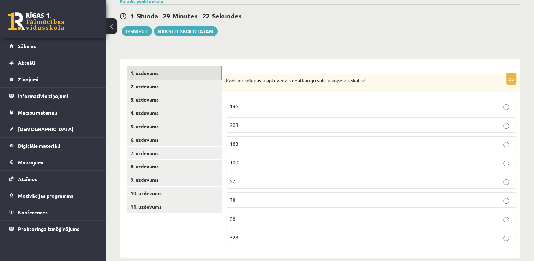
click at [242, 111] on label "196" at bounding box center [371, 106] width 291 height 15
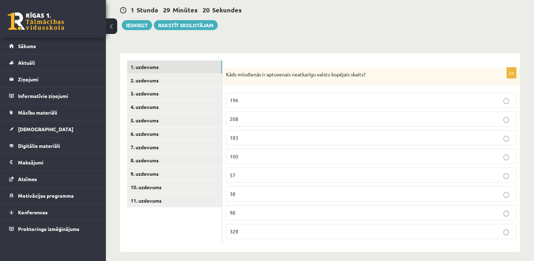
scroll to position [70, 0]
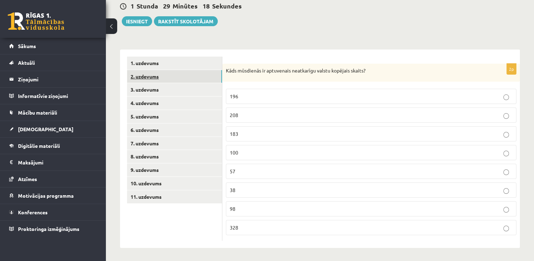
click at [185, 76] on link "2. uzdevums" at bounding box center [174, 76] width 95 height 13
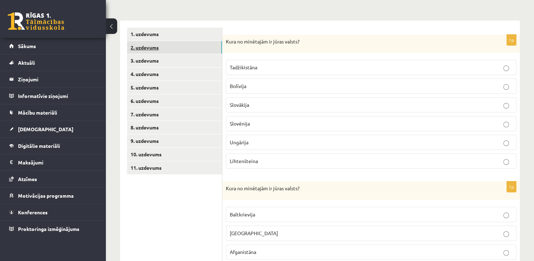
scroll to position [99, 0]
click at [251, 124] on p "Slovēnija" at bounding box center [371, 123] width 283 height 7
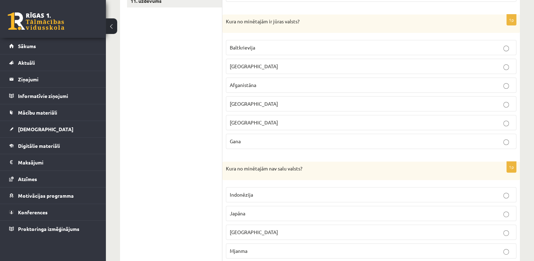
scroll to position [244, 0]
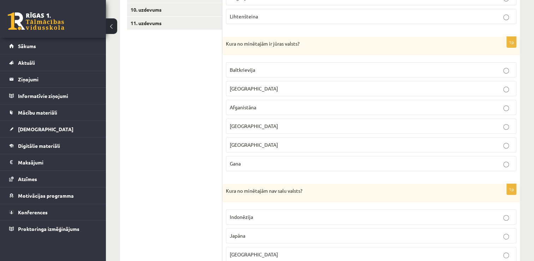
click at [492, 156] on label "Gana" at bounding box center [371, 163] width 291 height 15
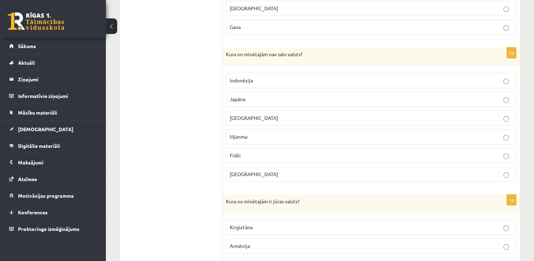
scroll to position [384, 0]
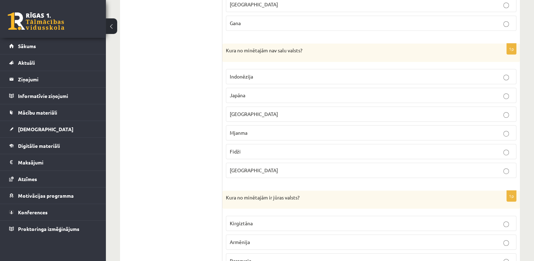
click at [459, 73] on p "Indonēzija" at bounding box center [371, 76] width 283 height 7
click at [449, 91] on p "Japāna" at bounding box center [371, 94] width 283 height 7
click at [442, 79] on label "Indonēzija" at bounding box center [371, 76] width 291 height 15
click at [446, 131] on p "Mjanma" at bounding box center [371, 132] width 283 height 7
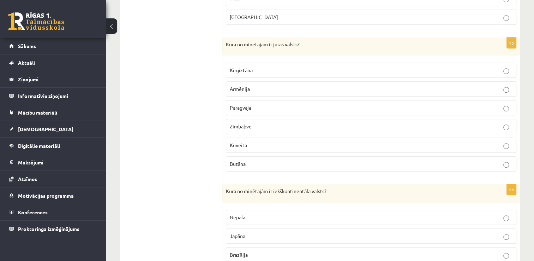
scroll to position [536, 0]
click at [444, 138] on label "Kuveita" at bounding box center [371, 145] width 291 height 15
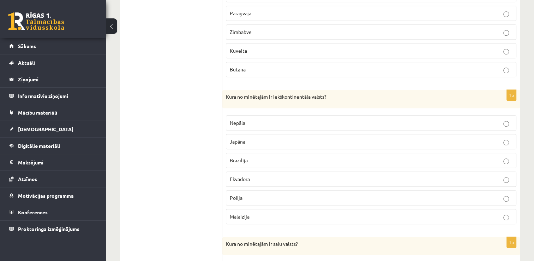
scroll to position [634, 0]
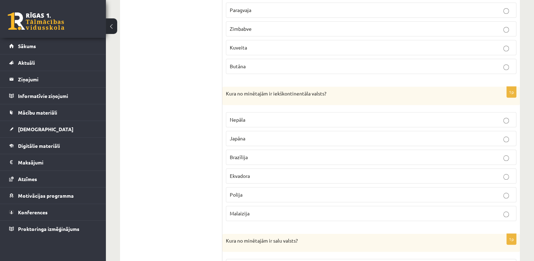
click at [425, 116] on p "Nepāla" at bounding box center [371, 119] width 283 height 7
drag, startPoint x: 534, startPoint y: 180, endPoint x: 537, endPoint y: 194, distance: 13.8
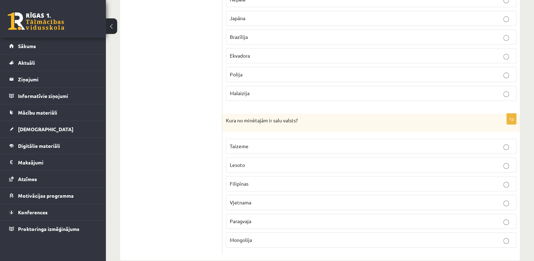
scroll to position [763, 0]
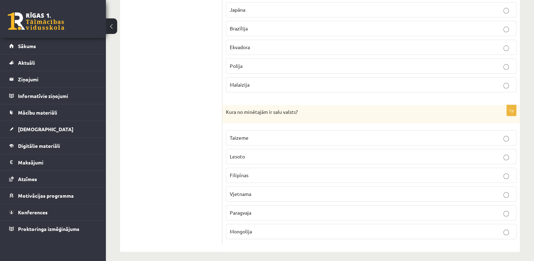
click at [348, 227] on p "Mongolija" at bounding box center [371, 230] width 283 height 7
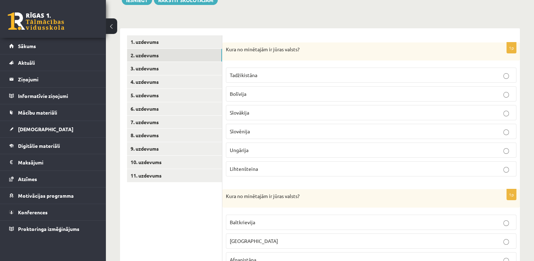
scroll to position [54, 0]
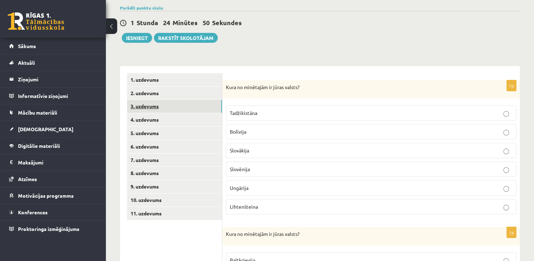
click at [162, 108] on link "3. uzdevums" at bounding box center [174, 106] width 95 height 13
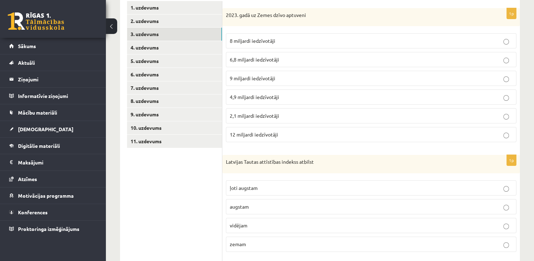
scroll to position [123, 0]
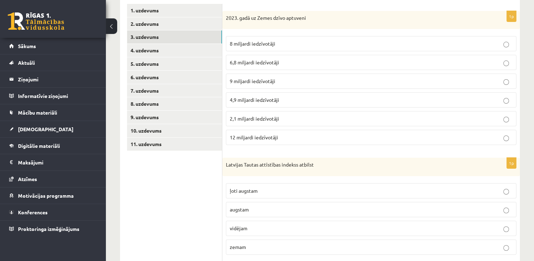
click at [394, 40] on p "8 miljardi iedzīvotāji" at bounding box center [371, 43] width 283 height 7
click at [323, 190] on p "ļoti augstam" at bounding box center [371, 190] width 283 height 7
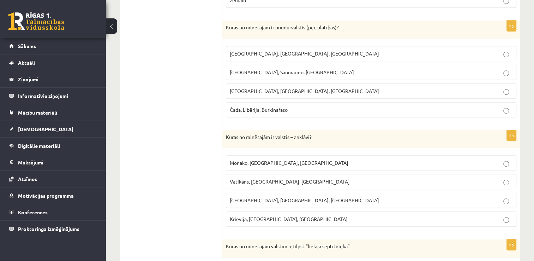
scroll to position [366, 0]
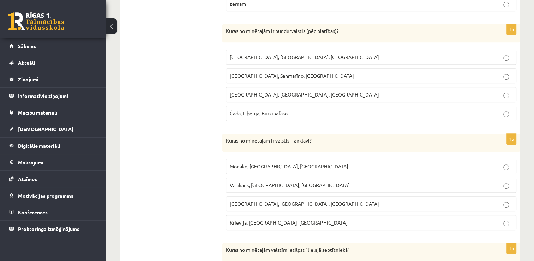
click at [378, 73] on p "Monako, Sanmarīno, Luksemburga" at bounding box center [371, 75] width 283 height 7
click at [283, 182] on span "Vatikāns, Lesoto, Sanmarīno" at bounding box center [290, 185] width 120 height 6
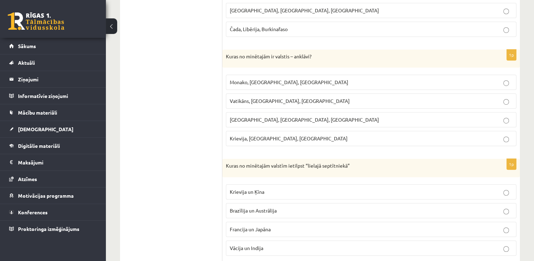
scroll to position [468, 0]
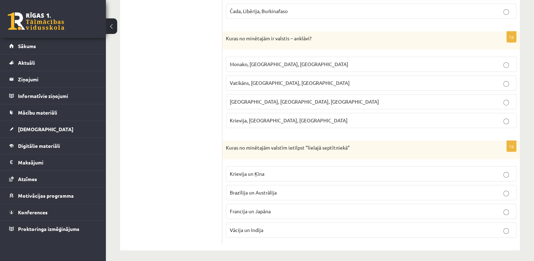
click at [339, 213] on label "Francija un Japāna" at bounding box center [371, 210] width 291 height 15
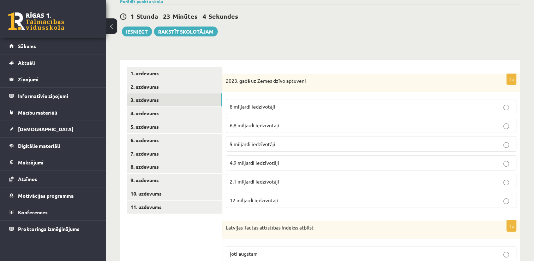
scroll to position [44, 0]
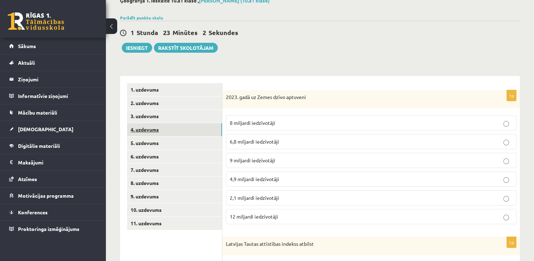
click at [174, 128] on link "4. uzdevums" at bounding box center [174, 129] width 95 height 13
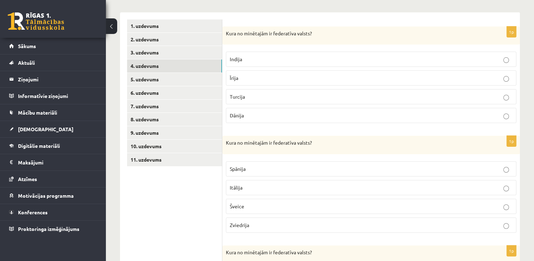
scroll to position [108, 0]
click at [398, 57] on p "Indija" at bounding box center [371, 58] width 283 height 7
click at [348, 208] on p "Šveice" at bounding box center [371, 205] width 283 height 7
drag, startPoint x: 348, startPoint y: 208, endPoint x: 521, endPoint y: 185, distance: 174.6
click at [521, 185] on div "Ģeogrāfija 1. ieskaite 10.a1 klase , Kristija Kalniņa (10.a1 klase) Parādīt pun…" at bounding box center [320, 198] width 428 height 558
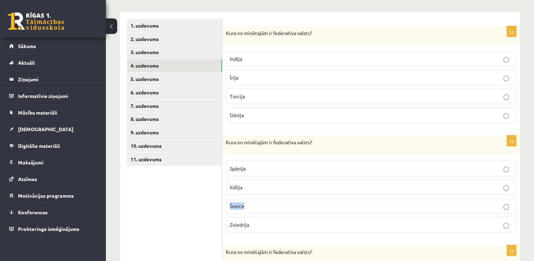
click at [521, 185] on div "Ģeogrāfija 1. ieskaite 10.a1 klase , Kristija Kalniņa (10.a1 klase) Parādīt pun…" at bounding box center [320, 198] width 428 height 558
click at [530, 223] on div "Ģeogrāfija 1. ieskaite 10.a1 klase , Kristija Kalniņa (10.a1 klase) Parādīt pun…" at bounding box center [320, 198] width 428 height 558
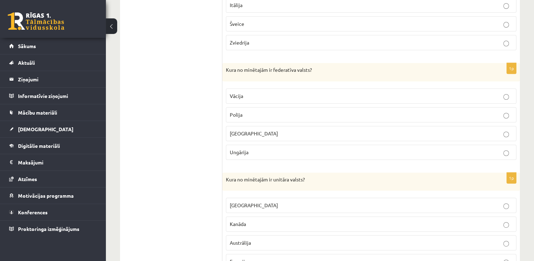
scroll to position [322, 0]
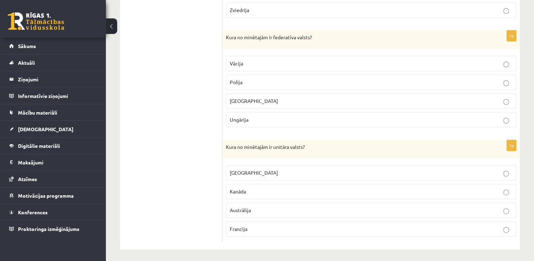
click at [464, 65] on p "Vācija" at bounding box center [371, 63] width 283 height 7
click at [335, 225] on p "Francija" at bounding box center [371, 228] width 283 height 7
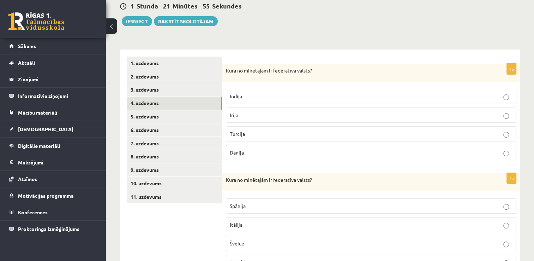
scroll to position [43, 0]
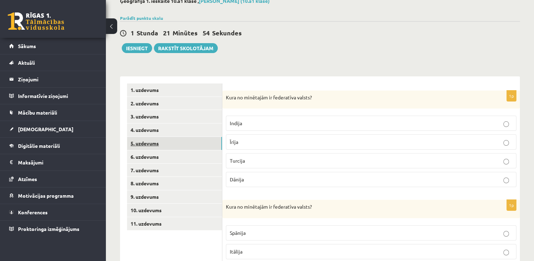
click at [176, 148] on link "5. uzdevums" at bounding box center [174, 143] width 95 height 13
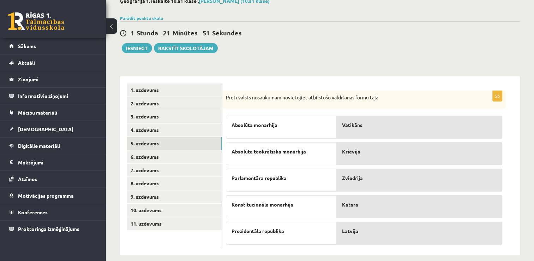
scroll to position [51, 0]
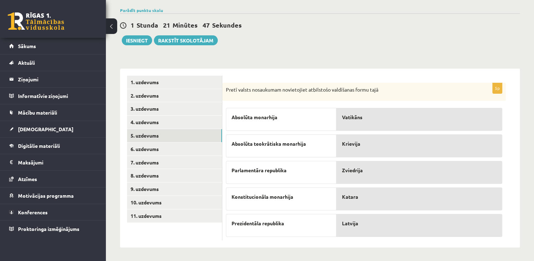
click at [362, 118] on span "Vatikāns" at bounding box center [352, 116] width 20 height 7
drag, startPoint x: 362, startPoint y: 118, endPoint x: 355, endPoint y: 146, distance: 28.2
click at [355, 146] on div "Vatikāns Krievija Zviedrija Katara Latvija" at bounding box center [420, 170] width 166 height 132
click at [302, 113] on div "Absolūta monarhija" at bounding box center [281, 119] width 111 height 23
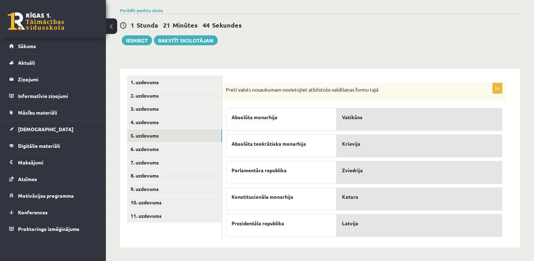
click at [263, 117] on span "Absolūta monarhija" at bounding box center [255, 116] width 46 height 7
drag, startPoint x: 263, startPoint y: 117, endPoint x: 265, endPoint y: 150, distance: 32.9
click at [265, 150] on div "Absolūta monarhija Absolūta teokrātiska monarhija Parlamentāra republika Konsti…" at bounding box center [281, 170] width 111 height 132
click at [334, 229] on div "Prezidentāla republika" at bounding box center [281, 225] width 111 height 23
click at [375, 233] on div "Latvija" at bounding box center [420, 225] width 166 height 23
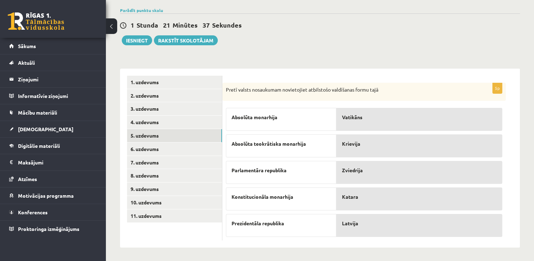
click at [355, 223] on span "Latvija" at bounding box center [350, 222] width 16 height 7
drag, startPoint x: 355, startPoint y: 223, endPoint x: 355, endPoint y: 192, distance: 30.4
click at [355, 192] on div "Vatikāns Krievija Zviedrija Katara Latvija" at bounding box center [420, 170] width 166 height 132
click at [353, 194] on span "Latvija" at bounding box center [350, 196] width 16 height 7
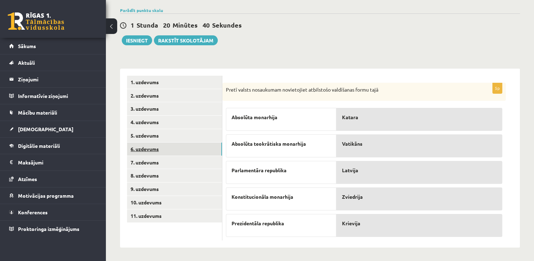
click at [154, 150] on link "6. uzdevums" at bounding box center [174, 148] width 95 height 13
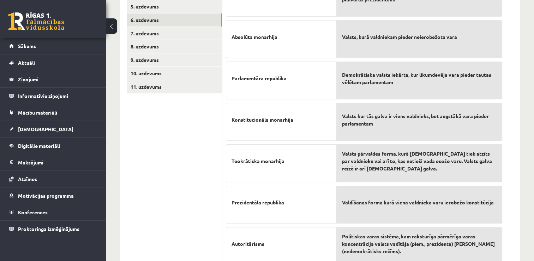
scroll to position [179, 0]
click at [151, 35] on link "7. uzdevums" at bounding box center [174, 34] width 95 height 13
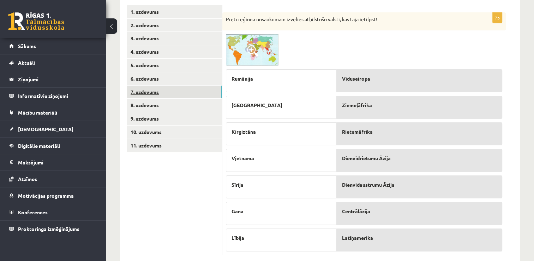
scroll to position [136, 0]
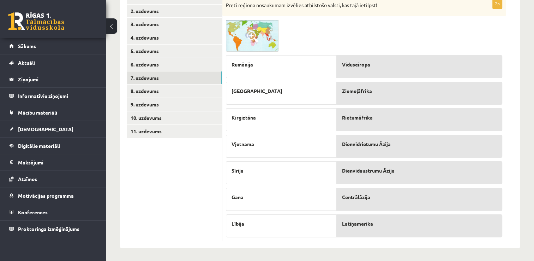
click at [353, 226] on div "Latīņamerika" at bounding box center [420, 225] width 166 height 23
click at [354, 224] on div "Latīņamerika" at bounding box center [420, 225] width 166 height 23
click at [145, 90] on link "8. uzdevums" at bounding box center [174, 90] width 95 height 13
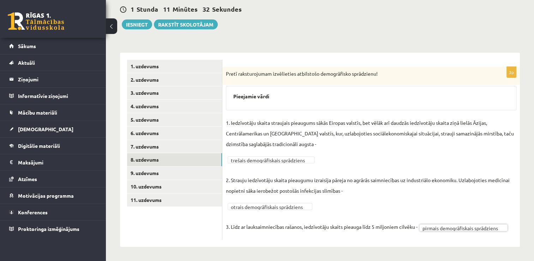
scroll to position [67, 0]
click at [151, 177] on link "9. uzdevums" at bounding box center [174, 173] width 95 height 13
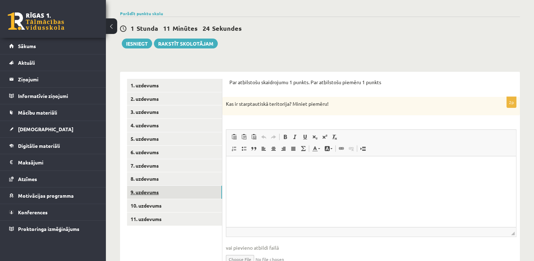
scroll to position [62, 0]
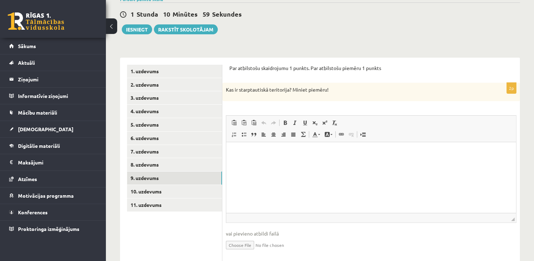
click at [251, 151] on p "Editor, wiswyg-editor-user-answer-47363890813220" at bounding box center [371, 152] width 276 height 7
click at [266, 153] on p "**********" at bounding box center [371, 152] width 276 height 7
click at [331, 152] on p "**********" at bounding box center [371, 152] width 276 height 7
click at [348, 153] on p "**********" at bounding box center [371, 152] width 276 height 7
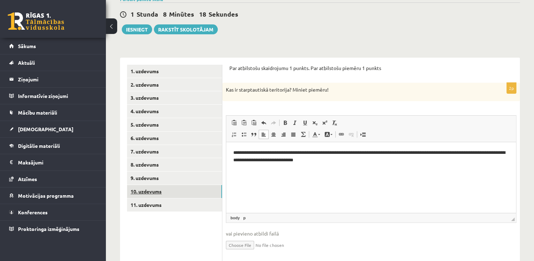
click at [148, 187] on link "10. uzdevums" at bounding box center [174, 191] width 95 height 13
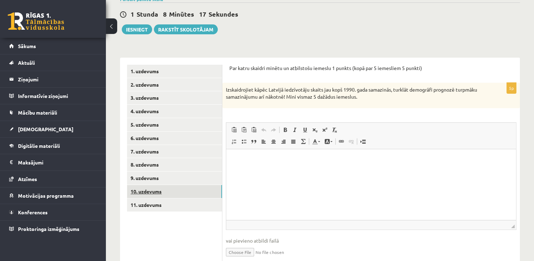
scroll to position [0, 0]
click at [248, 167] on html at bounding box center [371, 160] width 290 height 22
click at [240, 160] on p "**********" at bounding box center [371, 159] width 276 height 7
click at [273, 172] on p "**********" at bounding box center [371, 171] width 276 height 7
click at [241, 172] on p "**********" at bounding box center [371, 171] width 276 height 7
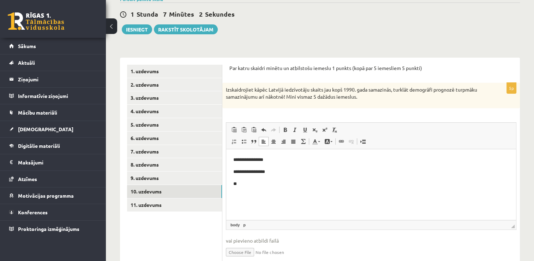
click at [263, 185] on p "**" at bounding box center [371, 183] width 276 height 7
click at [278, 159] on p "**********" at bounding box center [371, 159] width 276 height 7
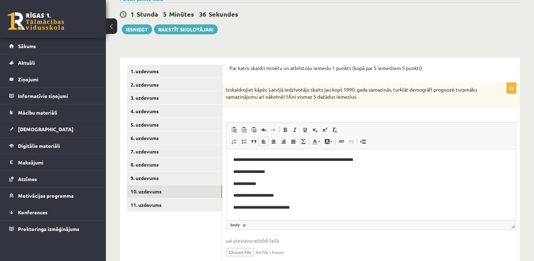
click at [272, 174] on p "**********" at bounding box center [371, 171] width 276 height 7
click at [377, 160] on p "**********" at bounding box center [371, 159] width 276 height 7
click at [337, 190] on body "**********" at bounding box center [371, 183] width 276 height 55
click at [286, 181] on p "**********" at bounding box center [371, 183] width 276 height 7
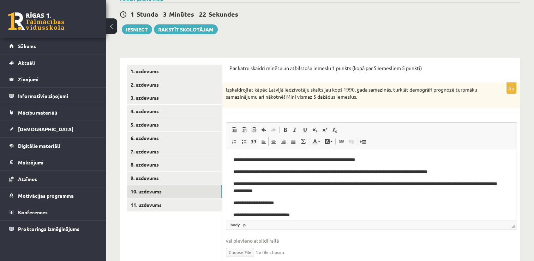
click at [286, 203] on p "**********" at bounding box center [368, 202] width 271 height 7
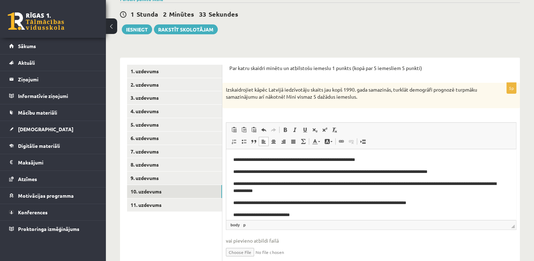
click at [301, 217] on p "**********" at bounding box center [368, 214] width 271 height 7
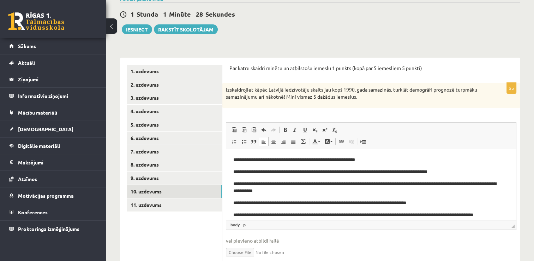
scroll to position [5, 0]
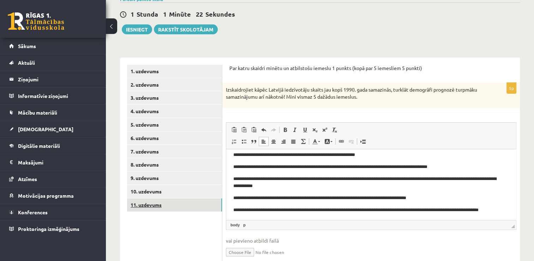
click at [155, 202] on link "11. uzdevums" at bounding box center [174, 204] width 95 height 13
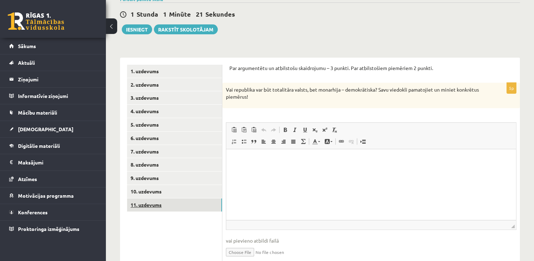
scroll to position [0, 0]
click at [244, 170] on html at bounding box center [371, 160] width 290 height 22
click at [296, 159] on p "**********" at bounding box center [371, 159] width 276 height 7
click at [363, 161] on p "**********" at bounding box center [371, 159] width 276 height 7
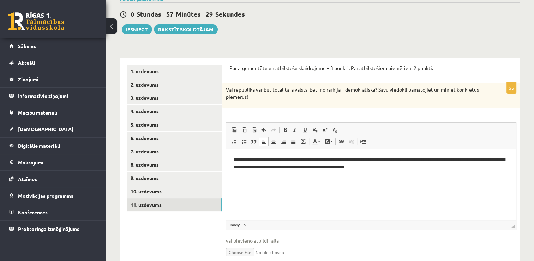
click at [387, 167] on p "**********" at bounding box center [371, 163] width 276 height 15
click at [414, 167] on p "**********" at bounding box center [371, 163] width 276 height 15
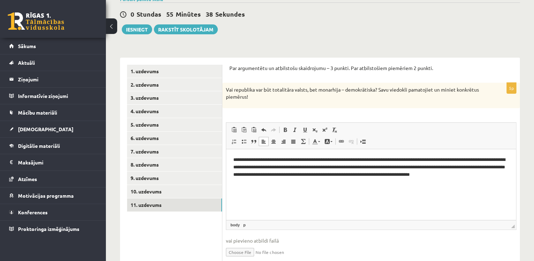
click at [265, 181] on p "**********" at bounding box center [371, 170] width 276 height 29
click at [296, 182] on p "**********" at bounding box center [371, 170] width 276 height 29
click at [391, 182] on p "**********" at bounding box center [371, 170] width 276 height 29
click at [424, 182] on p "**********" at bounding box center [371, 170] width 276 height 29
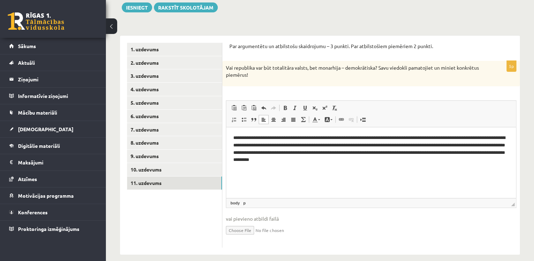
scroll to position [91, 0]
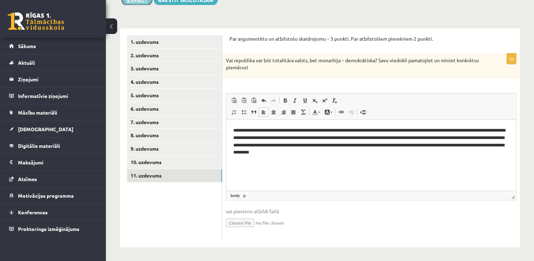
click at [128, 3] on button "Iesniegt" at bounding box center [137, 0] width 30 height 10
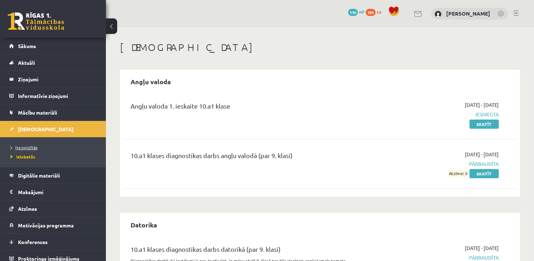
click at [35, 148] on span "Neizpildītās" at bounding box center [24, 147] width 27 height 6
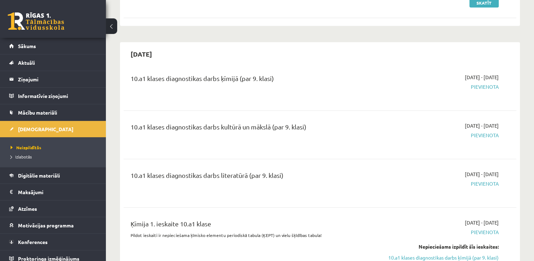
scroll to position [345, 0]
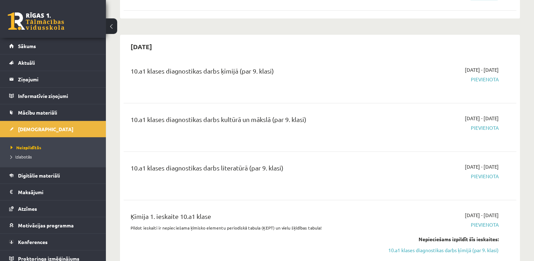
click at [479, 76] on span "Pievienota" at bounding box center [441, 79] width 116 height 7
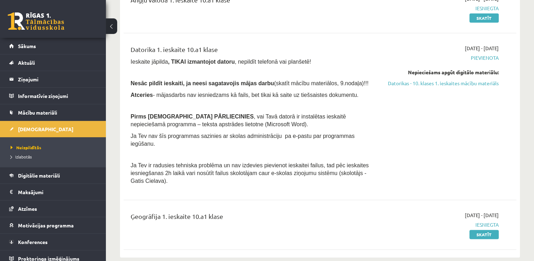
scroll to position [121, 0]
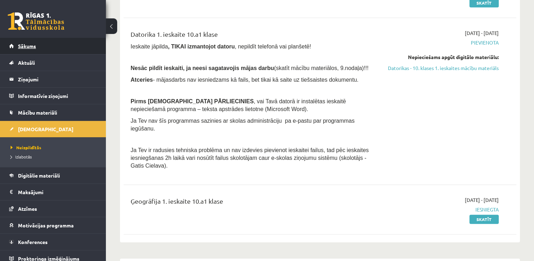
click at [31, 49] on link "Sākums" at bounding box center [53, 46] width 88 height 16
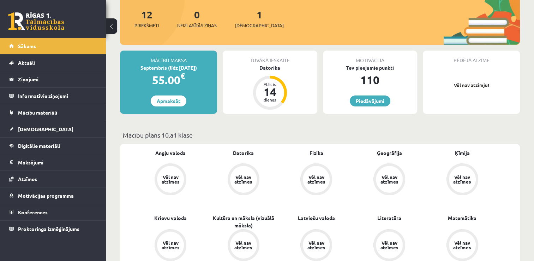
scroll to position [99, 0]
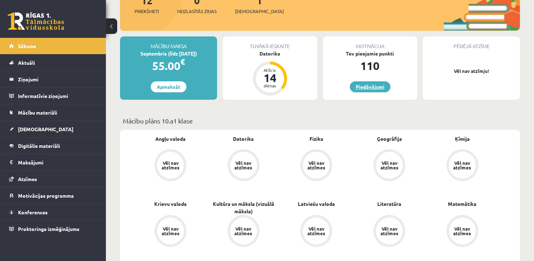
click at [377, 88] on link "Piedāvājumi" at bounding box center [370, 86] width 41 height 11
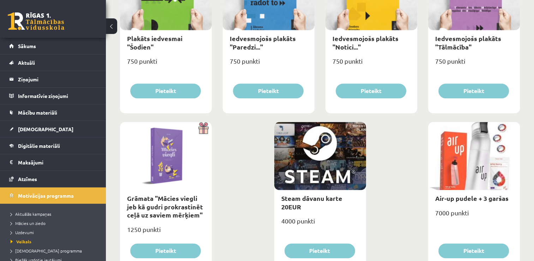
scroll to position [824, 0]
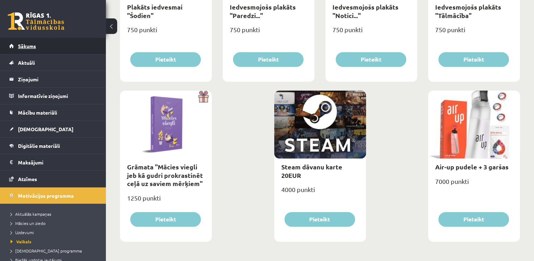
click at [17, 43] on link "Sākums" at bounding box center [53, 46] width 88 height 16
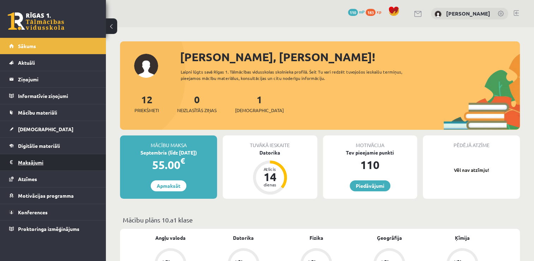
click at [30, 166] on legend "Maksājumi 0" at bounding box center [57, 162] width 79 height 16
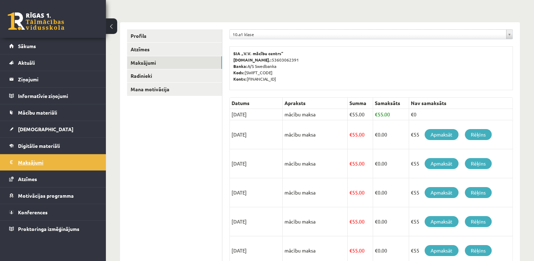
scroll to position [71, 0]
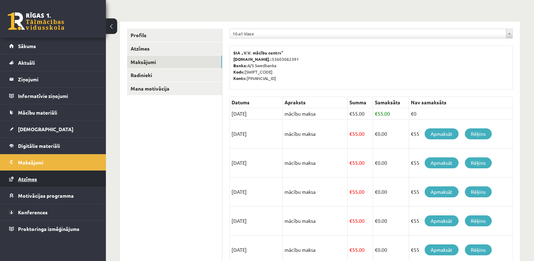
click at [21, 181] on link "Atzīmes" at bounding box center [53, 179] width 88 height 16
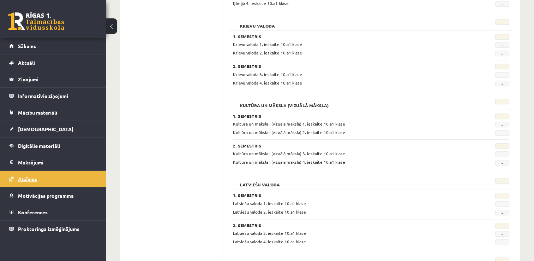
scroll to position [494, 0]
click at [74, 41] on link "Sākums" at bounding box center [53, 46] width 88 height 16
